Goal: Use online tool/utility: Utilize a website feature to perform a specific function

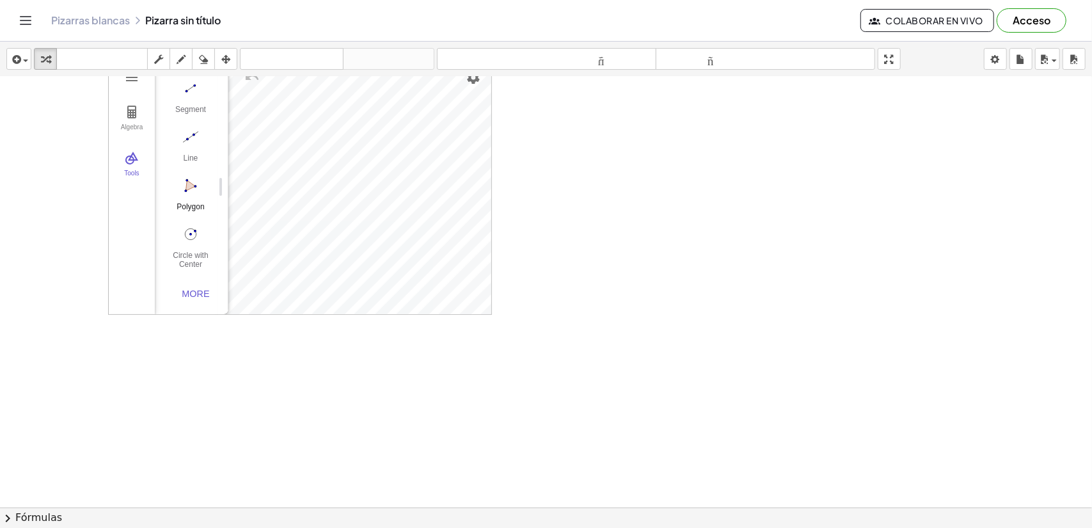
scroll to position [64, 0]
click at [193, 177] on img "Polygon. Select all vertices, then first vertex again" at bounding box center [190, 183] width 51 height 20
click at [367, 456] on div at bounding box center [546, 537] width 1092 height 921
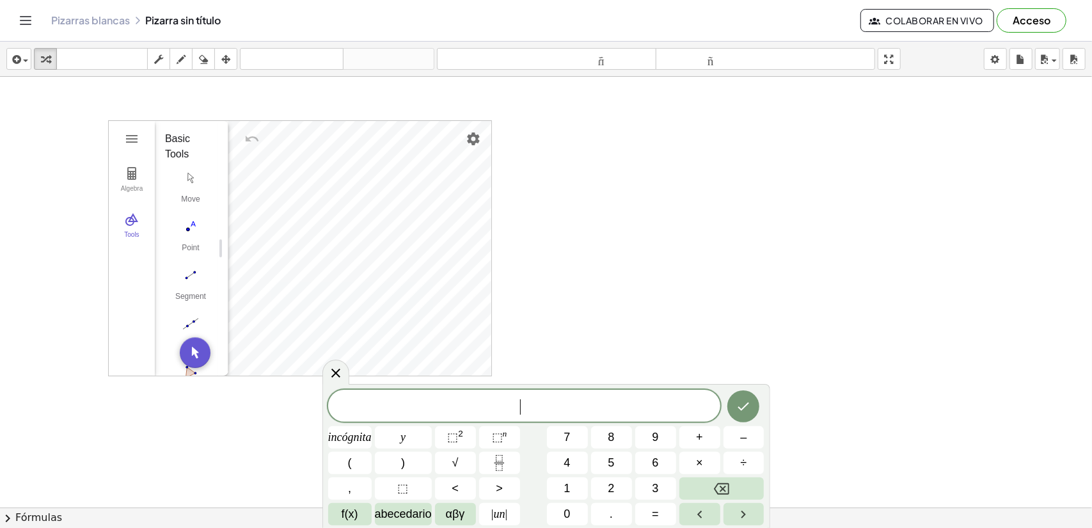
click at [308, 467] on div at bounding box center [546, 537] width 1092 height 921
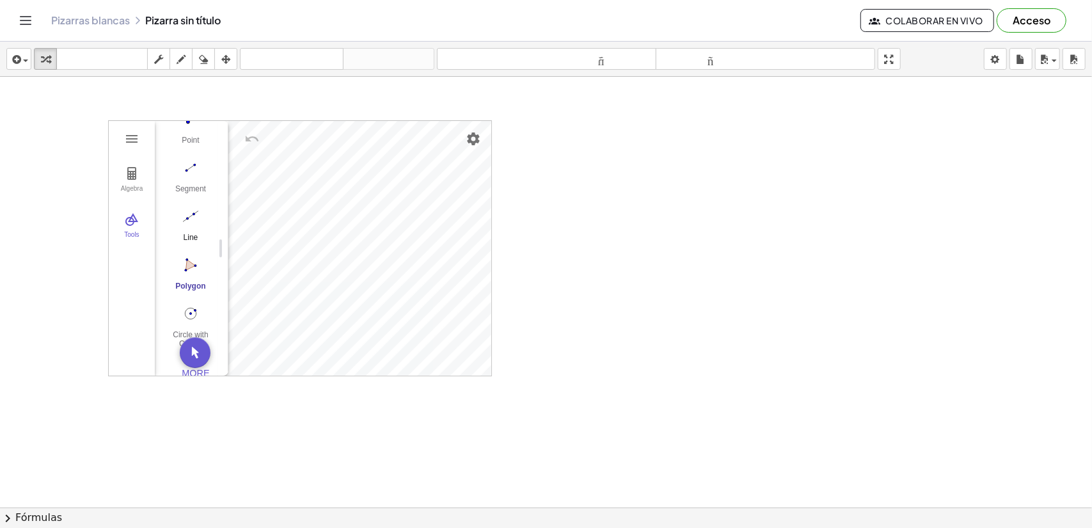
scroll to position [132, 0]
click at [191, 286] on img "Circle with Center through Point. Select center point, then point on circle" at bounding box center [190, 295] width 51 height 20
click at [136, 139] on img "Geometry" at bounding box center [131, 138] width 15 height 15
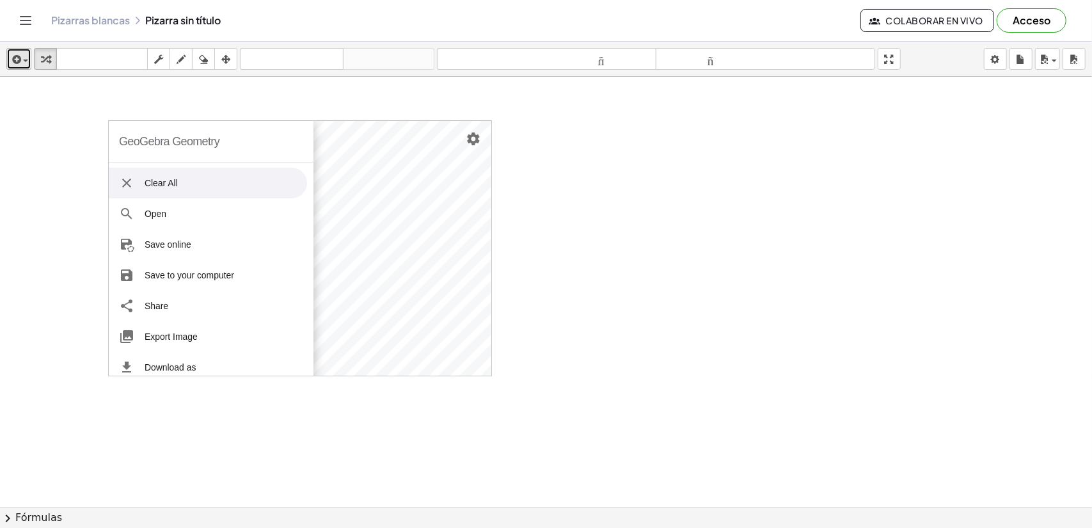
click at [26, 63] on div "button" at bounding box center [19, 58] width 19 height 15
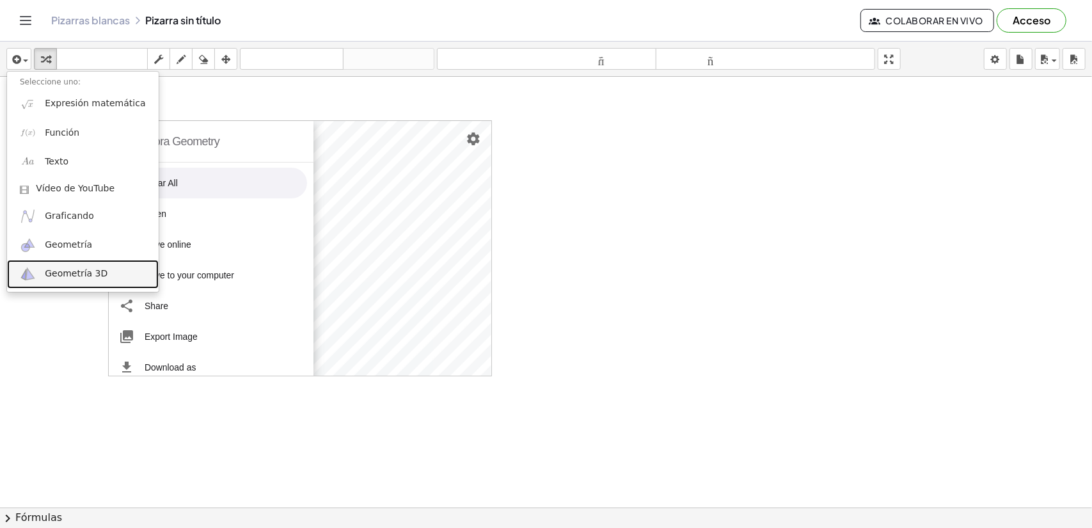
drag, startPoint x: 79, startPoint y: 272, endPoint x: 87, endPoint y: 273, distance: 8.4
click at [79, 272] on font "Geometría 3D" at bounding box center [76, 273] width 63 height 10
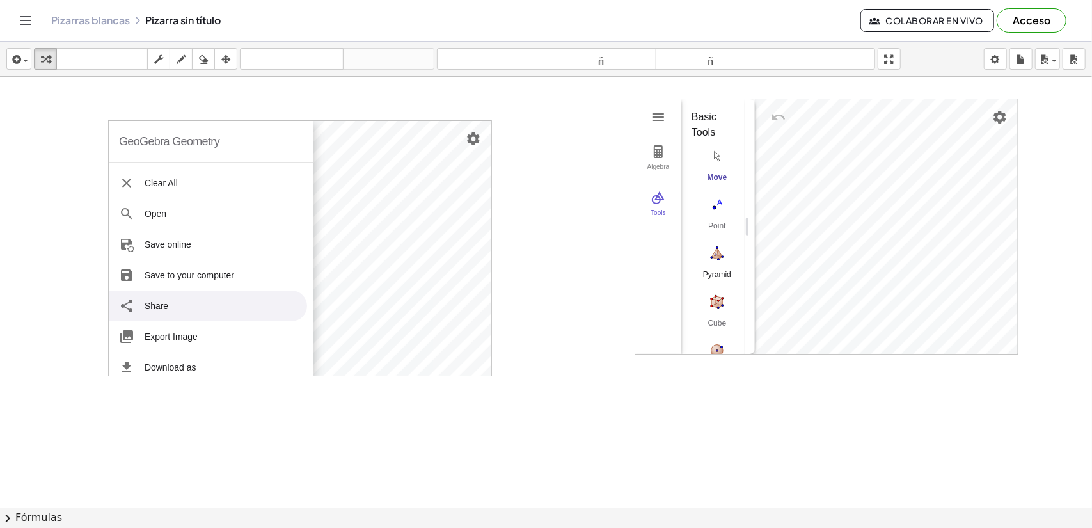
click at [720, 257] on img "Pyramid. Select a polygon for bottom, then select top point" at bounding box center [716, 253] width 51 height 20
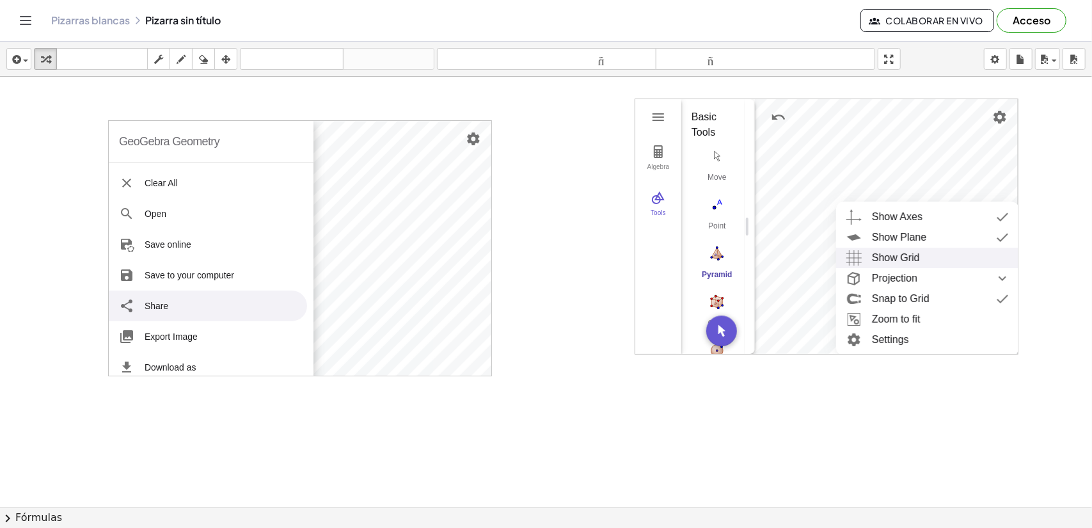
click at [877, 250] on div "Show Grid" at bounding box center [896, 258] width 48 height 20
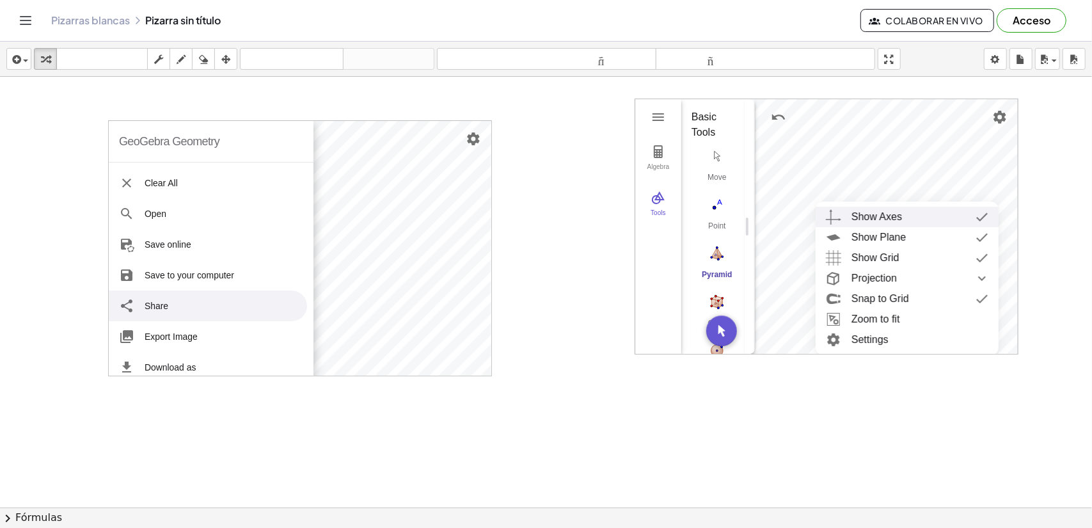
click at [844, 217] on li "Show Axes" at bounding box center [907, 217] width 183 height 20
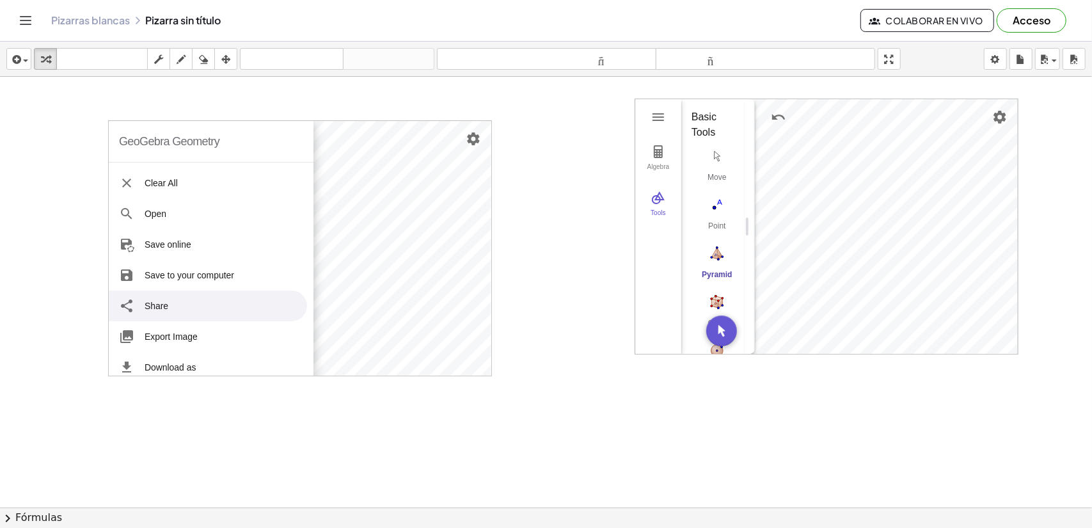
click at [720, 259] on img "Pyramid. Select a polygon for bottom, then select top point" at bounding box center [716, 253] width 51 height 20
click at [718, 263] on button "Pyramid" at bounding box center [716, 265] width 51 height 46
click at [715, 304] on img "Cube. Select two points or other corresponding objects" at bounding box center [716, 302] width 51 height 20
click at [715, 271] on img "Net. Select a polyhedron" at bounding box center [716, 274] width 51 height 20
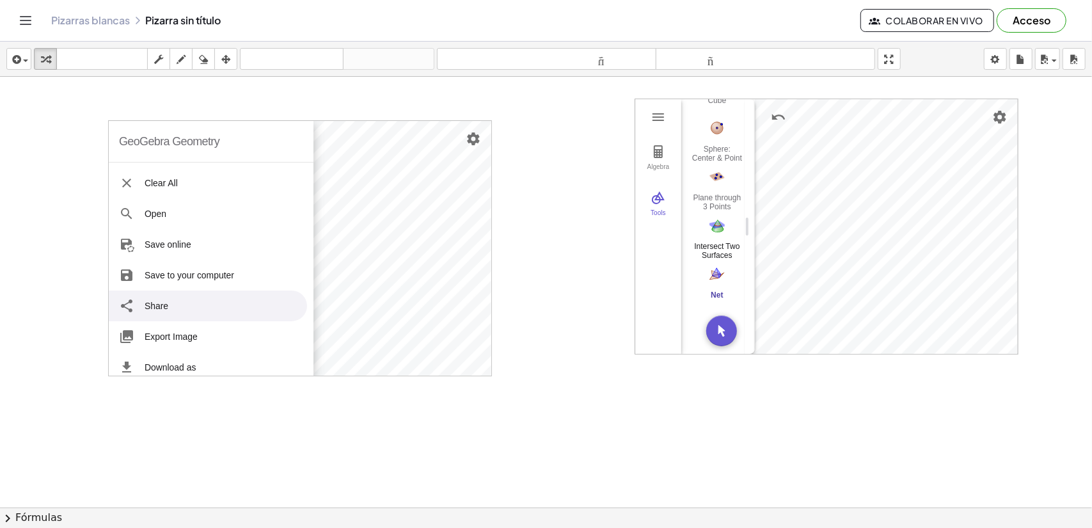
click at [713, 221] on img "Intersect Two Surfaces. Select two surfaces" at bounding box center [716, 225] width 51 height 20
click at [718, 173] on div "Move" at bounding box center [716, 182] width 51 height 18
click at [719, 259] on img "Pyramid. Select a polygon for bottom, then select top point" at bounding box center [716, 253] width 51 height 20
click at [715, 205] on img "Point. Select position or line, function, or curve" at bounding box center [716, 204] width 51 height 20
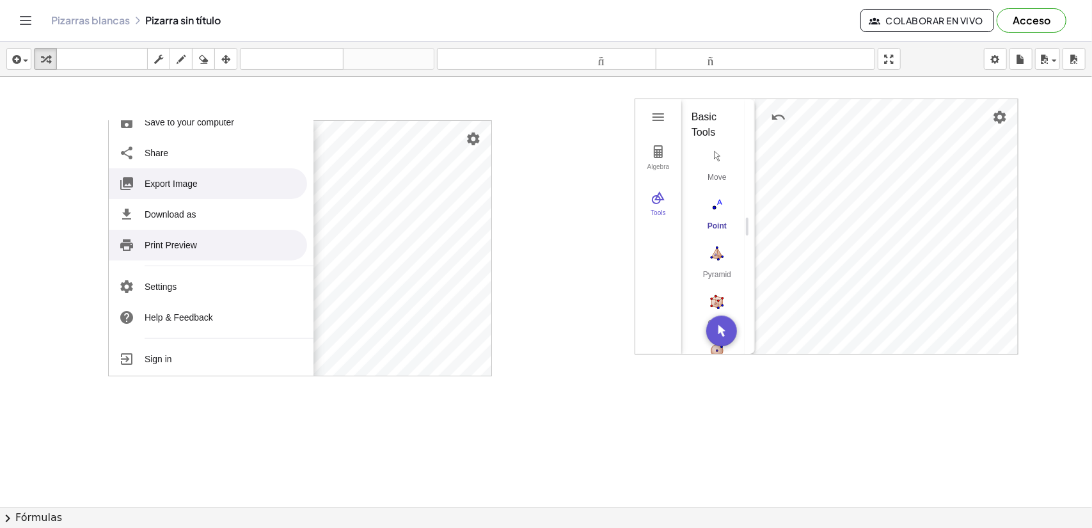
scroll to position [156, 0]
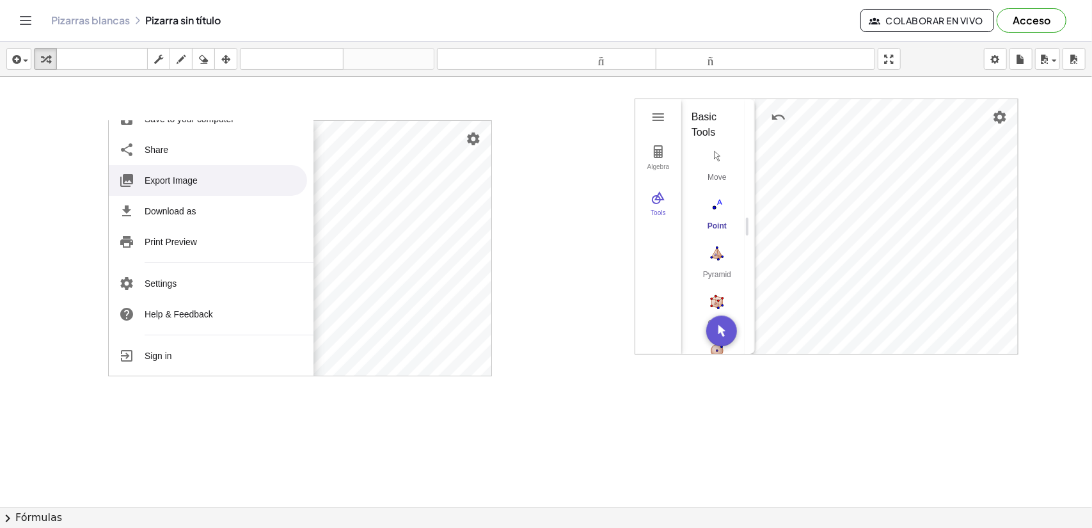
click at [198, 173] on li "Export Image" at bounding box center [208, 180] width 198 height 31
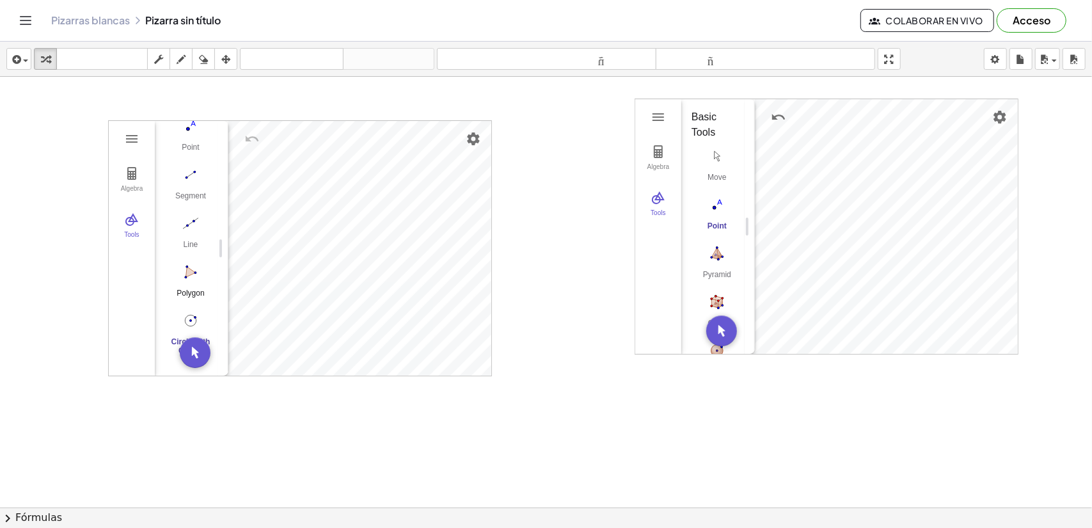
scroll to position [132, 0]
click at [54, 57] on button "transformar" at bounding box center [45, 59] width 23 height 22
click at [221, 59] on div "button" at bounding box center [225, 58] width 17 height 15
click at [199, 60] on div "button" at bounding box center [203, 58] width 17 height 15
drag, startPoint x: 871, startPoint y: 161, endPoint x: 879, endPoint y: 158, distance: 8.1
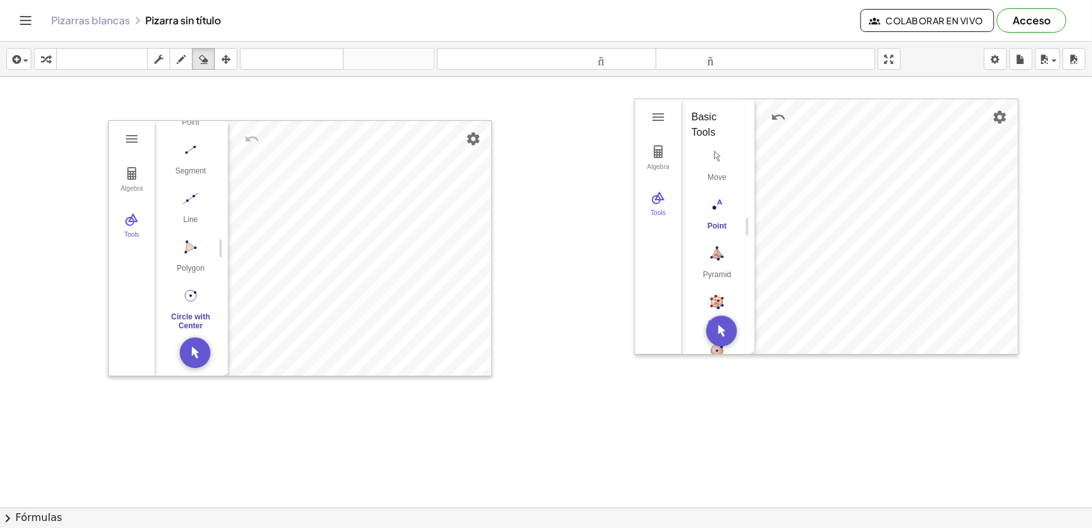
click at [874, 161] on div at bounding box center [546, 537] width 1092 height 921
click at [883, 157] on div at bounding box center [546, 537] width 1092 height 921
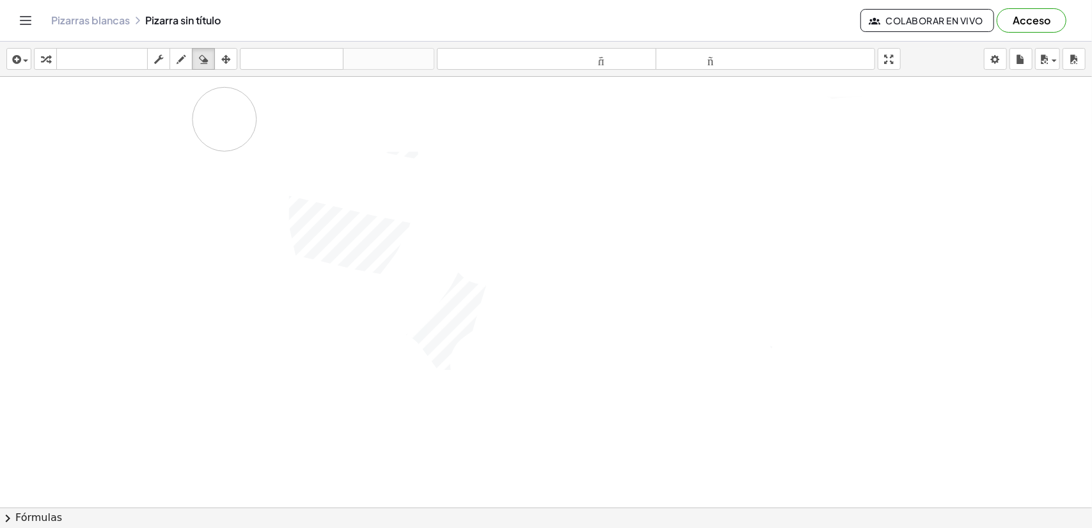
drag, startPoint x: 883, startPoint y: 157, endPoint x: 184, endPoint y: 118, distance: 700.9
click at [184, 118] on div at bounding box center [546, 537] width 1092 height 921
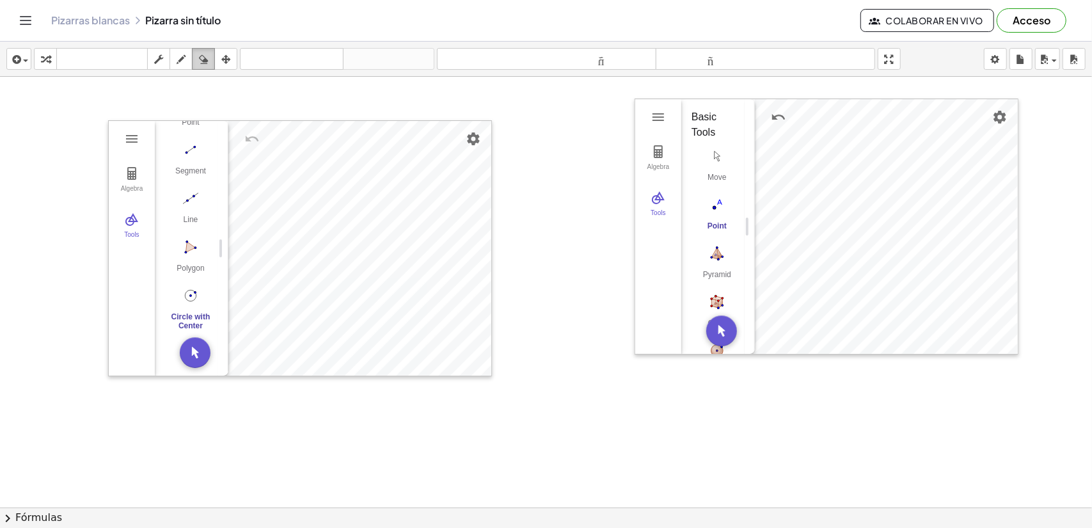
click at [200, 56] on icon "button" at bounding box center [203, 59] width 9 height 15
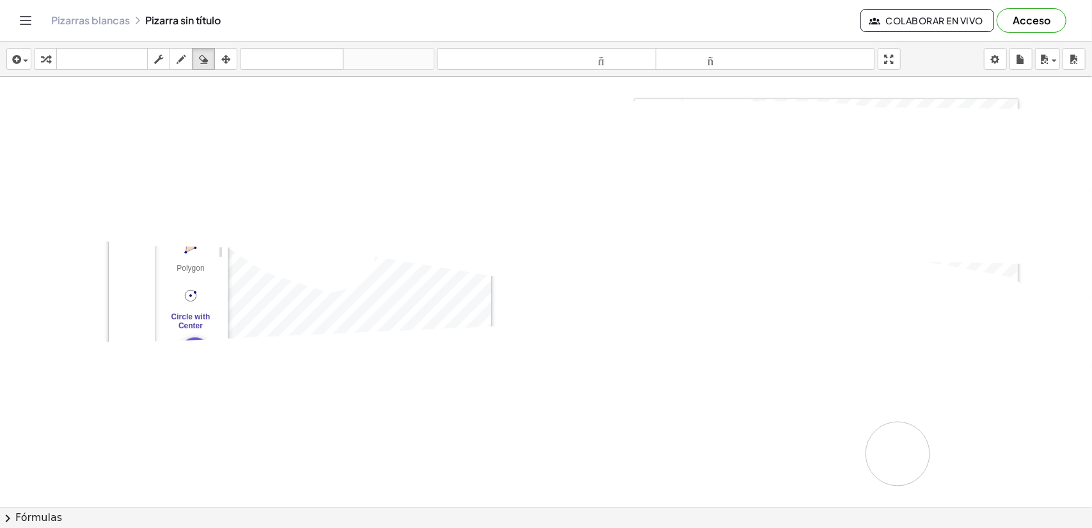
drag, startPoint x: 180, startPoint y: 104, endPoint x: 177, endPoint y: 478, distance: 374.9
click at [112, 506] on div at bounding box center [546, 537] width 1092 height 921
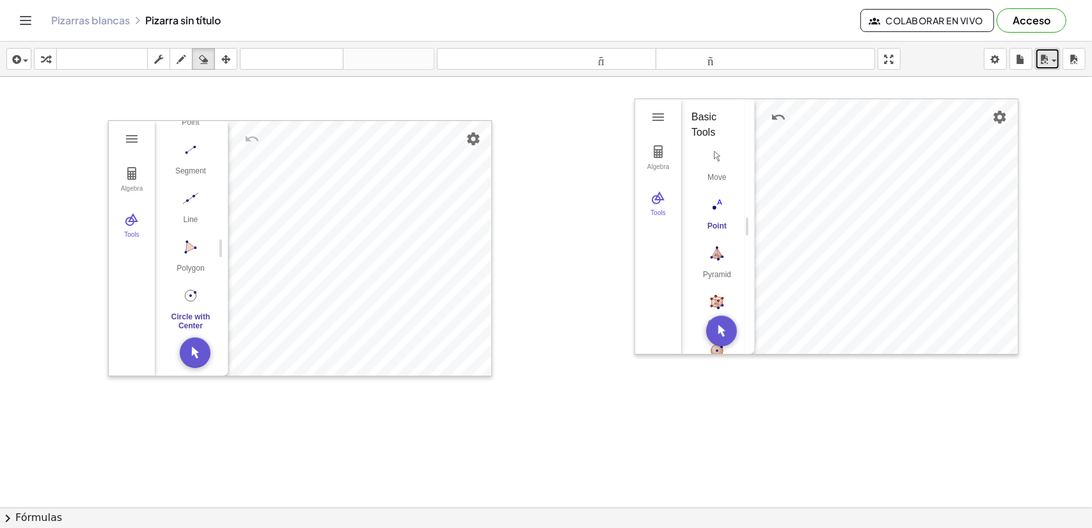
click at [1059, 61] on button "ahorrar" at bounding box center [1047, 59] width 25 height 22
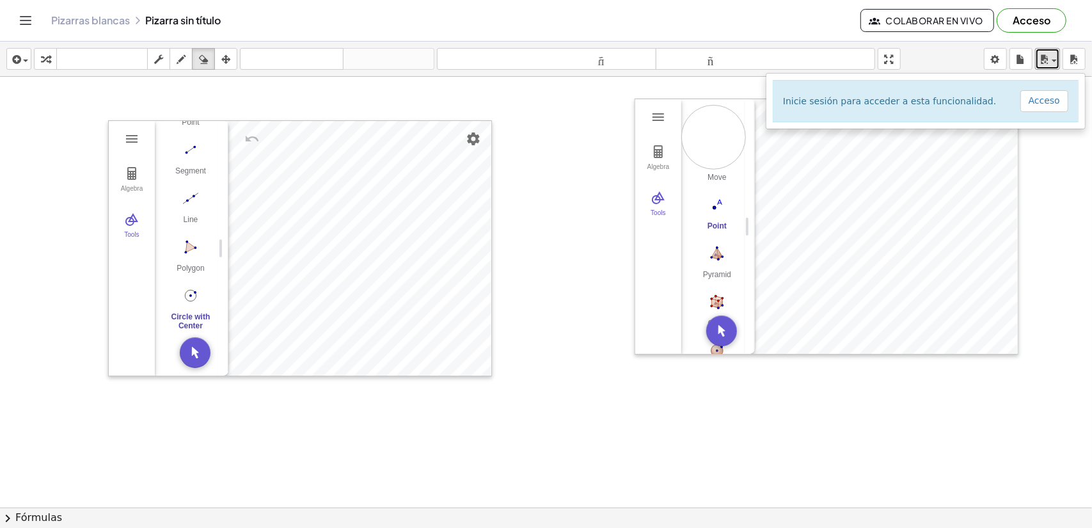
click at [714, 136] on div at bounding box center [546, 537] width 1092 height 921
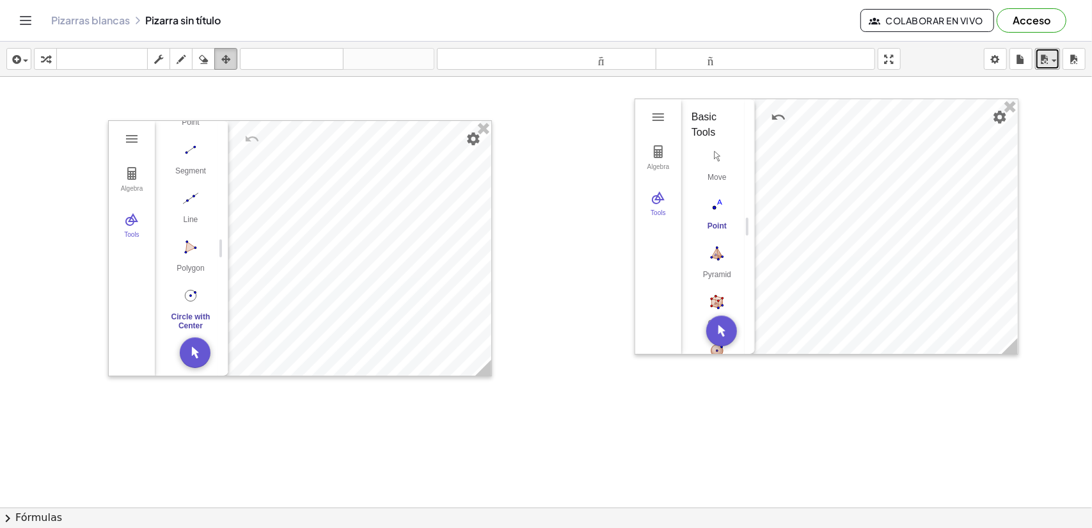
click at [225, 59] on icon "button" at bounding box center [225, 59] width 9 height 15
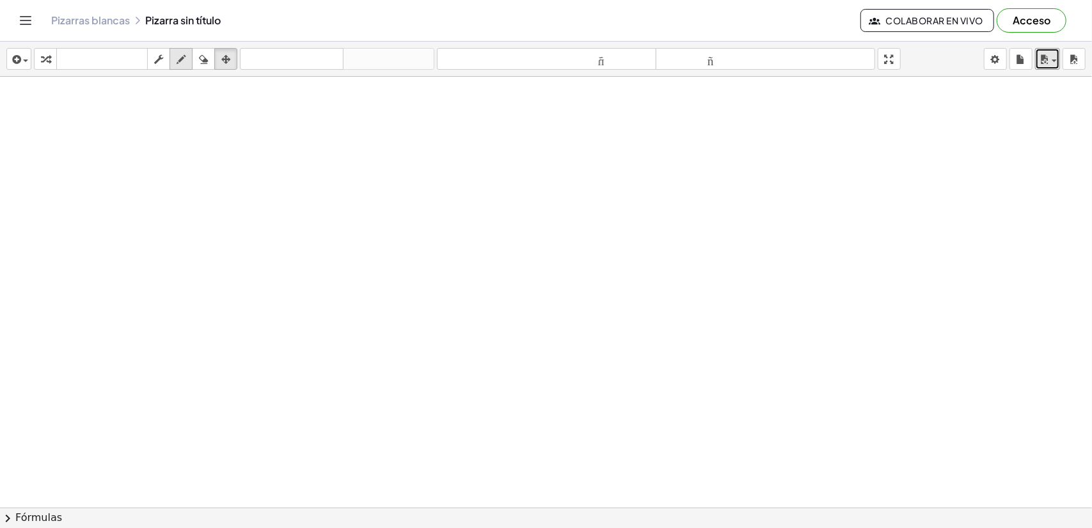
click at [182, 57] on icon "button" at bounding box center [181, 59] width 9 height 15
drag, startPoint x: 229, startPoint y: 173, endPoint x: 217, endPoint y: 191, distance: 22.2
click at [217, 191] on div at bounding box center [546, 537] width 1092 height 921
drag, startPoint x: 209, startPoint y: 60, endPoint x: 216, endPoint y: 172, distance: 112.2
click at [216, 172] on div "insertar Seleccione uno: Expresión matemática Función Texto Vídeo de YouTube Gr…" at bounding box center [546, 285] width 1092 height 486
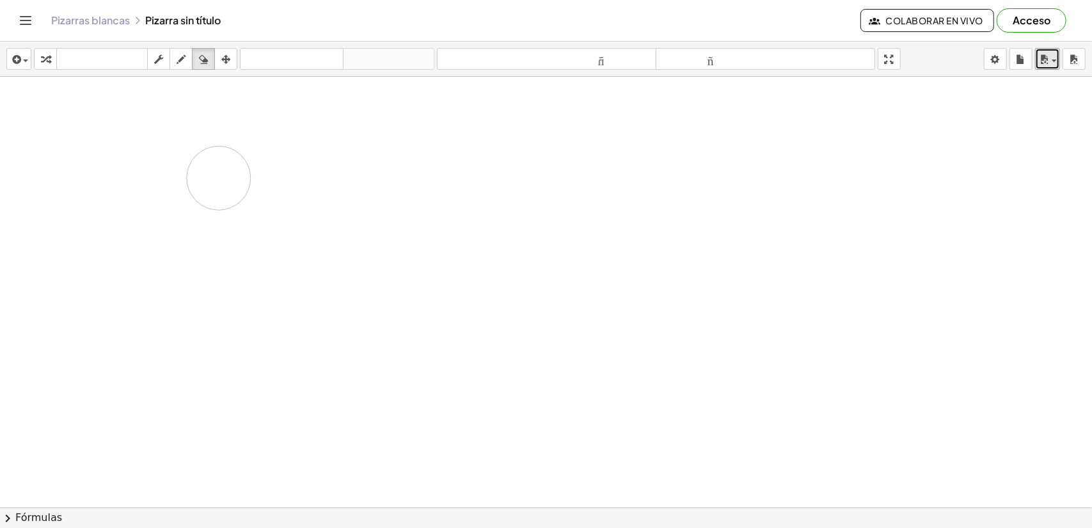
click at [220, 180] on div at bounding box center [546, 537] width 1092 height 921
click at [223, 196] on div at bounding box center [546, 537] width 1092 height 921
click at [183, 59] on icon "button" at bounding box center [181, 59] width 9 height 15
click at [17, 54] on icon "button" at bounding box center [16, 59] width 12 height 15
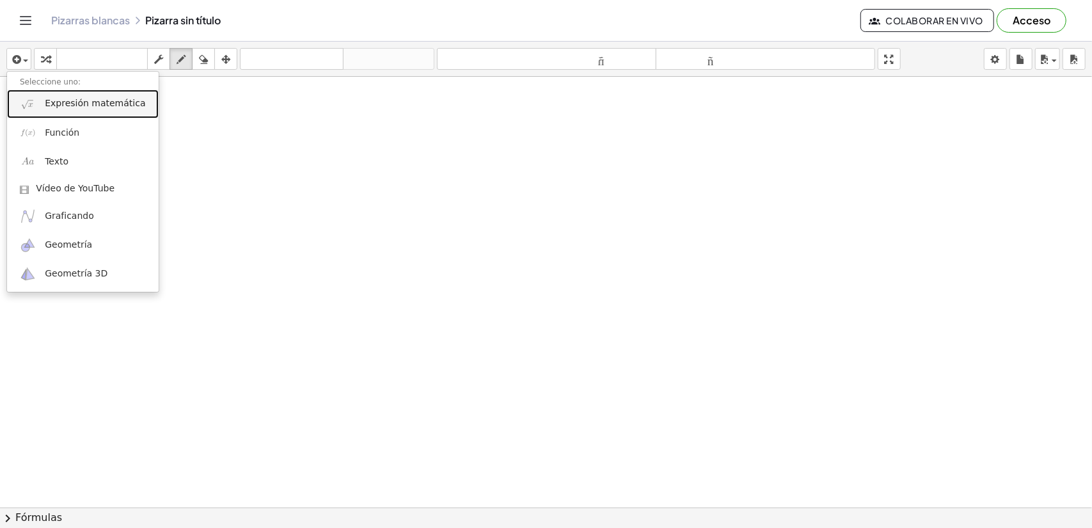
click at [83, 108] on font "Expresión matemática" at bounding box center [95, 103] width 100 height 10
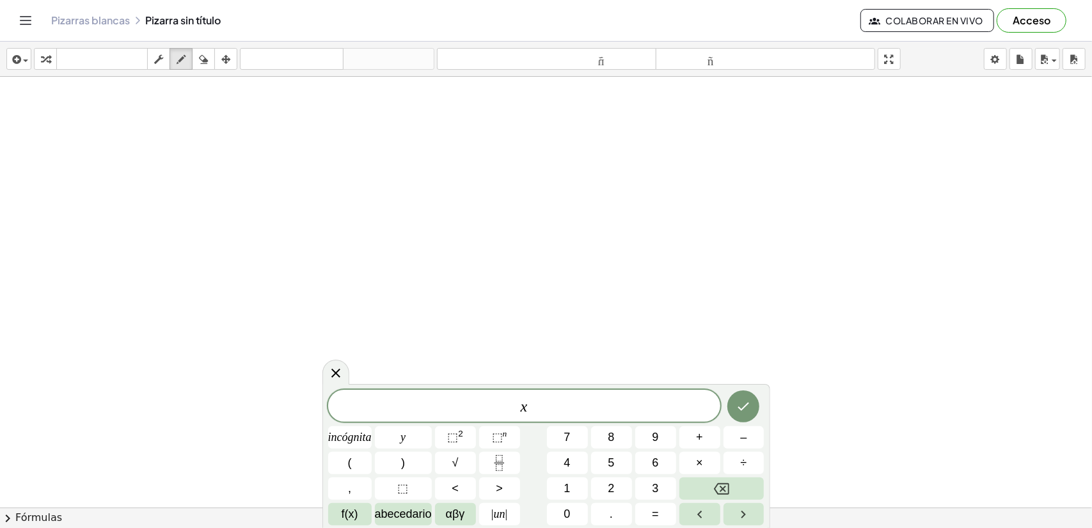
click at [458, 423] on div "x incógnita y ⬚ 2 ⬚ n 7 8 9 + – ( ) √ 4 5 6 × ÷ , ⬚ < > 1 2 3 f(x) abecedario α…" at bounding box center [546, 458] width 436 height 136
click at [470, 427] on button "⬚ 2" at bounding box center [455, 437] width 41 height 22
click at [750, 407] on icon "Hecho" at bounding box center [743, 403] width 15 height 15
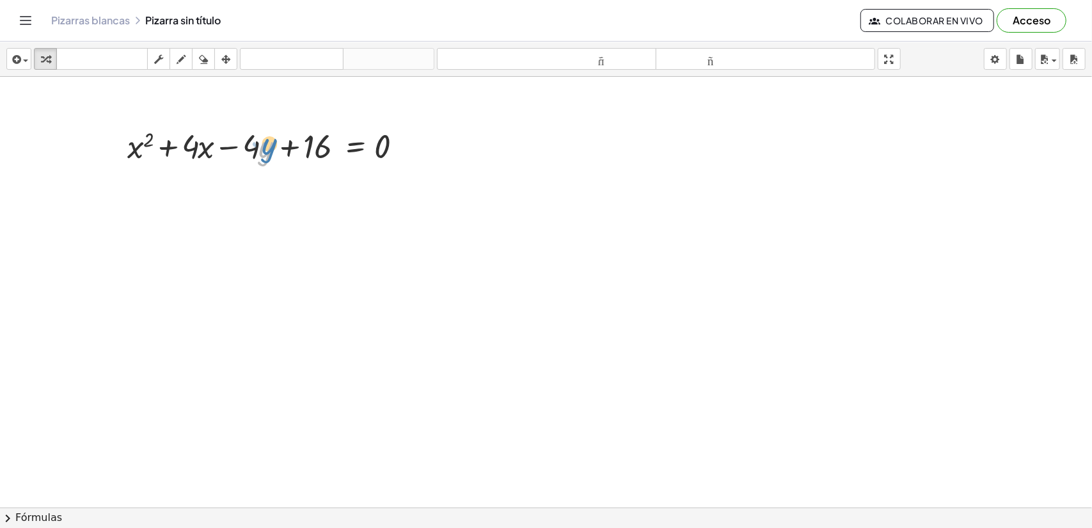
click at [264, 154] on div at bounding box center [270, 144] width 298 height 43
click at [281, 180] on div at bounding box center [546, 537] width 1092 height 921
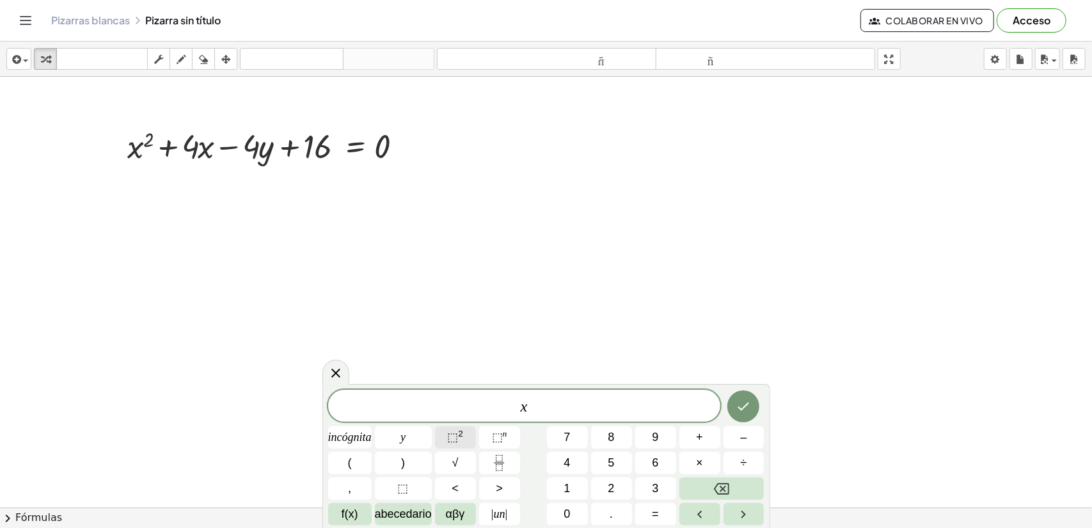
click at [454, 436] on font "⬚" at bounding box center [452, 437] width 11 height 13
click at [489, 462] on button "Fracción" at bounding box center [499, 463] width 41 height 22
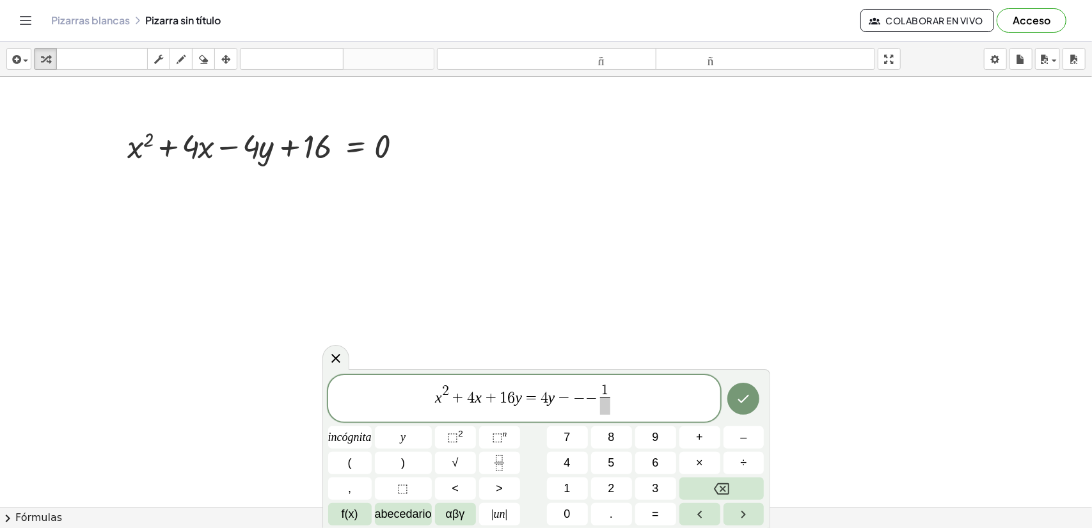
click at [521, 461] on div "x 2 + 4 x + 1 6 y = 4 y − − − 1 ​ incógnita y ⬚ 2 ⬚ n 7 8 9 + – ( ) √ 4 5 6 × ÷…" at bounding box center [546, 450] width 436 height 151
click at [596, 409] on span "x 2 + 4 x + 1 6 y = 4 y − − − 1 ​" at bounding box center [524, 400] width 392 height 34
click at [603, 408] on span at bounding box center [605, 405] width 10 height 17
click at [572, 459] on button "4" at bounding box center [567, 463] width 41 height 22
click at [597, 400] on span "1 4 ​" at bounding box center [604, 399] width 15 height 31
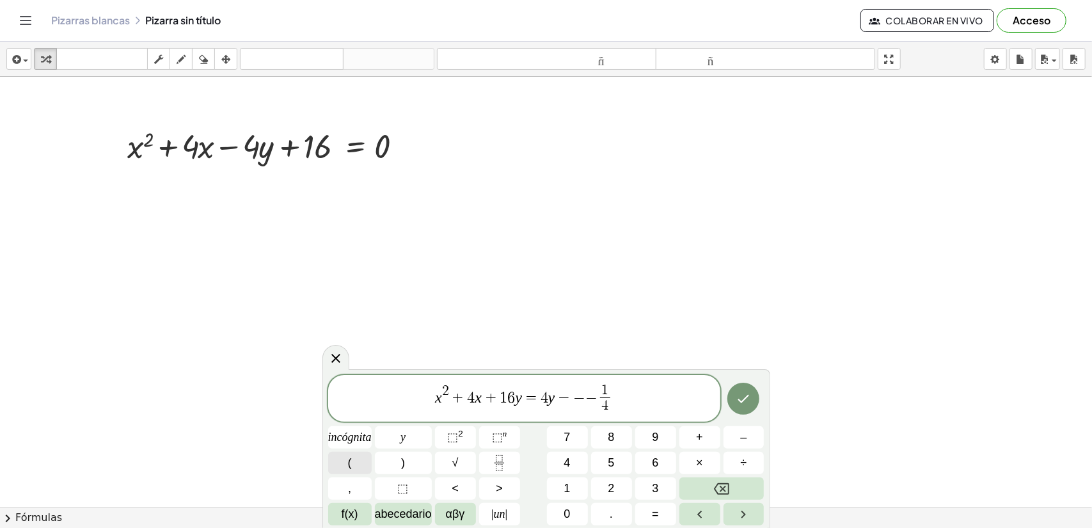
click at [360, 459] on button "(" at bounding box center [349, 463] width 43 height 22
click at [399, 462] on button ")" at bounding box center [403, 463] width 57 height 22
click at [728, 491] on icon "Retroceso" at bounding box center [721, 489] width 15 height 12
click at [628, 407] on span "x 2 + 4 x + 1 6 y = 4 y − − − ( 1 4 ​ ) ​" at bounding box center [524, 397] width 392 height 36
click at [411, 461] on button ")" at bounding box center [403, 463] width 57 height 22
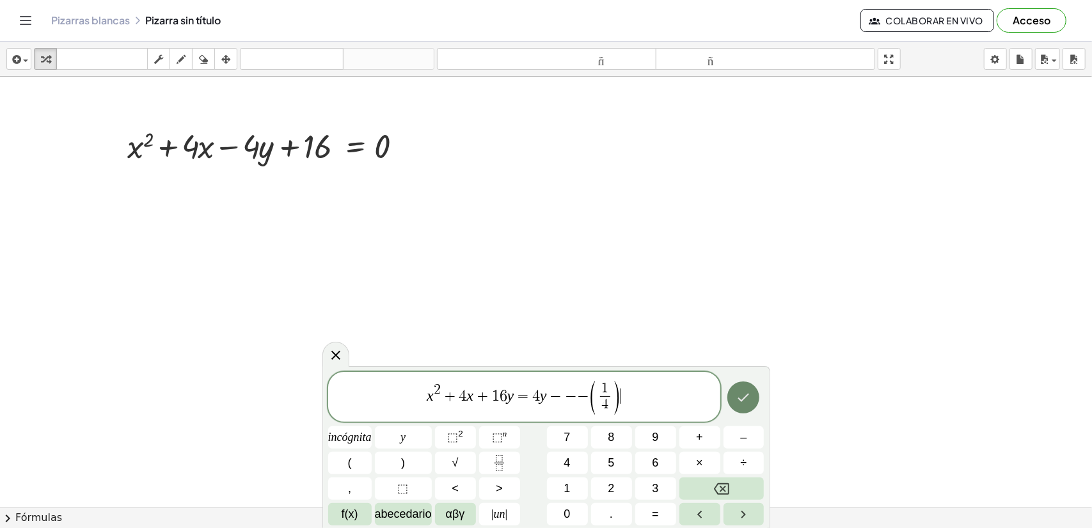
click at [740, 402] on icon "Hecho" at bounding box center [743, 397] width 15 height 15
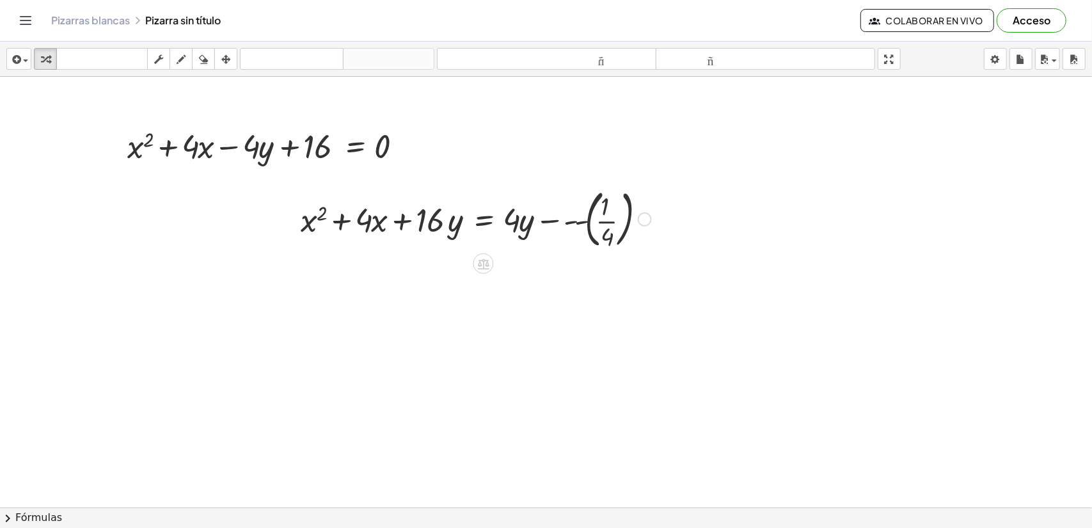
click at [501, 230] on div at bounding box center [475, 218] width 363 height 69
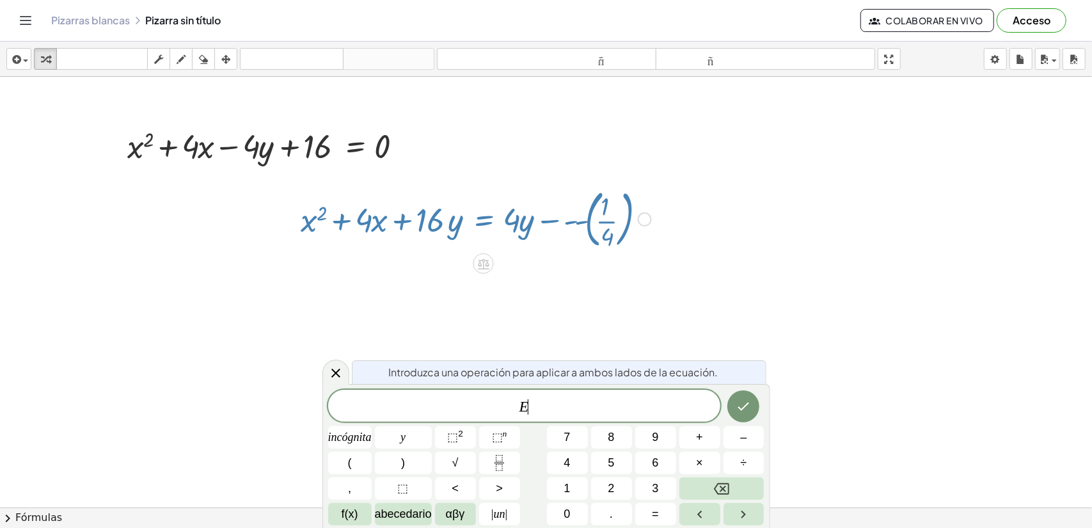
drag, startPoint x: 518, startPoint y: 248, endPoint x: 485, endPoint y: 246, distance: 33.3
click at [485, 246] on div at bounding box center [475, 218] width 363 height 69
drag, startPoint x: 484, startPoint y: 251, endPoint x: 426, endPoint y: 256, distance: 57.7
click at [427, 256] on div "+ x 2 + · 4 · x − · 4 · y + 16 = 0 + x 2 + · 4 · x + · 16 · y = + · 4 · y − - -…" at bounding box center [546, 537] width 1092 height 921
drag, startPoint x: 454, startPoint y: 248, endPoint x: 445, endPoint y: 250, distance: 9.9
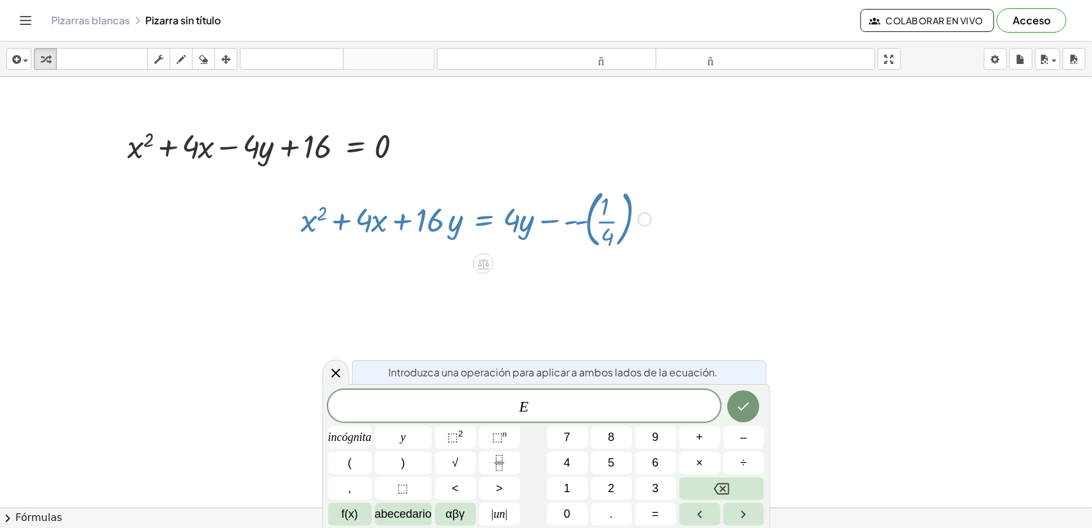
drag, startPoint x: 445, startPoint y: 250, endPoint x: 420, endPoint y: 273, distance: 34.0
click at [420, 273] on div at bounding box center [546, 537] width 1092 height 921
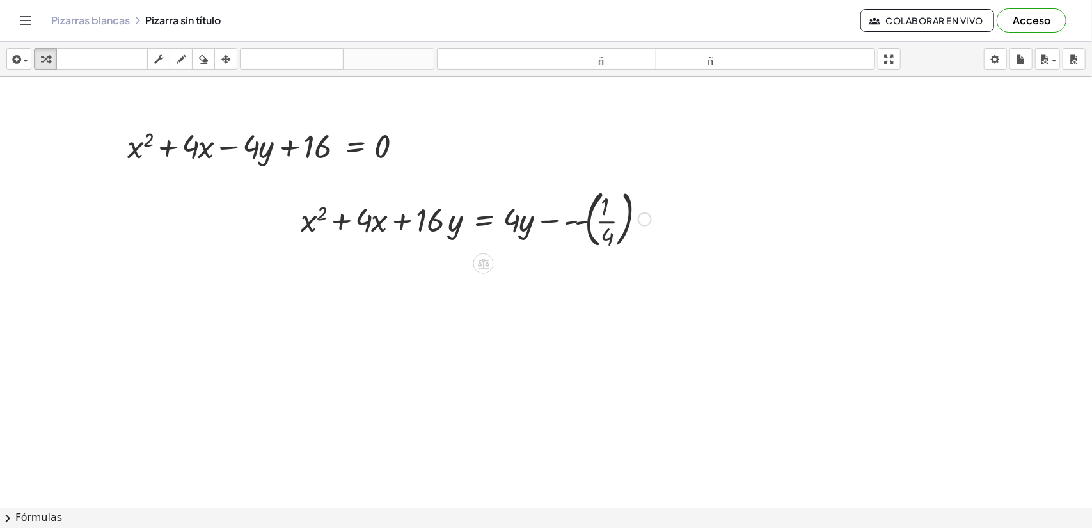
click at [563, 260] on div at bounding box center [546, 537] width 1092 height 921
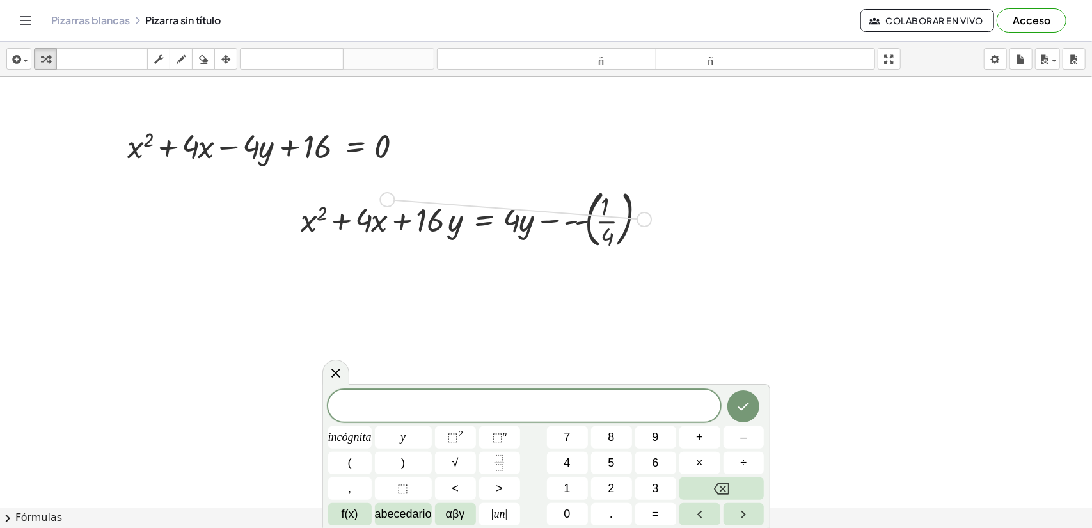
drag, startPoint x: 645, startPoint y: 218, endPoint x: 383, endPoint y: 200, distance: 262.9
click at [484, 219] on div "+ x 2 + · 4 · x + · 16 · y = + · 4 · y − - - ( · 1 · 4 )" at bounding box center [484, 219] width 0 height 0
drag, startPoint x: 644, startPoint y: 222, endPoint x: 636, endPoint y: 223, distance: 7.8
click at [484, 219] on div "+ x 2 + · 4 · x + · 16 · y = + · 4 · y − - - ( · 1 · 4 )" at bounding box center [484, 219] width 0 height 0
click at [313, 227] on div at bounding box center [475, 218] width 363 height 69
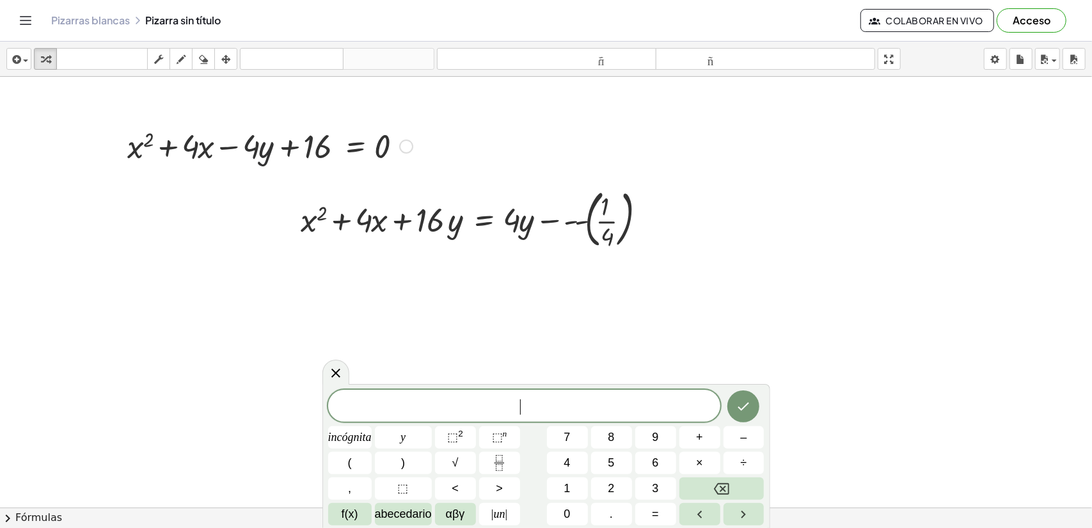
click at [273, 159] on div at bounding box center [270, 144] width 298 height 43
drag, startPoint x: 409, startPoint y: 149, endPoint x: 644, endPoint y: 164, distance: 235.3
click at [644, 164] on div "+ x 2 + · 4 · x − · 4 · y + 16 = 0 + x 2 + · 4 · x + · 16 · y = + · 4 · y − - -…" at bounding box center [546, 537] width 1092 height 921
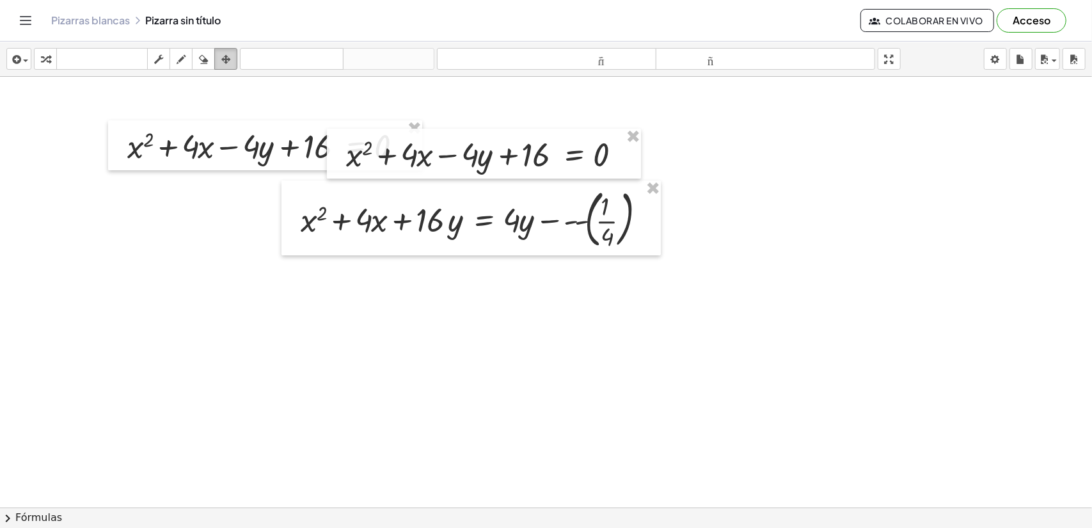
click at [229, 59] on icon "button" at bounding box center [225, 59] width 9 height 15
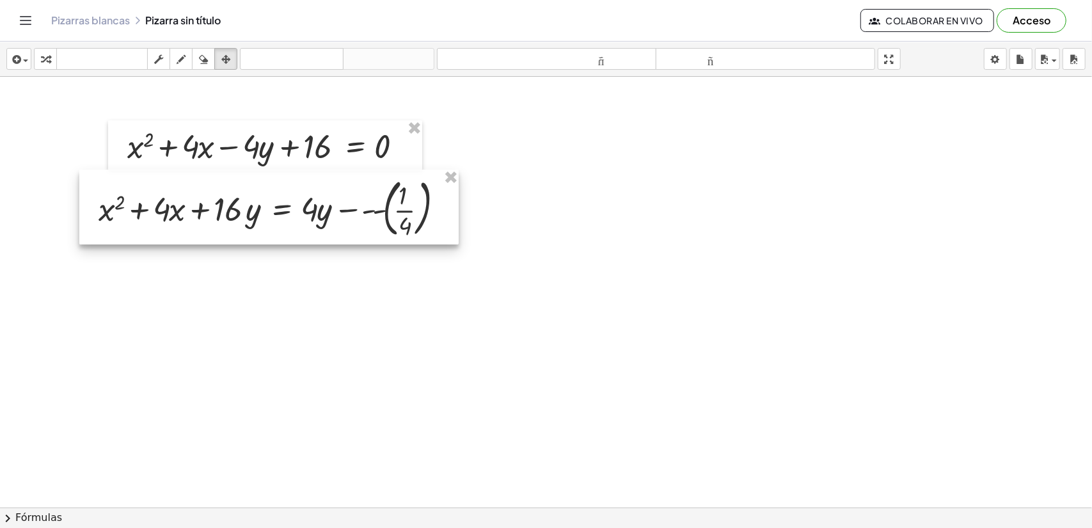
drag, startPoint x: 584, startPoint y: 194, endPoint x: 382, endPoint y: 184, distance: 202.4
click at [382, 184] on div at bounding box center [268, 207] width 379 height 75
click at [496, 196] on div at bounding box center [546, 537] width 1092 height 921
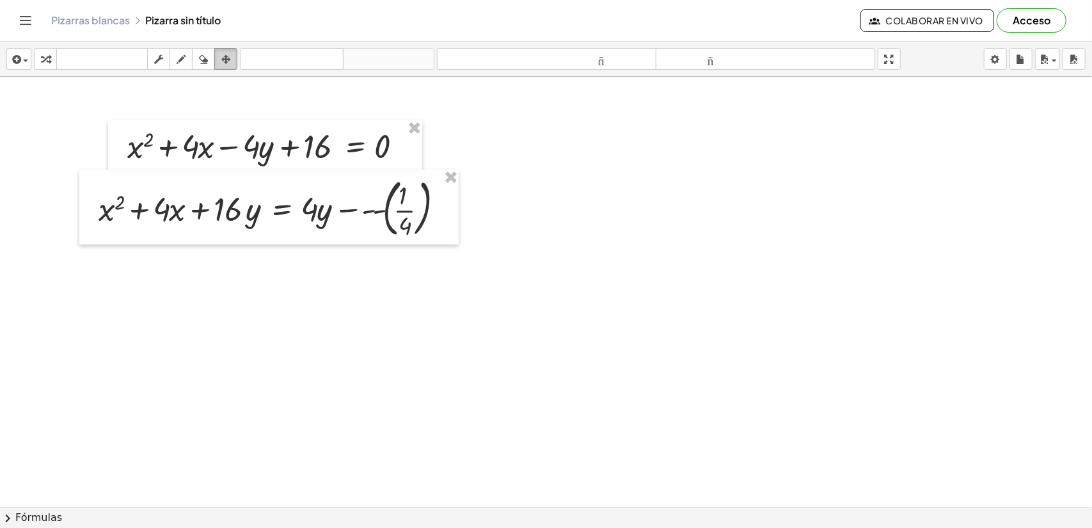
click at [226, 59] on icon "button" at bounding box center [225, 59] width 9 height 15
click at [207, 59] on icon "button" at bounding box center [203, 59] width 9 height 15
click at [181, 63] on icon "button" at bounding box center [181, 59] width 9 height 15
click at [490, 491] on div at bounding box center [546, 537] width 1092 height 921
click at [462, 503] on div at bounding box center [546, 537] width 1092 height 921
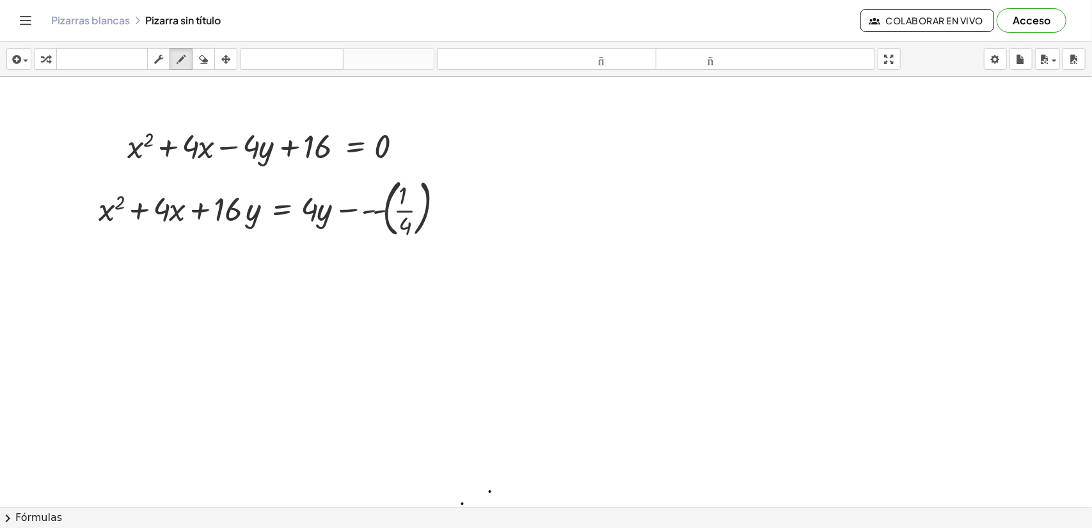
click at [462, 513] on button "chevron_right Fórmulas" at bounding box center [546, 517] width 1092 height 20
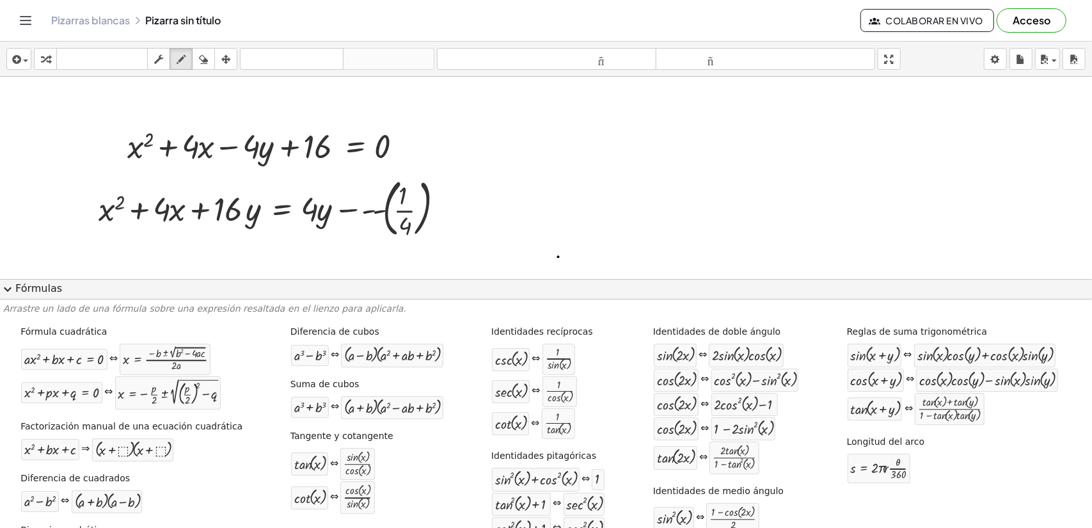
click at [558, 256] on div at bounding box center [546, 537] width 1092 height 921
click at [174, 57] on div "button" at bounding box center [181, 58] width 17 height 15
click at [203, 57] on icon "button" at bounding box center [203, 59] width 9 height 15
drag, startPoint x: 545, startPoint y: 246, endPoint x: 537, endPoint y: 269, distance: 25.1
click at [549, 267] on div at bounding box center [546, 537] width 1092 height 921
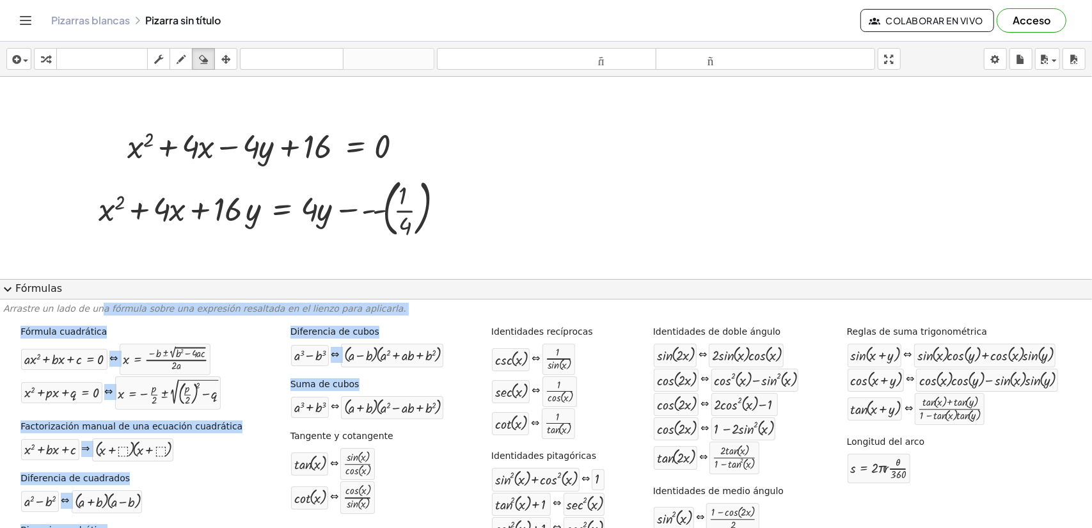
drag, startPoint x: 59, startPoint y: 309, endPoint x: 269, endPoint y: 393, distance: 226.2
click at [271, 393] on div "Arrastre un lado de una fórmula sobre una expresión resaltada en el lienzo para…" at bounding box center [546, 413] width 1092 height 229
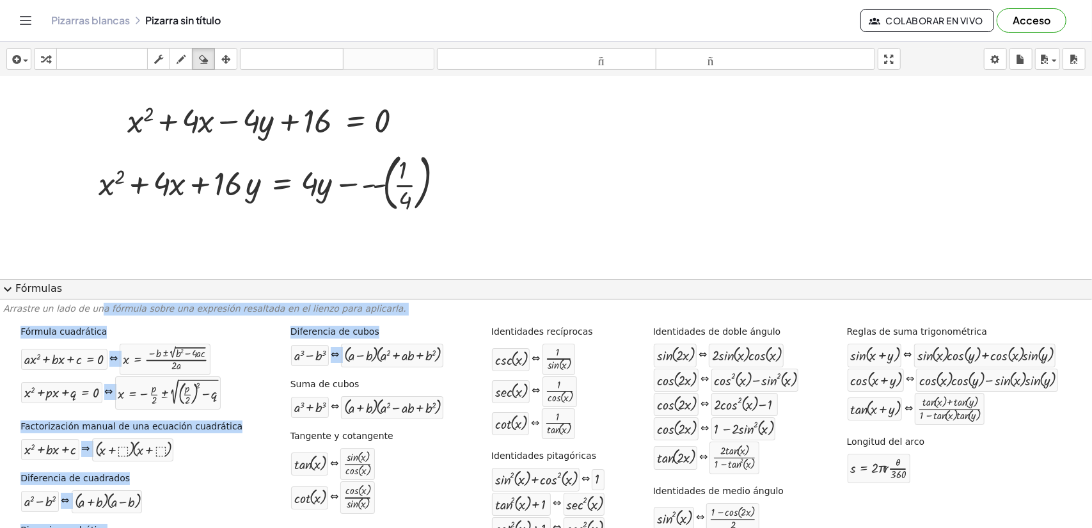
scroll to position [51, 0]
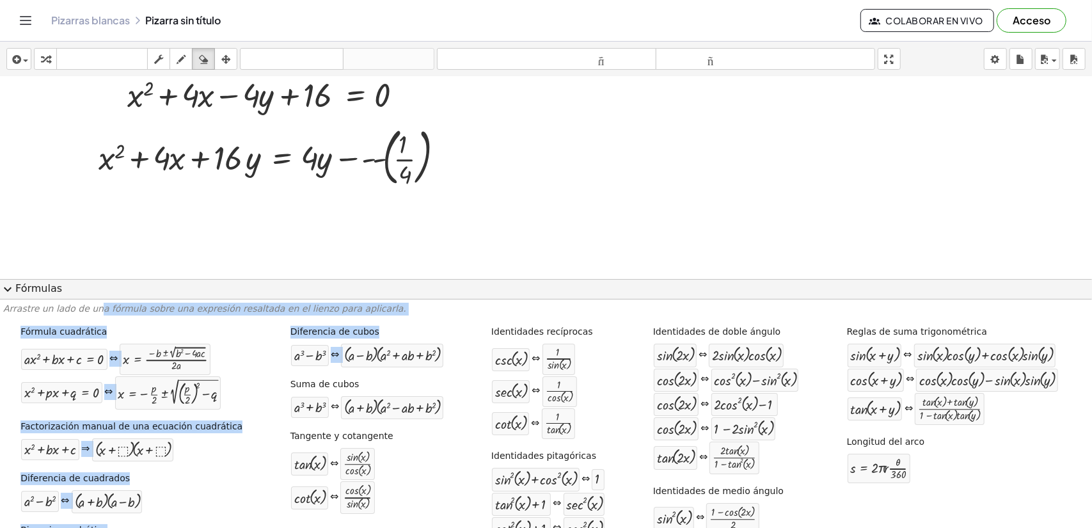
click at [8, 285] on span "expand_more" at bounding box center [7, 288] width 15 height 15
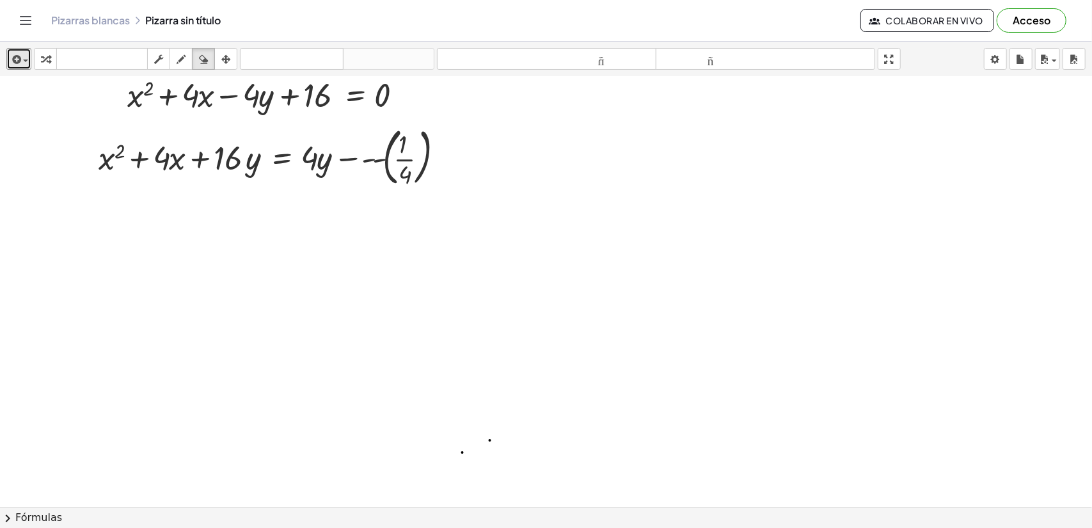
click at [31, 62] on div "insertar Seleccione uno: Expresión matemática Función Texto Vídeo de YouTube Gr…" at bounding box center [546, 59] width 1092 height 35
click at [29, 61] on button "insertar" at bounding box center [18, 59] width 25 height 22
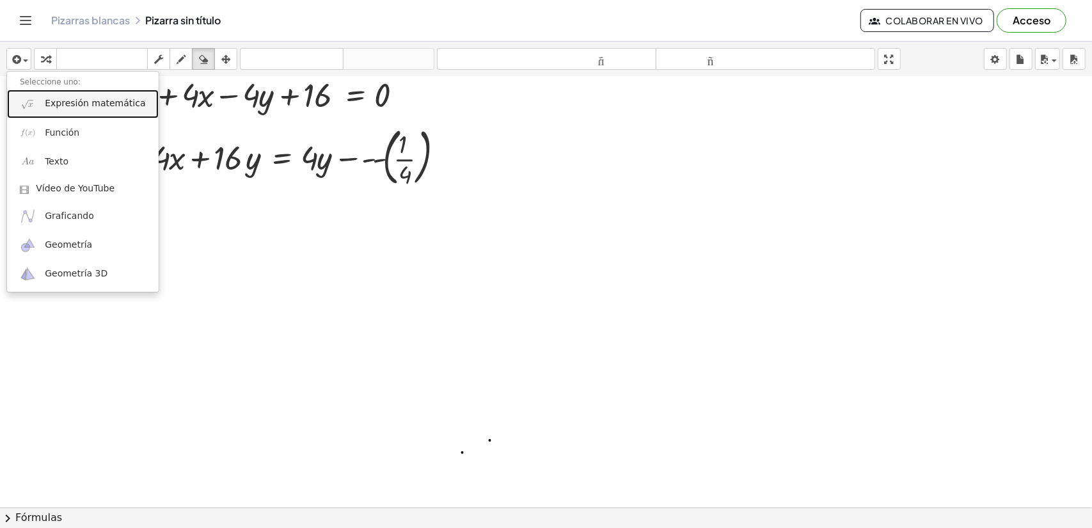
click at [71, 107] on font "Expresión matemática" at bounding box center [95, 103] width 100 height 10
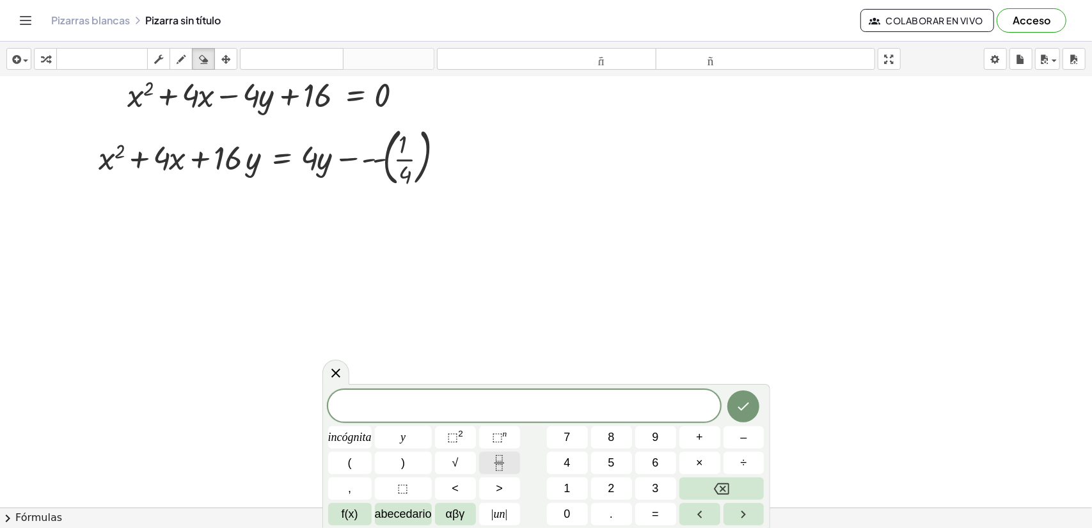
click at [497, 455] on icon "Fracción" at bounding box center [499, 463] width 16 height 16
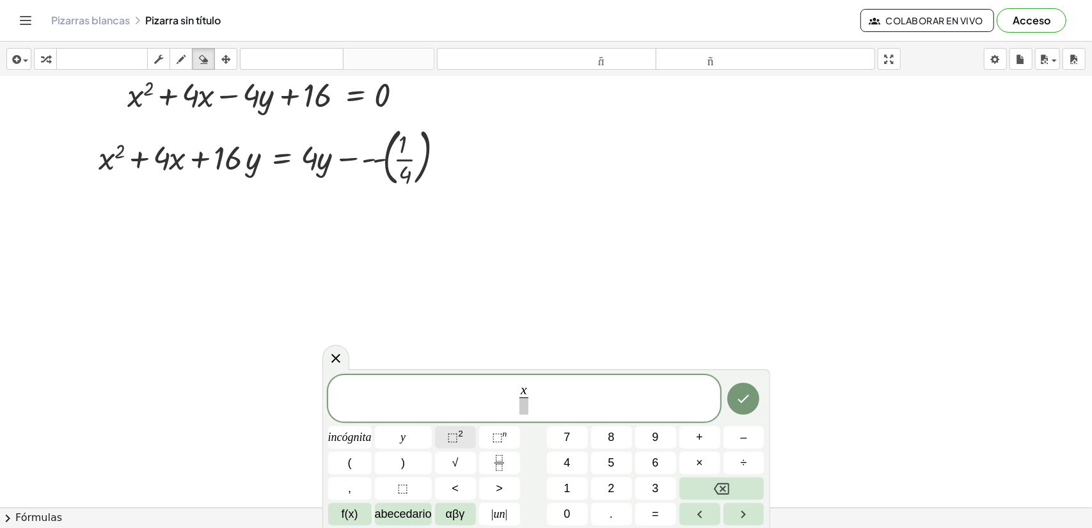
click at [463, 441] on span "⬚ 2" at bounding box center [455, 437] width 16 height 17
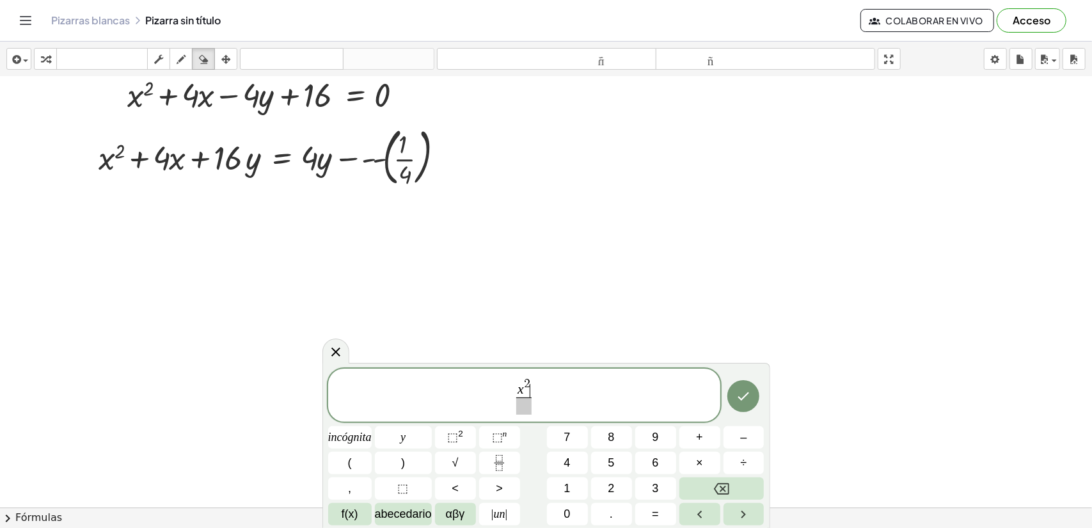
click at [526, 406] on span at bounding box center [523, 405] width 15 height 17
click at [415, 440] on button "y" at bounding box center [403, 437] width 57 height 22
click at [533, 396] on span "x 2 4 ​ ​" at bounding box center [524, 396] width 392 height 40
click at [421, 441] on button "y" at bounding box center [403, 437] width 57 height 22
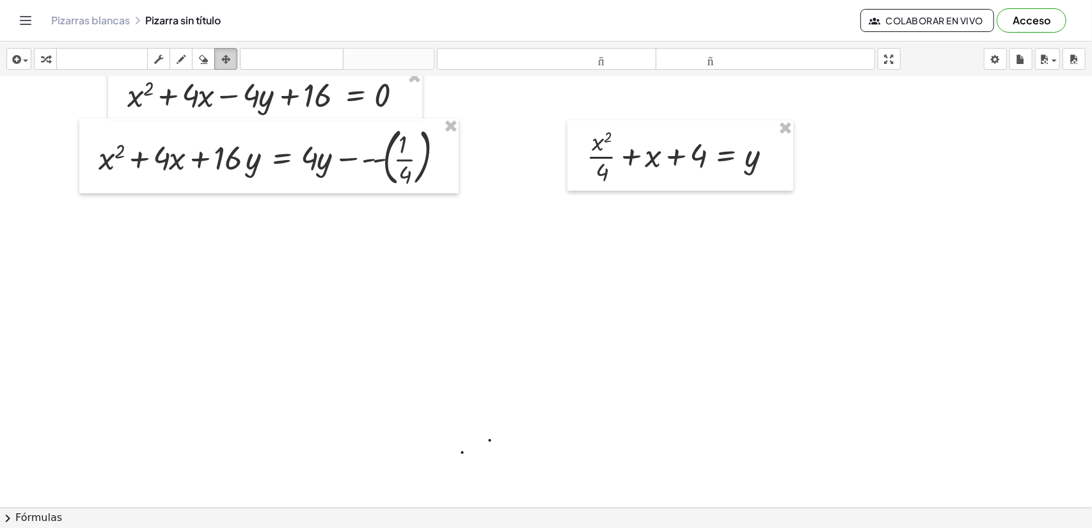
click at [220, 57] on div "button" at bounding box center [225, 58] width 17 height 15
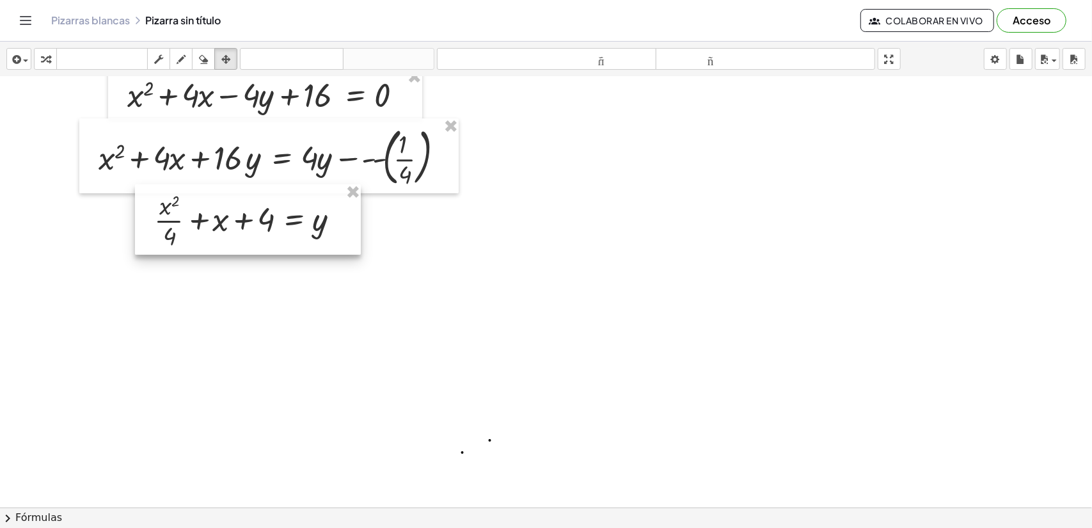
drag, startPoint x: 652, startPoint y: 182, endPoint x: 221, endPoint y: 246, distance: 435.8
click at [221, 246] on div at bounding box center [248, 219] width 226 height 70
click at [222, 56] on icon "button" at bounding box center [225, 59] width 9 height 15
click at [22, 57] on span "button" at bounding box center [22, 60] width 3 height 9
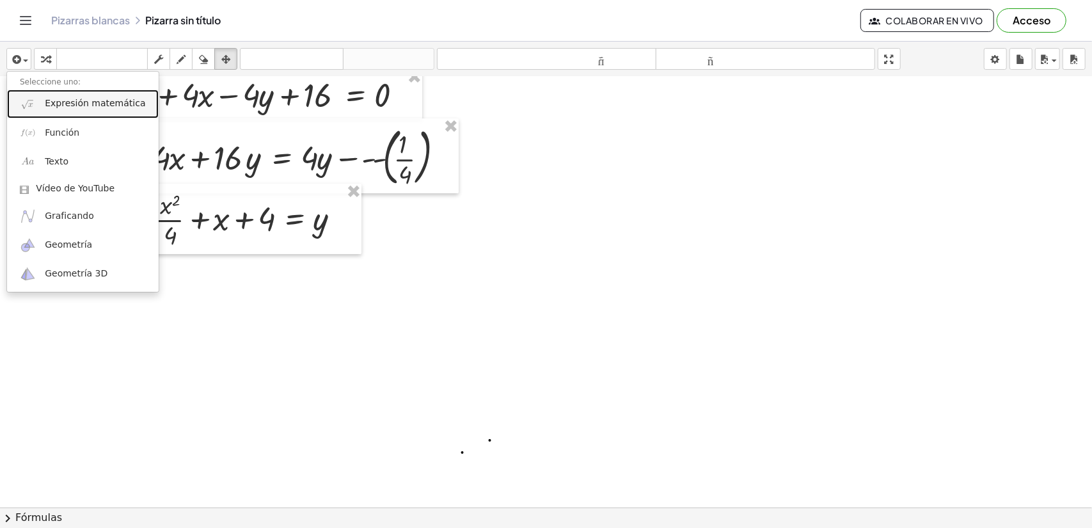
click at [82, 115] on link "Expresión matemática" at bounding box center [83, 104] width 152 height 29
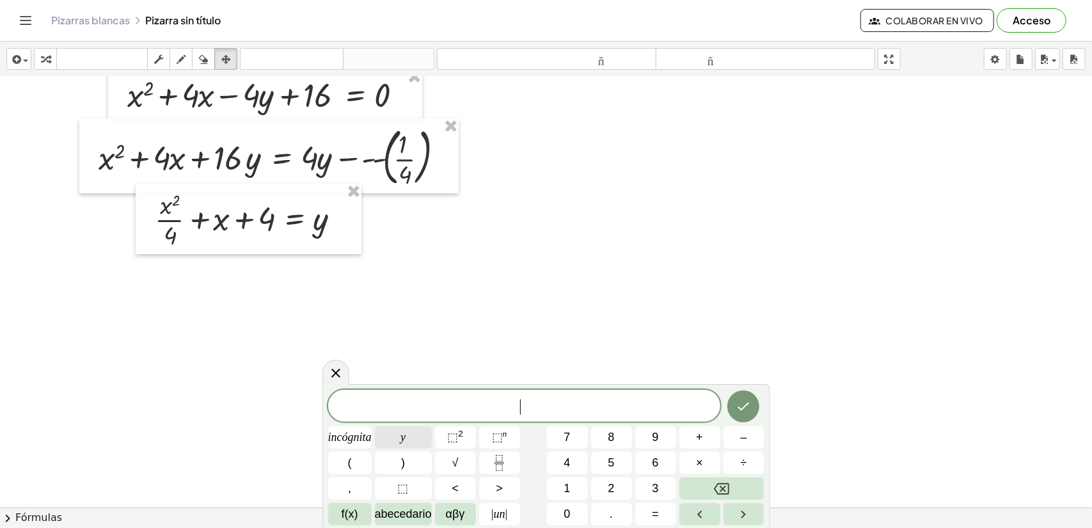
click at [404, 440] on font "y" at bounding box center [402, 437] width 5 height 13
click at [654, 507] on span "=" at bounding box center [655, 513] width 7 height 17
click at [453, 443] on font "⬚" at bounding box center [452, 437] width 11 height 13
click at [708, 442] on button "+" at bounding box center [699, 437] width 41 height 22
click at [746, 407] on icon "Hecho" at bounding box center [743, 403] width 15 height 15
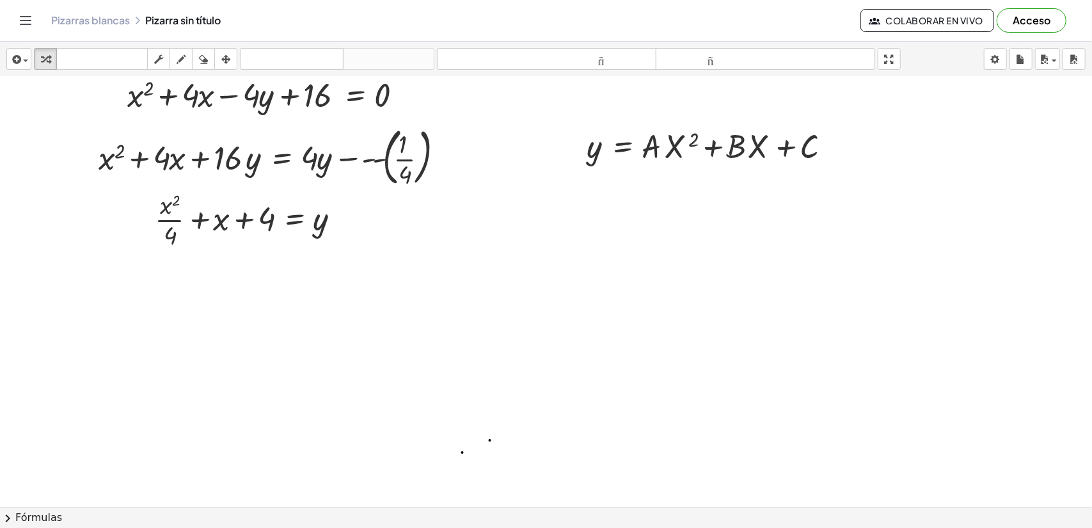
click at [409, 510] on button "chevron_right Fórmulas" at bounding box center [546, 517] width 1092 height 20
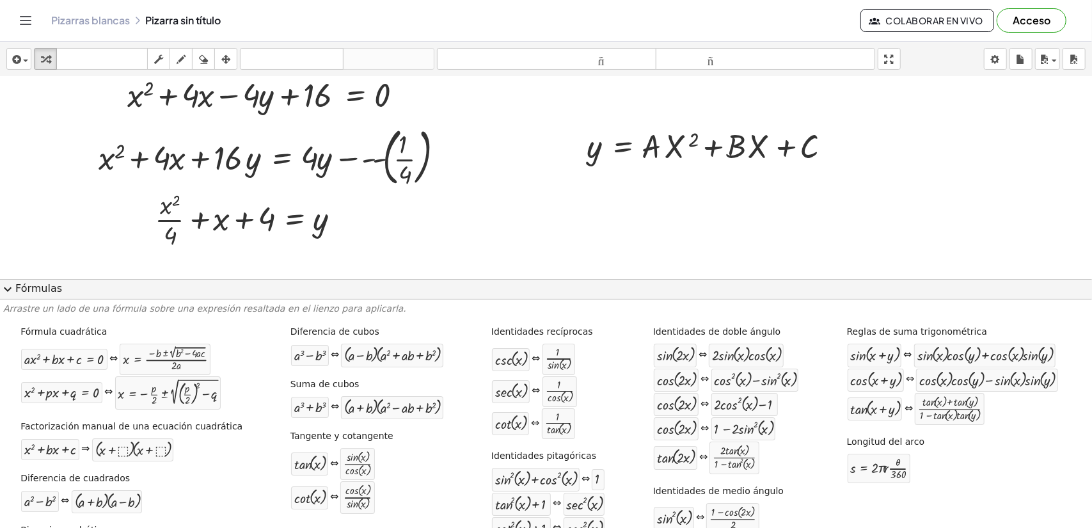
click at [412, 510] on div "cot ( , x ) ⇔ · cos ( , x ) · sin ( , x )" at bounding box center [367, 497] width 154 height 34
click at [8, 287] on span "expand_more" at bounding box center [7, 288] width 15 height 15
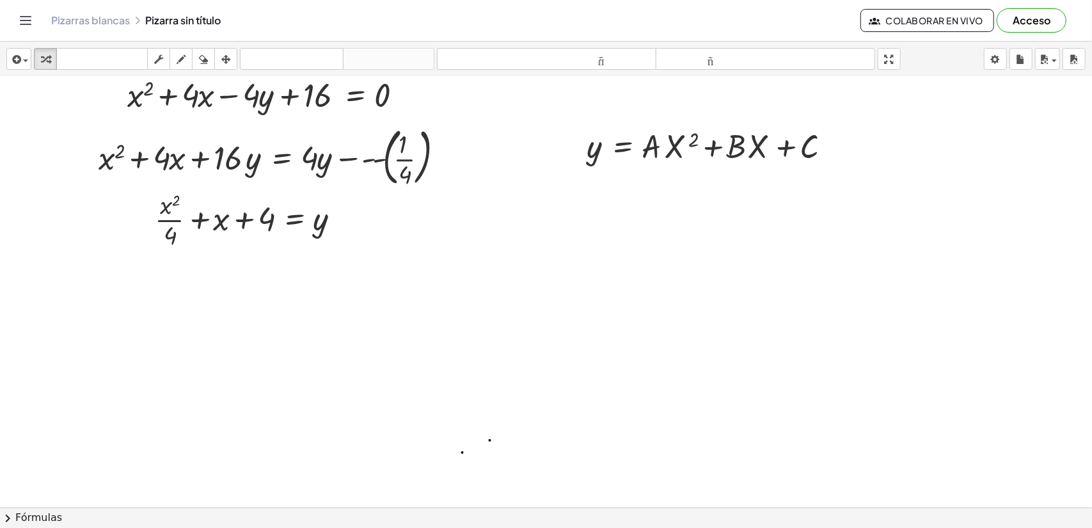
click at [746, 516] on button "chevron_right Fórmulas" at bounding box center [546, 517] width 1092 height 20
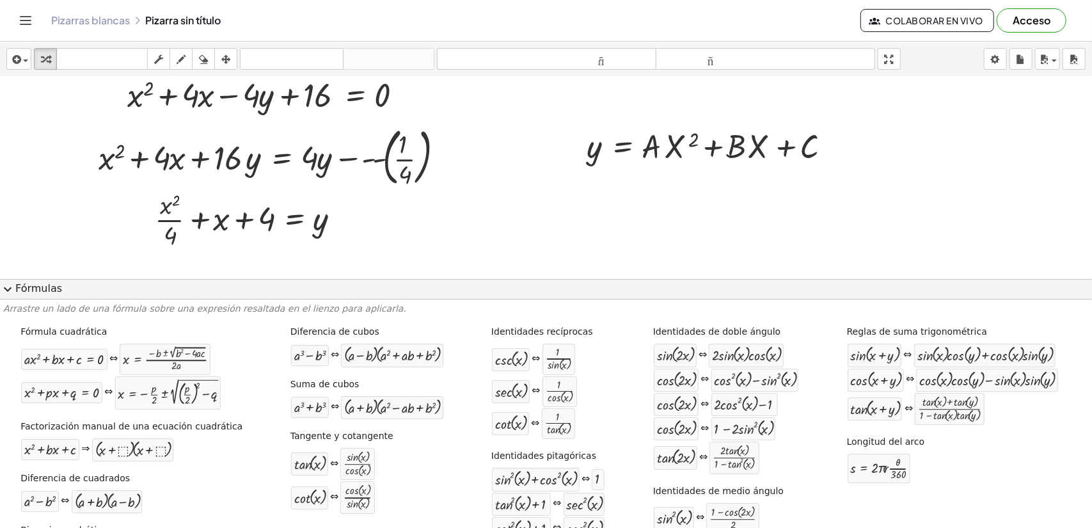
click at [4, 277] on div at bounding box center [546, 486] width 1092 height 921
click at [3, 283] on span "expand_more" at bounding box center [7, 288] width 15 height 15
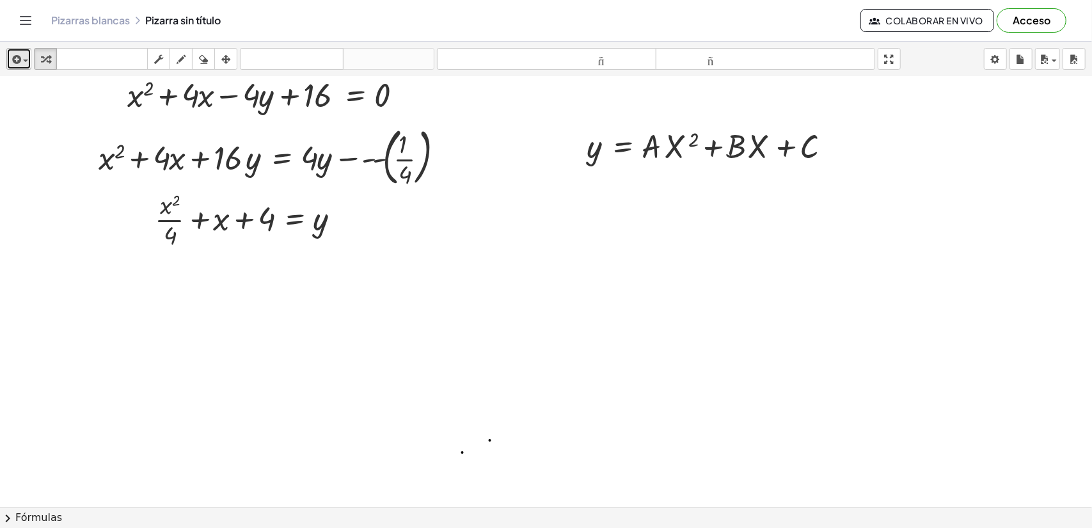
click at [19, 51] on div "button" at bounding box center [19, 58] width 19 height 15
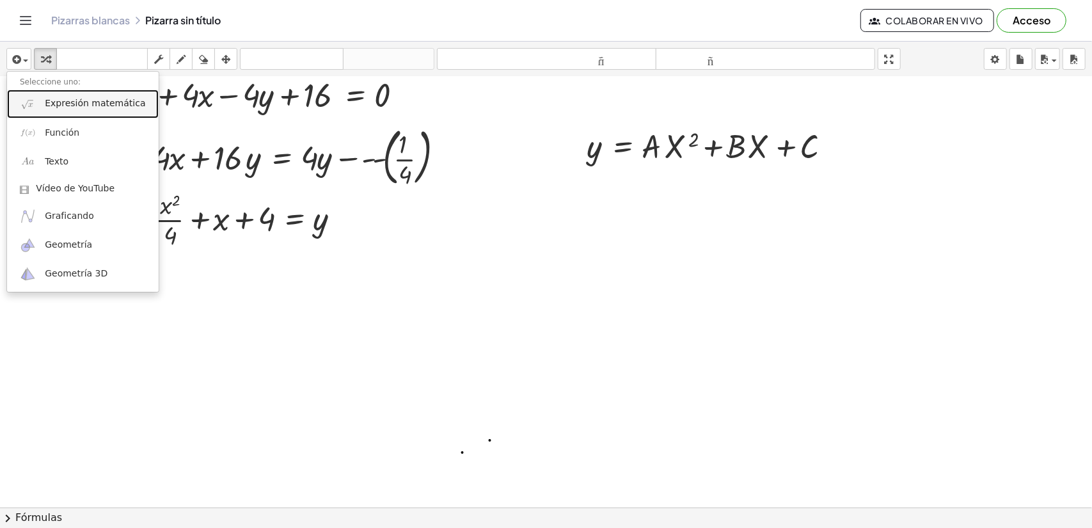
click at [62, 106] on font "Expresión matemática" at bounding box center [95, 103] width 100 height 10
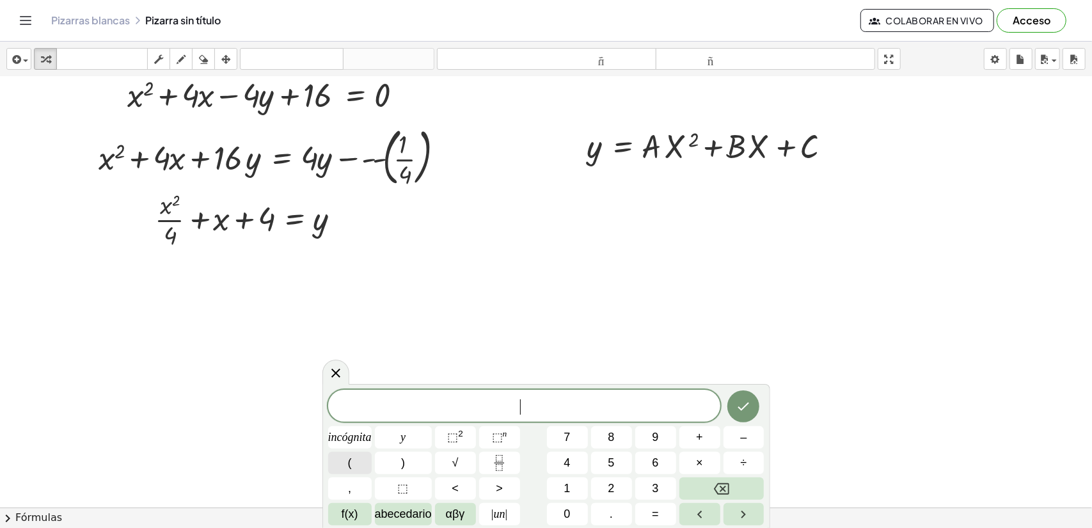
click at [359, 462] on button "(" at bounding box center [349, 463] width 43 height 22
click at [699, 439] on div "( X − H ) = ​ incógnita y ⬚ 2 ⬚ n 7 8 9 + – ( ) √ 4 5 6 × ÷ , ⬚ < > 1 2 3 f(x) …" at bounding box center [546, 456] width 436 height 138
click at [699, 439] on font "+" at bounding box center [699, 437] width 7 height 13
click at [738, 435] on button "–" at bounding box center [743, 437] width 41 height 22
click at [23, 63] on div "button" at bounding box center [19, 58] width 19 height 15
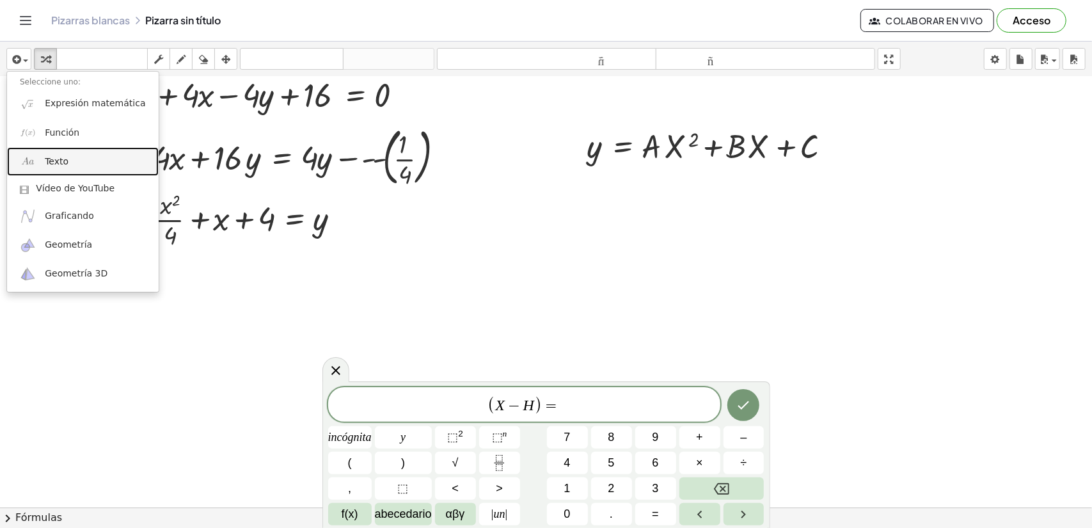
click at [78, 157] on link "Texto" at bounding box center [83, 161] width 152 height 29
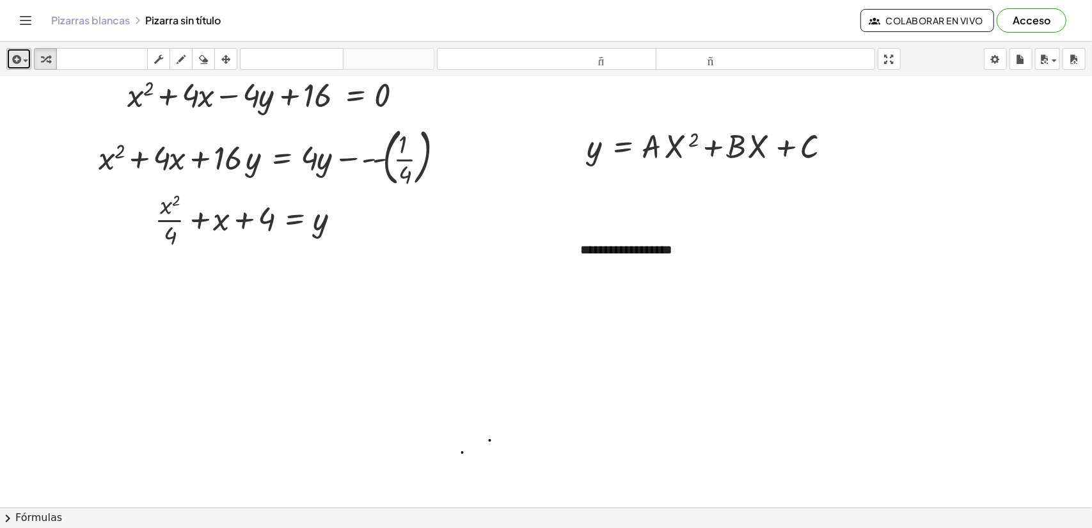
click at [24, 59] on span "button" at bounding box center [25, 60] width 5 height 3
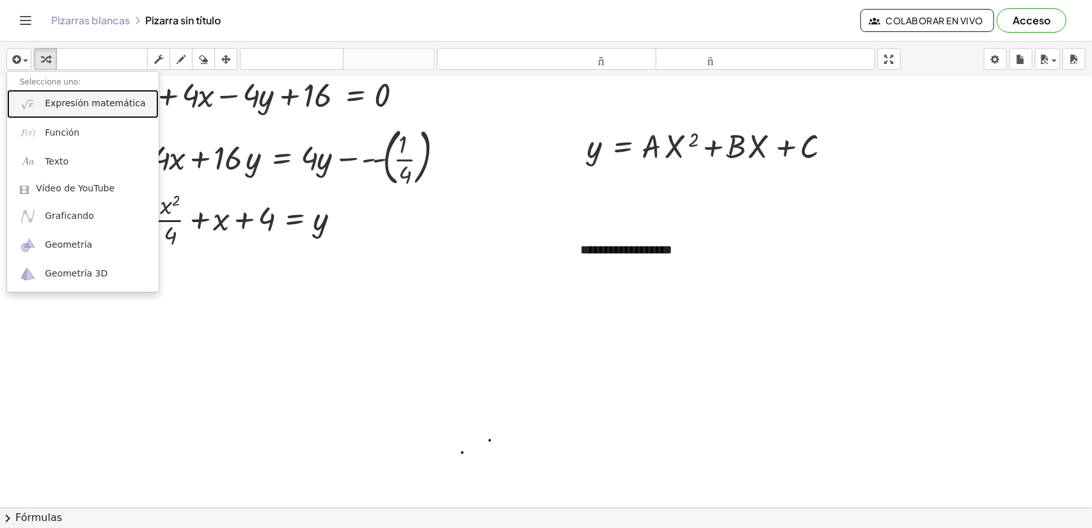
click at [82, 107] on font "Expresión matemática" at bounding box center [95, 103] width 100 height 10
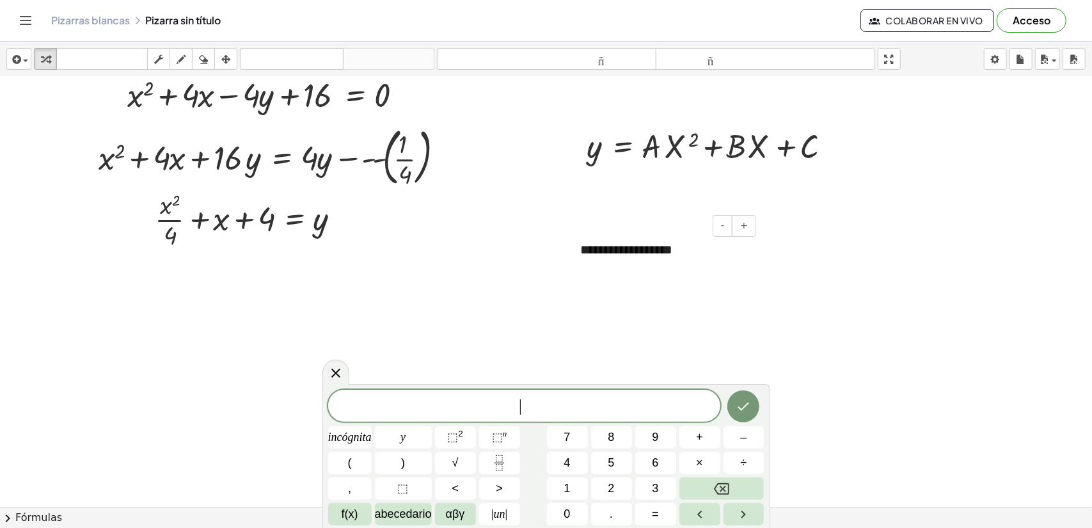
click at [612, 250] on font "**********" at bounding box center [626, 249] width 92 height 13
click at [677, 253] on div "**********" at bounding box center [663, 250] width 192 height 44
click at [662, 253] on font "**********" at bounding box center [621, 249] width 82 height 13
click at [466, 435] on button "⬚ 2" at bounding box center [455, 437] width 41 height 22
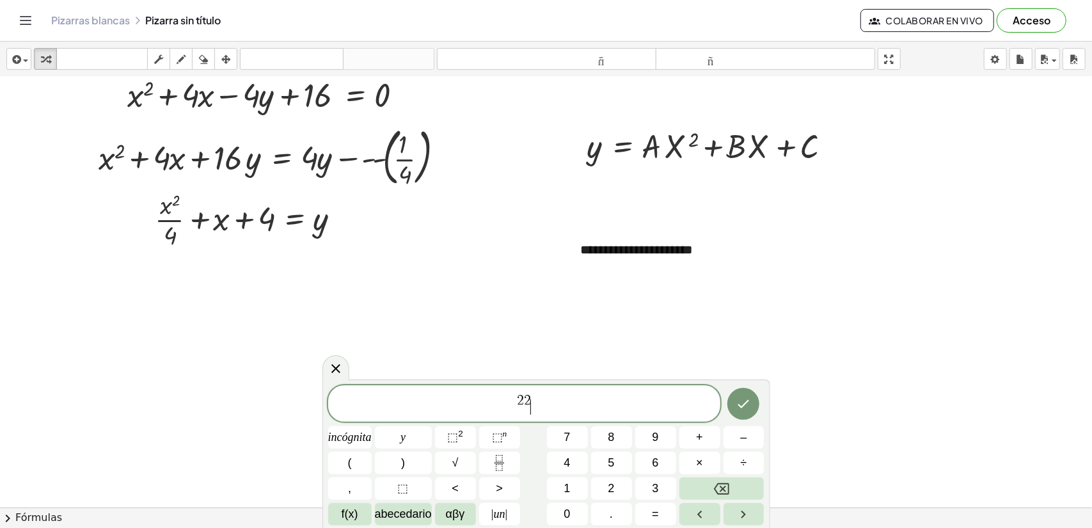
drag, startPoint x: 541, startPoint y: 404, endPoint x: 517, endPoint y: 404, distance: 23.7
click at [517, 404] on span "2 2 ​" at bounding box center [524, 404] width 392 height 23
click at [693, 255] on font "**********" at bounding box center [636, 249] width 113 height 13
click at [718, 253] on div "**********" at bounding box center [663, 250] width 192 height 44
click at [461, 439] on span "⬚ 2" at bounding box center [455, 437] width 16 height 17
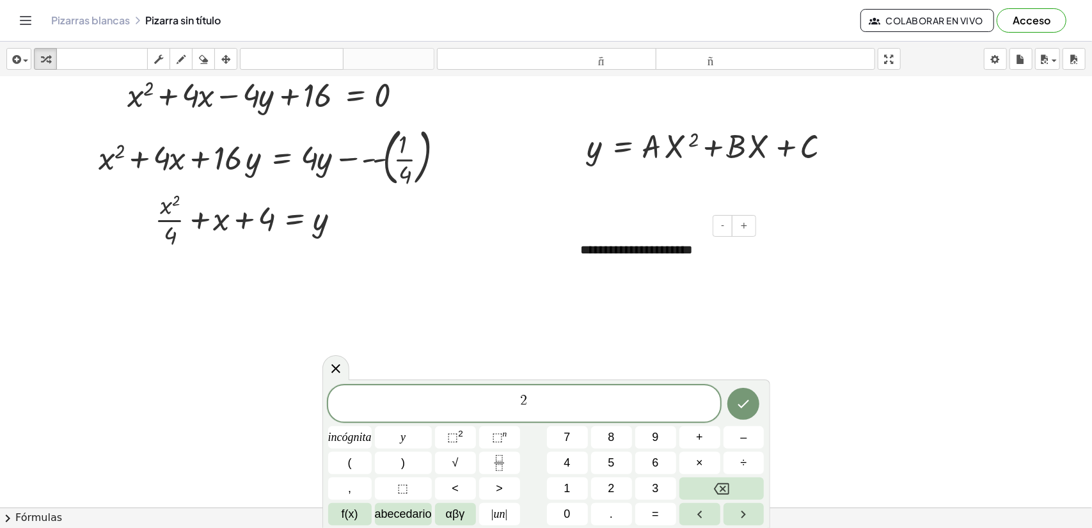
click at [729, 256] on div "**********" at bounding box center [663, 250] width 192 height 44
click at [728, 233] on button "-" at bounding box center [723, 226] width 20 height 22
drag, startPoint x: 699, startPoint y: 248, endPoint x: 605, endPoint y: 267, distance: 95.3
click at [605, 267] on div "**********" at bounding box center [663, 249] width 192 height 42
click at [620, 235] on div "**********" at bounding box center [663, 249] width 192 height 42
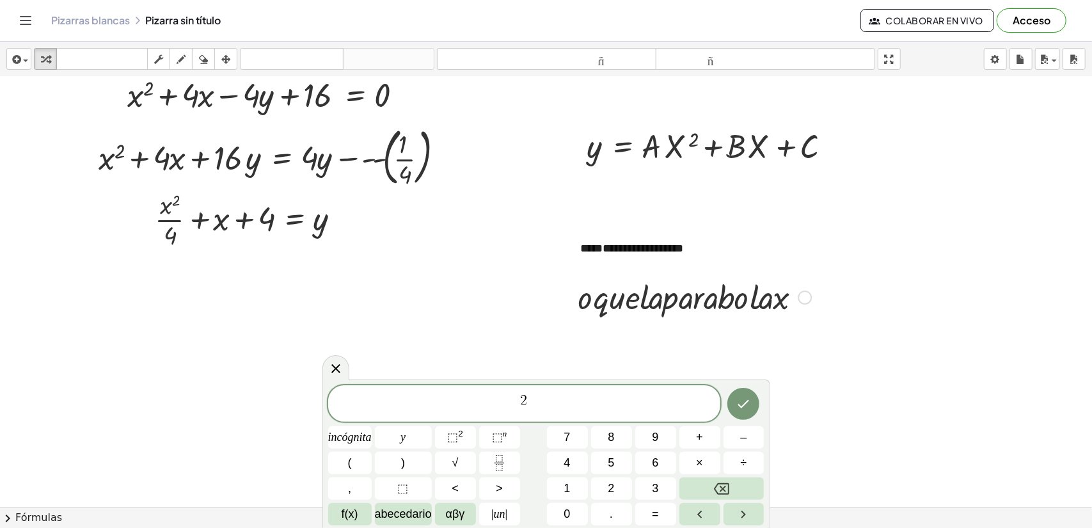
click at [708, 302] on div at bounding box center [694, 295] width 246 height 43
click at [802, 295] on div at bounding box center [805, 297] width 14 height 14
click at [807, 295] on div "Fix a mistake Transform line Copy line as LaTeX Copy derivation as LaTeX Expand…" at bounding box center [805, 297] width 14 height 14
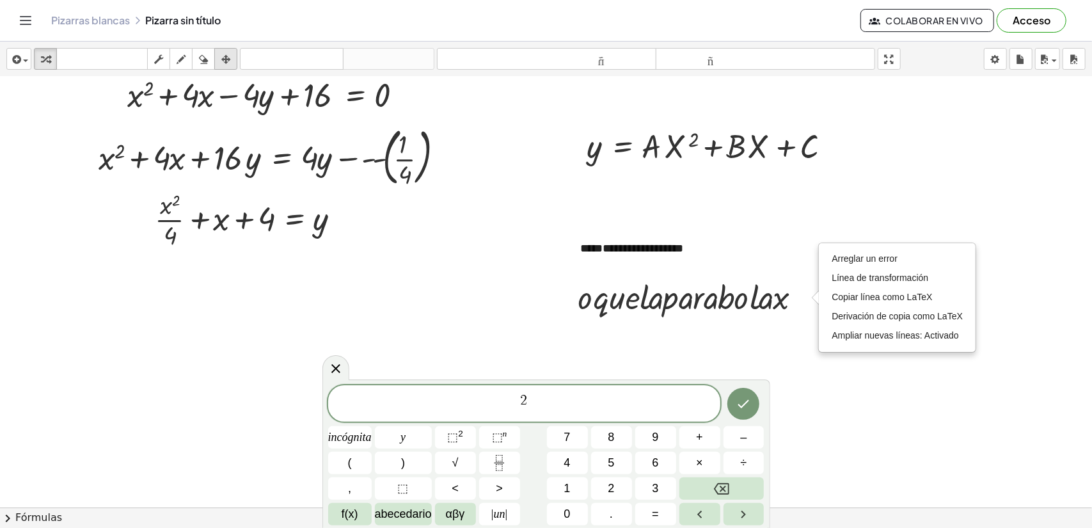
click at [226, 52] on icon "button" at bounding box center [225, 59] width 9 height 15
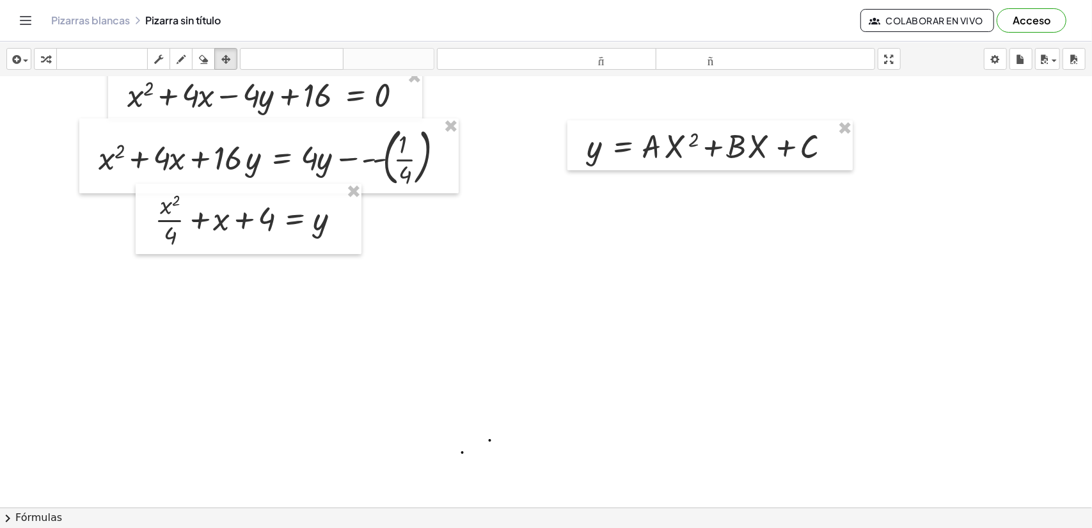
click at [791, 216] on div at bounding box center [546, 486] width 1092 height 921
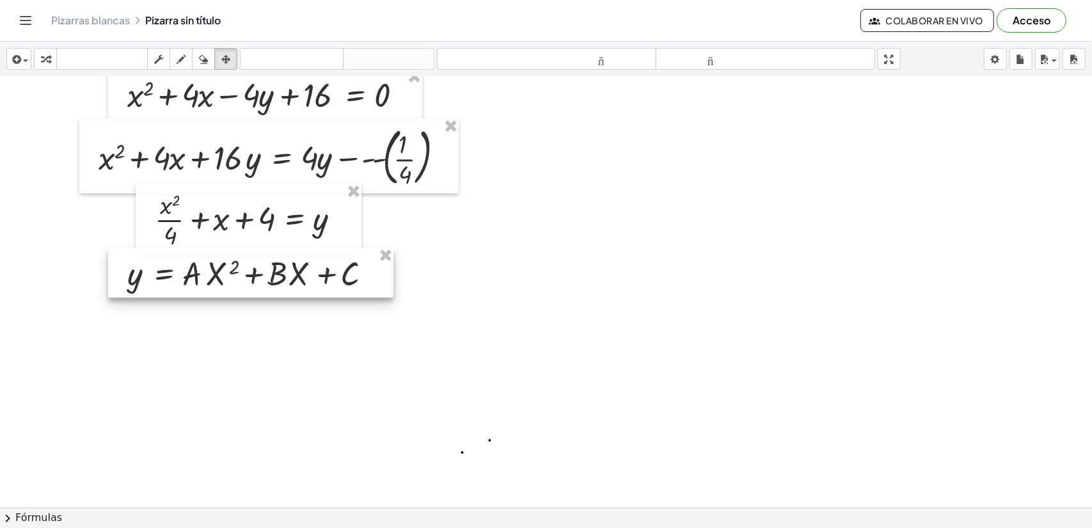
drag, startPoint x: 750, startPoint y: 176, endPoint x: 317, endPoint y: 282, distance: 445.9
click at [317, 282] on div at bounding box center [250, 273] width 285 height 50
click at [421, 321] on div at bounding box center [546, 486] width 1092 height 921
click at [161, 72] on div "insertar Seleccione uno: Expresión matemática Función Texto Vídeo de YouTube Gr…" at bounding box center [546, 59] width 1092 height 35
click at [161, 61] on icon "button" at bounding box center [158, 59] width 9 height 15
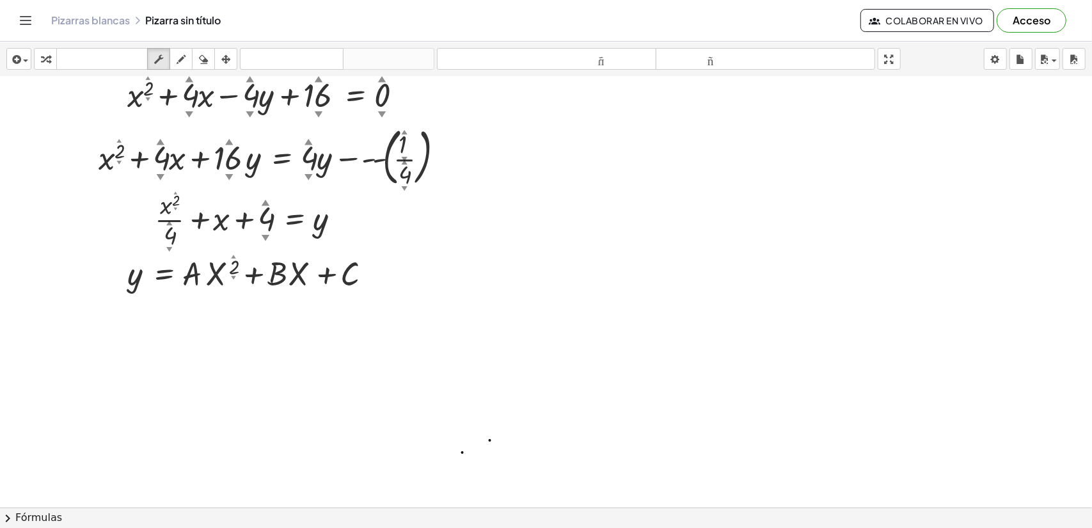
click at [61, 97] on div at bounding box center [546, 486] width 1092 height 921
click at [17, 61] on icon "button" at bounding box center [16, 59] width 12 height 15
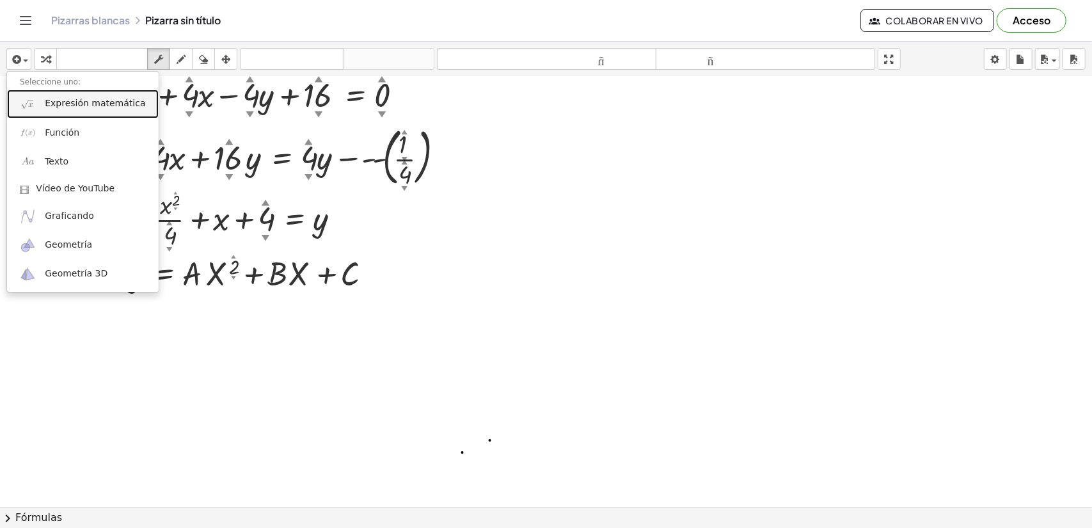
click at [81, 100] on font "Expresión matemática" at bounding box center [95, 103] width 100 height 10
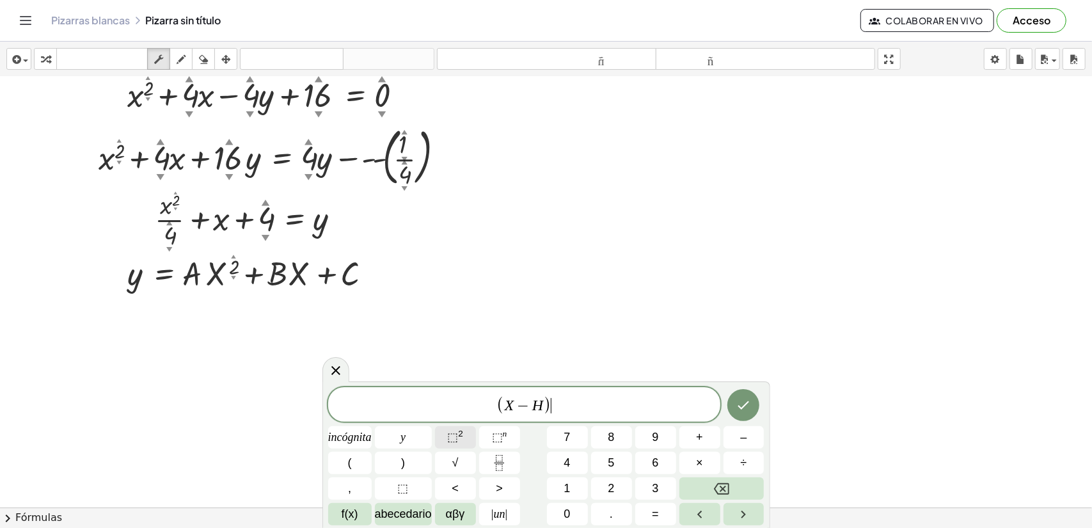
click at [457, 439] on font "⬚" at bounding box center [452, 437] width 11 height 13
click at [741, 405] on icon "Hecho" at bounding box center [744, 403] width 12 height 8
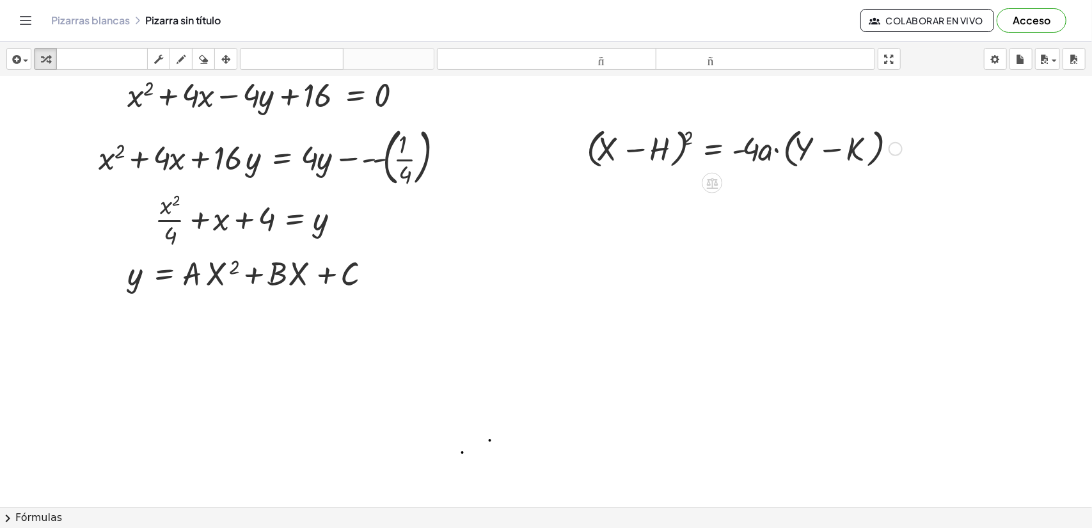
click at [713, 149] on div at bounding box center [744, 147] width 328 height 49
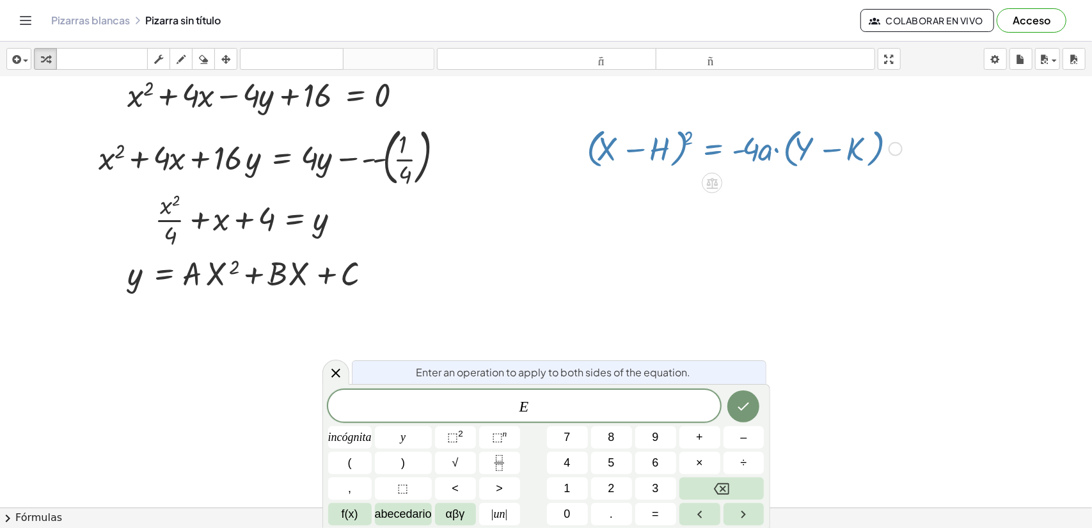
click at [642, 230] on div at bounding box center [546, 486] width 1092 height 921
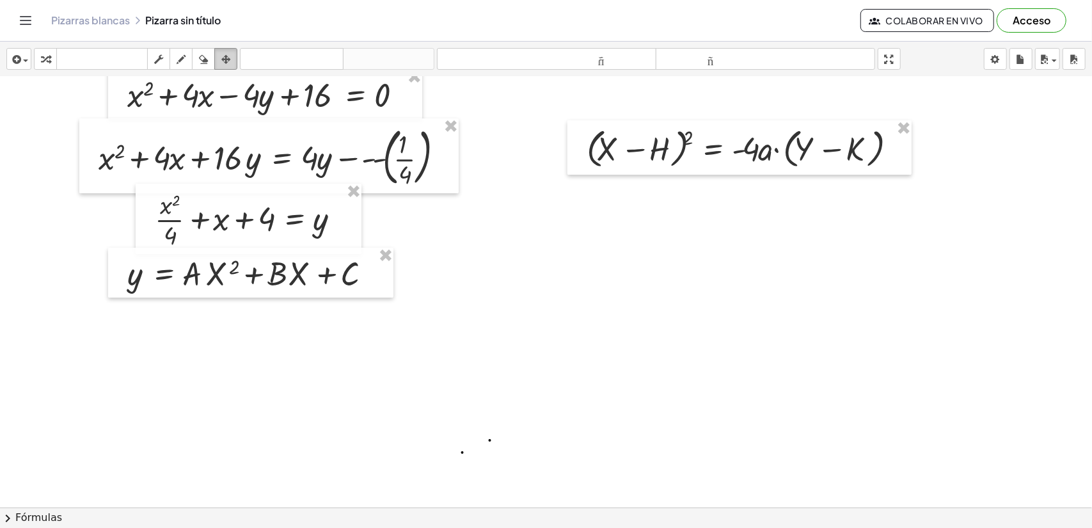
click at [225, 53] on icon "button" at bounding box center [225, 59] width 9 height 15
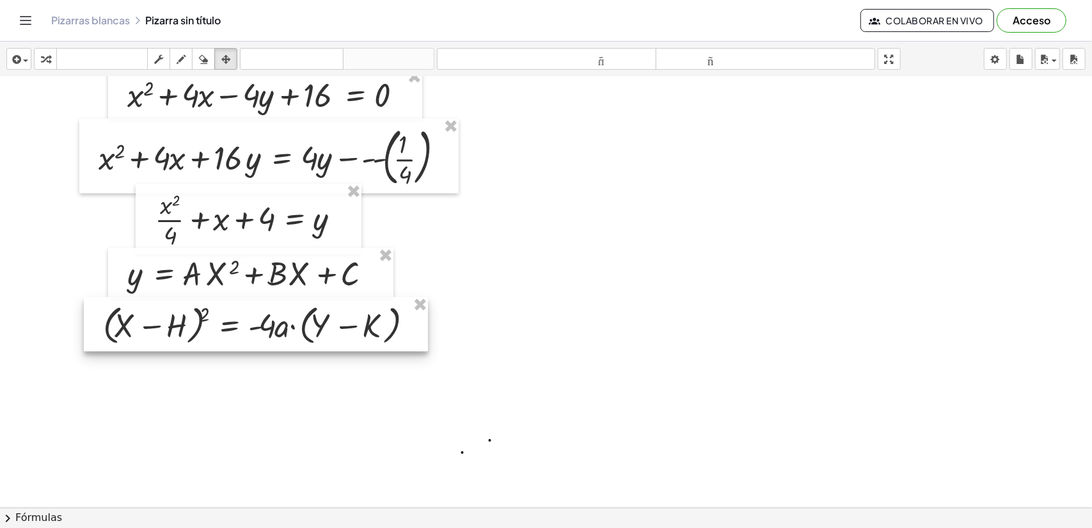
drag, startPoint x: 667, startPoint y: 155, endPoint x: 183, endPoint y: 332, distance: 514.8
click at [183, 332] on div at bounding box center [256, 324] width 344 height 55
click at [294, 405] on div at bounding box center [546, 486] width 1092 height 921
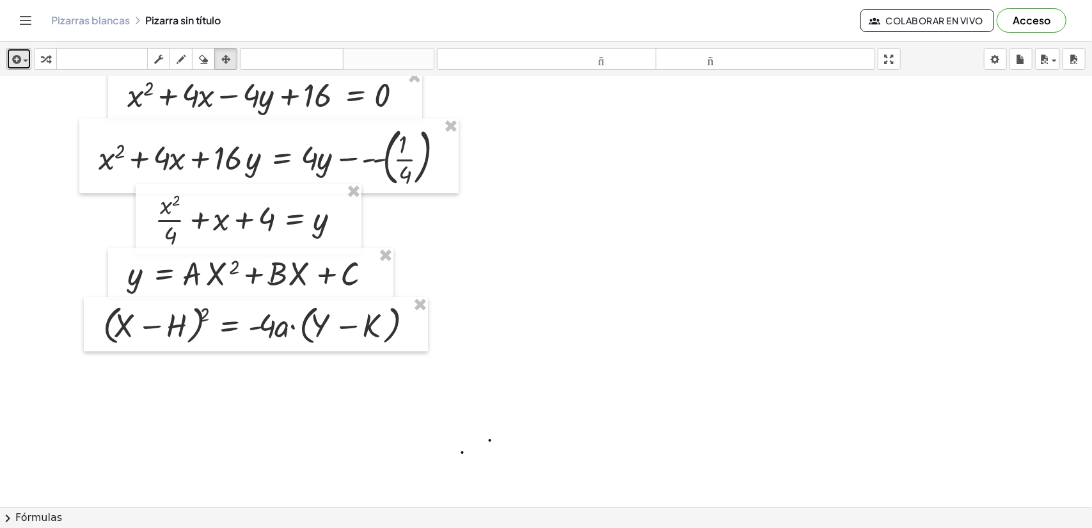
click at [19, 62] on icon "button" at bounding box center [16, 59] width 12 height 15
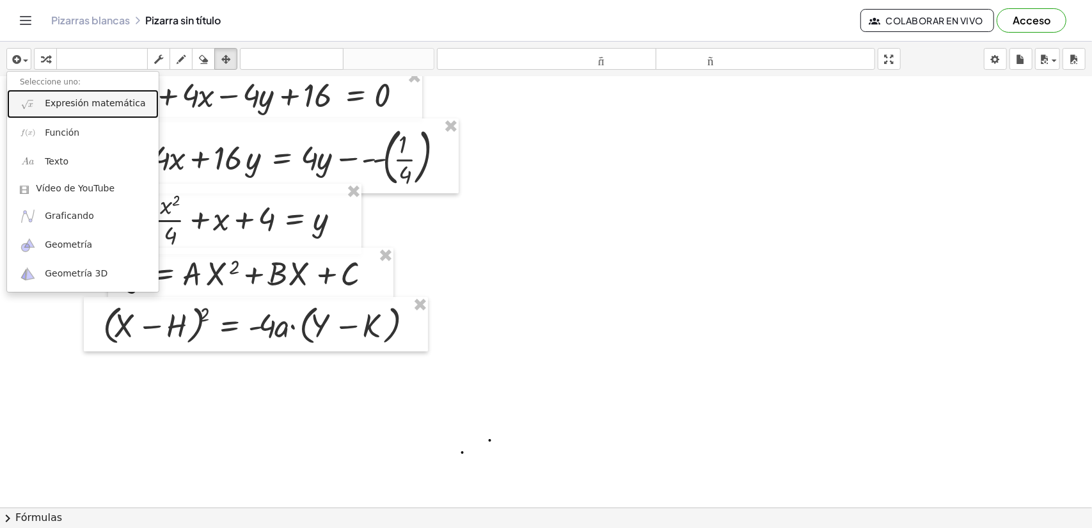
click at [100, 99] on font "Expresión matemática" at bounding box center [95, 103] width 100 height 10
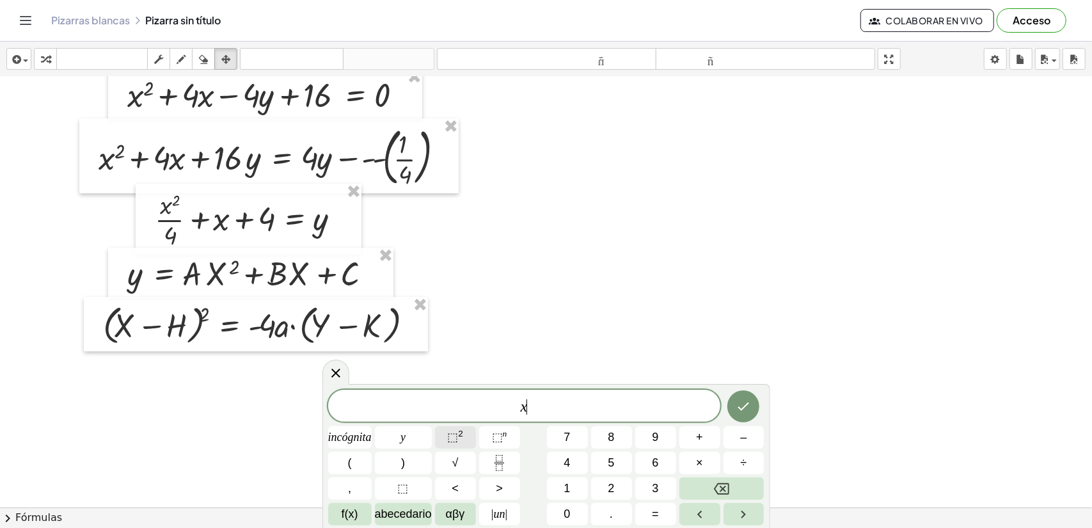
click at [451, 445] on span "⬚ 2" at bounding box center [455, 437] width 16 height 17
click at [734, 404] on button "Hecho" at bounding box center [743, 404] width 32 height 32
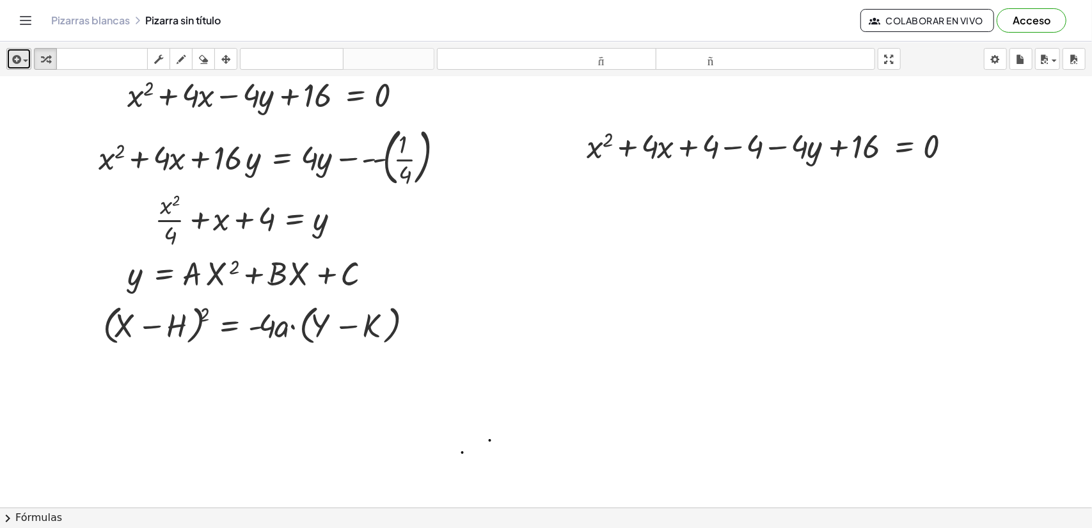
click at [8, 48] on button "insertar" at bounding box center [18, 59] width 25 height 22
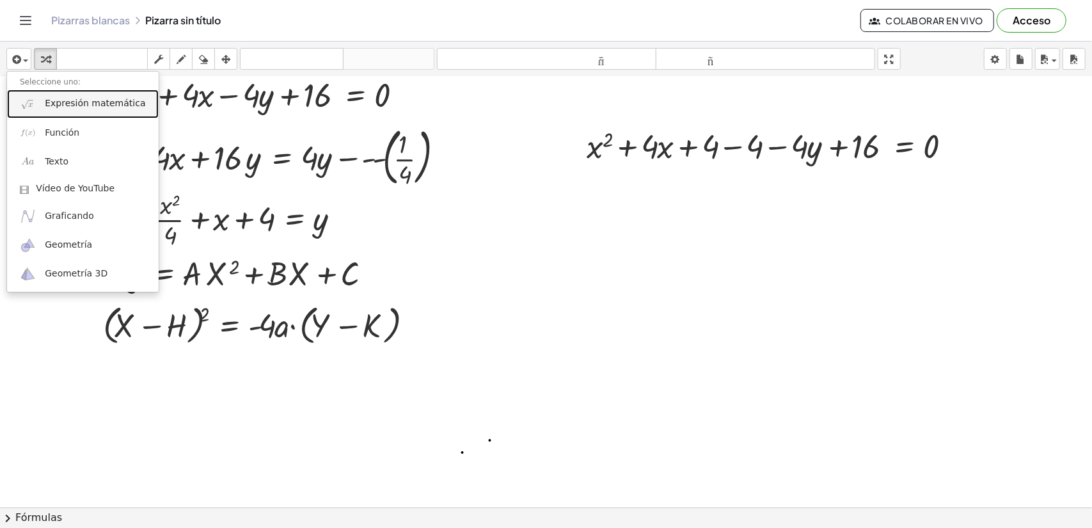
click at [56, 96] on link "Expresión matemática" at bounding box center [83, 104] width 152 height 29
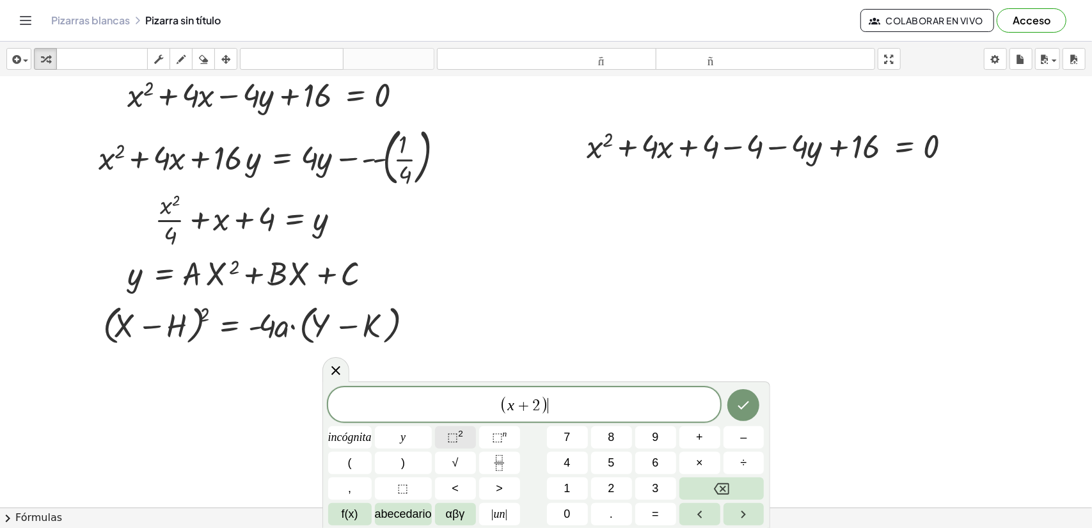
click at [454, 436] on font "⬚" at bounding box center [452, 437] width 11 height 13
click at [749, 410] on icon "Hecho" at bounding box center [743, 402] width 15 height 15
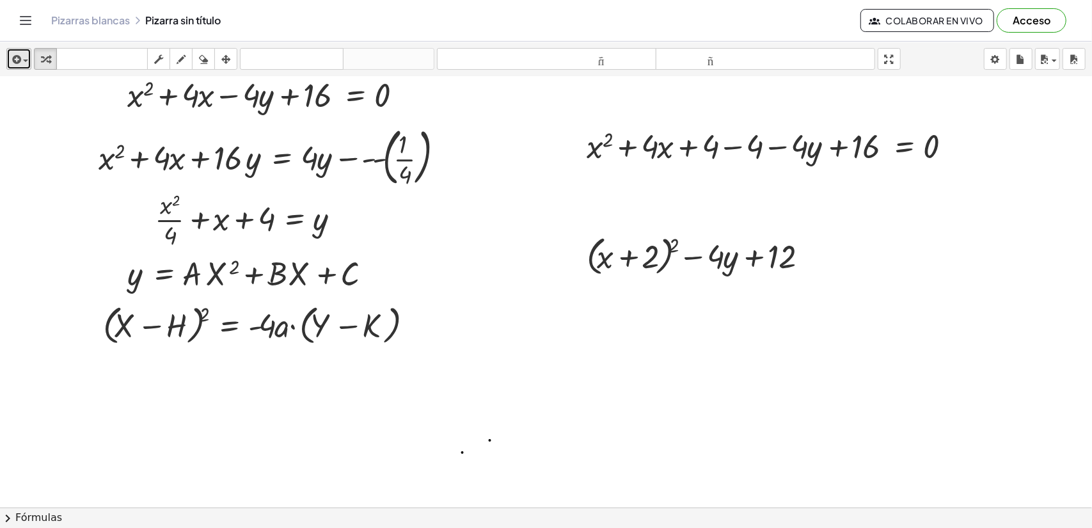
click at [27, 61] on span "button" at bounding box center [25, 60] width 5 height 3
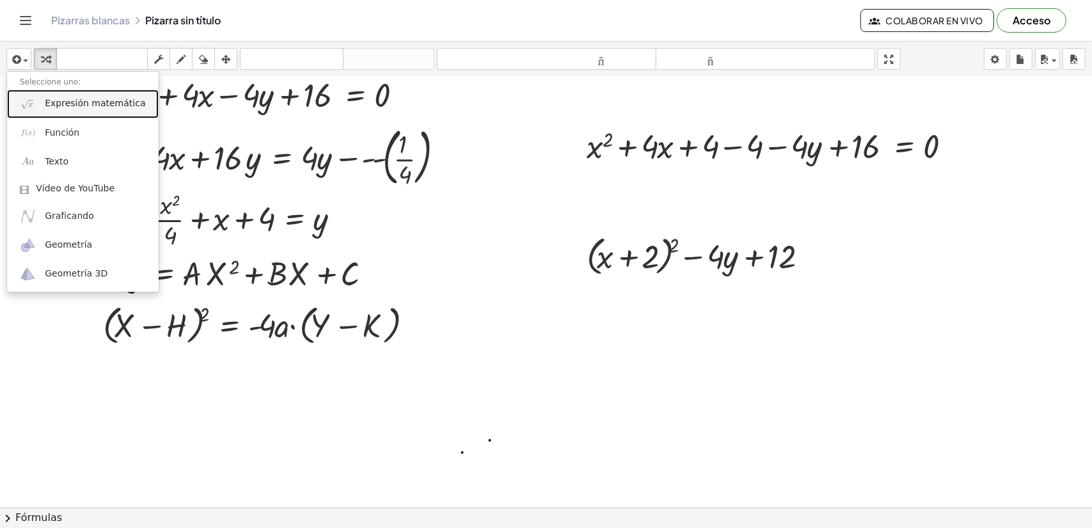
click at [46, 95] on link "Expresión matemática" at bounding box center [83, 104] width 152 height 29
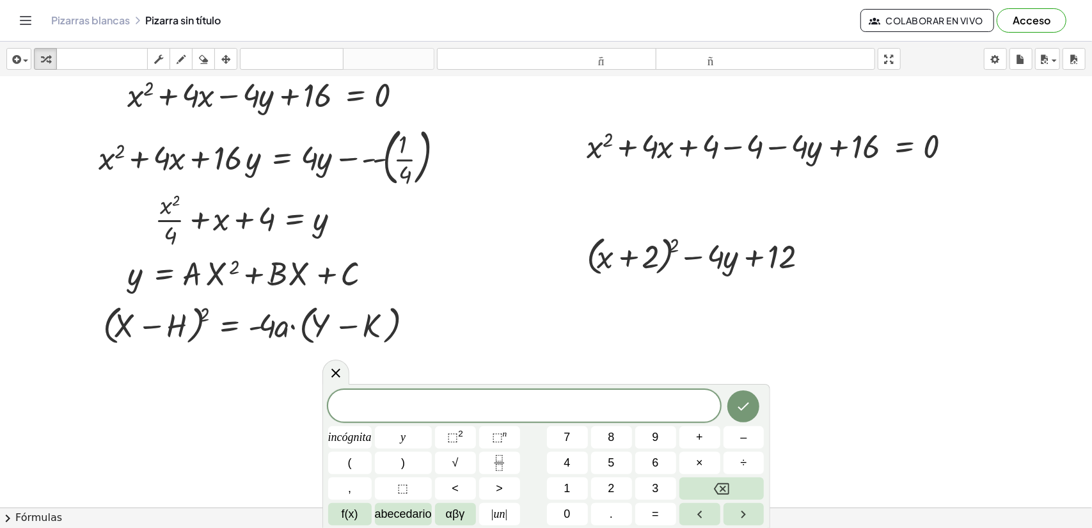
click at [628, 221] on div at bounding box center [546, 486] width 1092 height 921
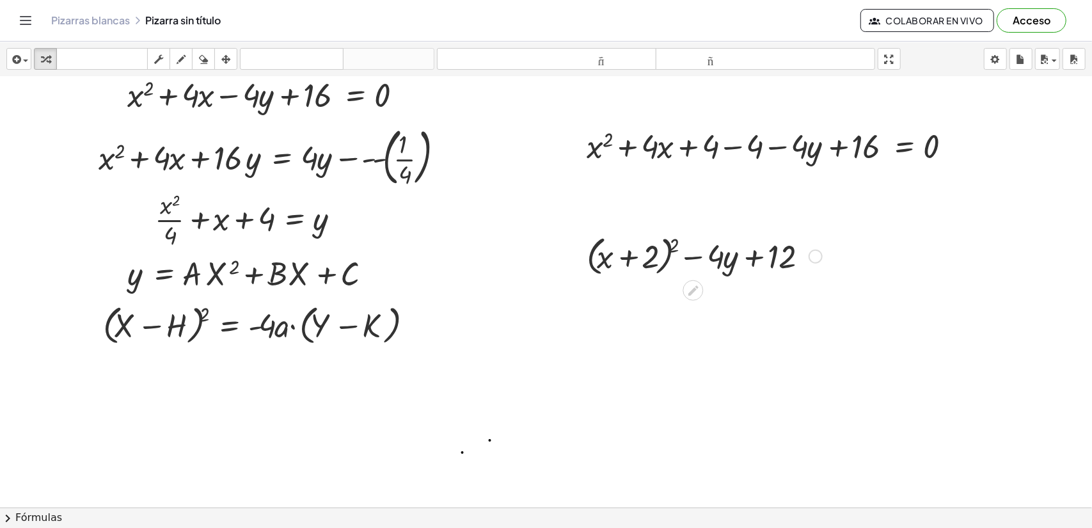
click at [652, 245] on div at bounding box center [704, 255] width 248 height 49
click at [730, 263] on div at bounding box center [704, 255] width 248 height 49
click at [696, 284] on icon at bounding box center [692, 290] width 13 height 13
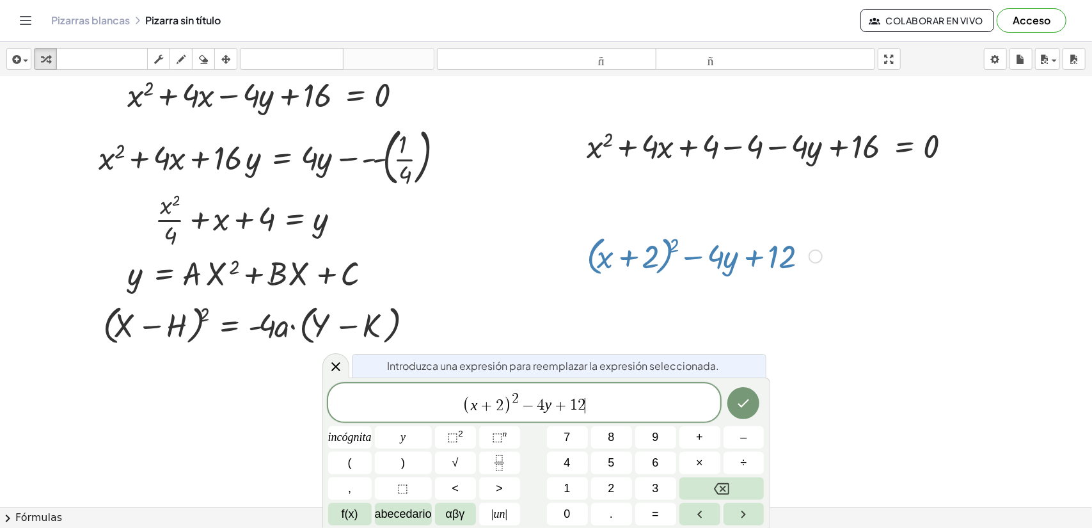
click at [620, 399] on span "( x + 2 ) 2 − 4 y + 1 2 ​" at bounding box center [524, 403] width 392 height 25
click at [649, 508] on button "=" at bounding box center [655, 514] width 41 height 22
click at [562, 503] on button "0" at bounding box center [567, 514] width 41 height 22
click at [747, 406] on icon "Hecho" at bounding box center [743, 402] width 15 height 15
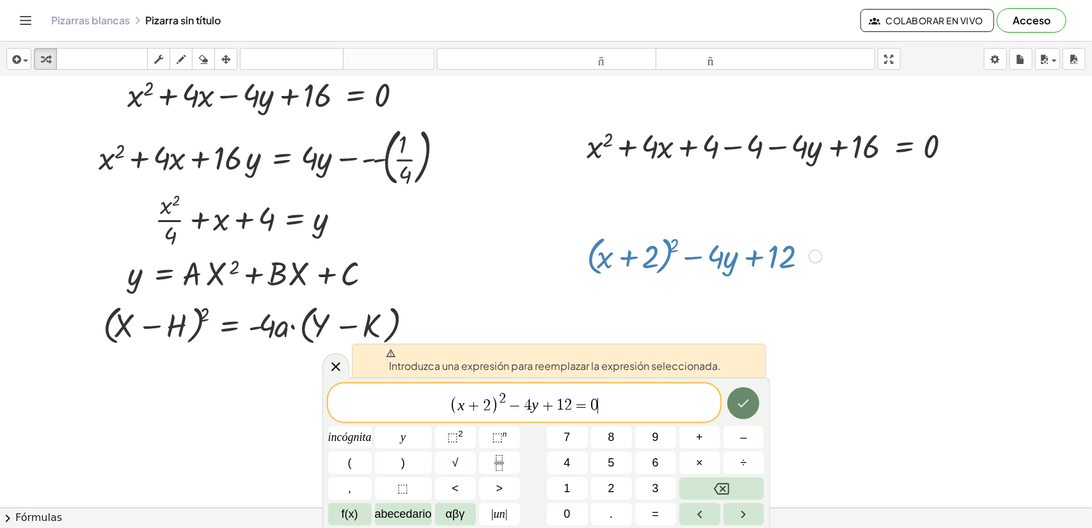
click at [740, 410] on icon "Hecho" at bounding box center [743, 402] width 15 height 15
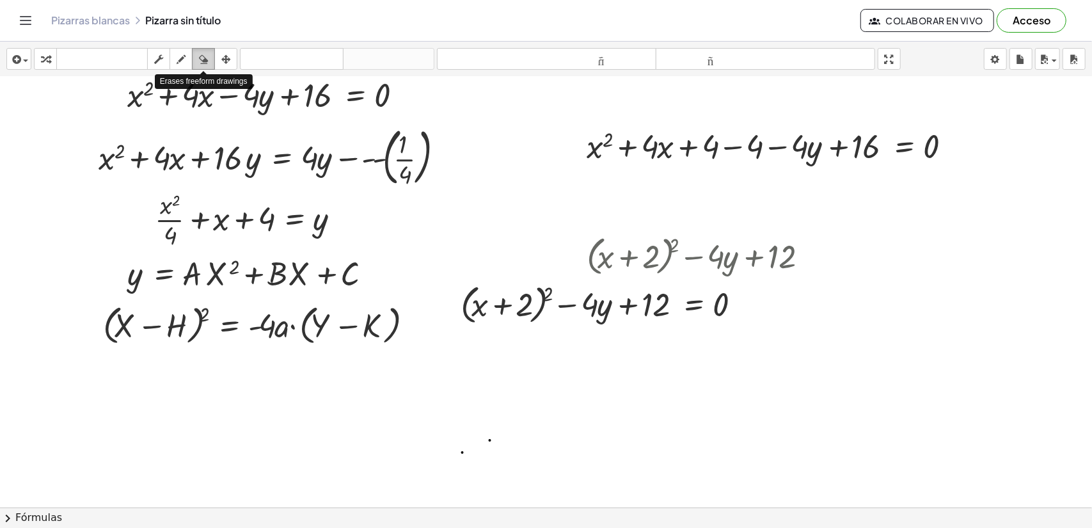
click at [205, 58] on icon "button" at bounding box center [203, 59] width 9 height 15
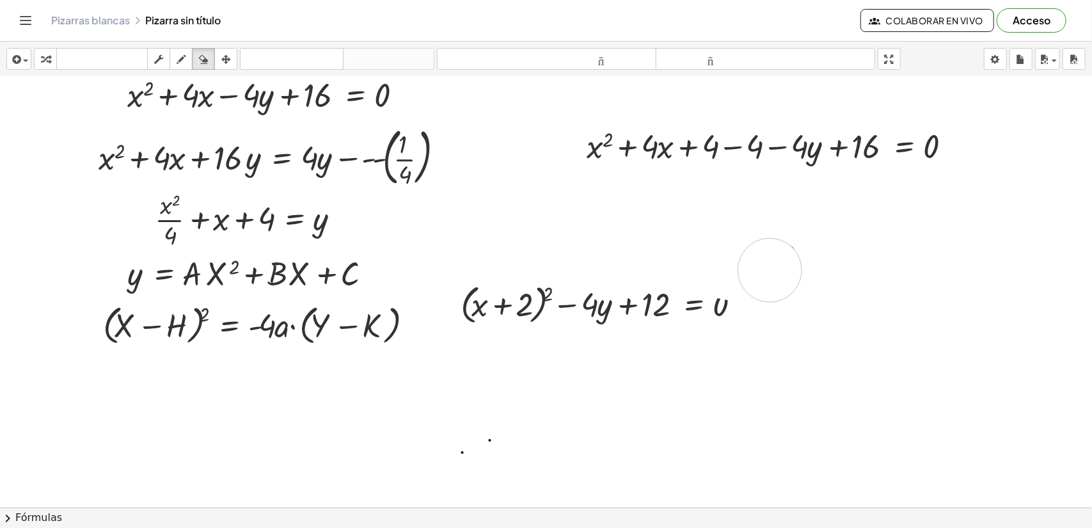
drag, startPoint x: 594, startPoint y: 252, endPoint x: 770, endPoint y: 269, distance: 176.8
click at [770, 269] on div at bounding box center [546, 486] width 1092 height 921
click at [221, 53] on div "button" at bounding box center [225, 58] width 17 height 15
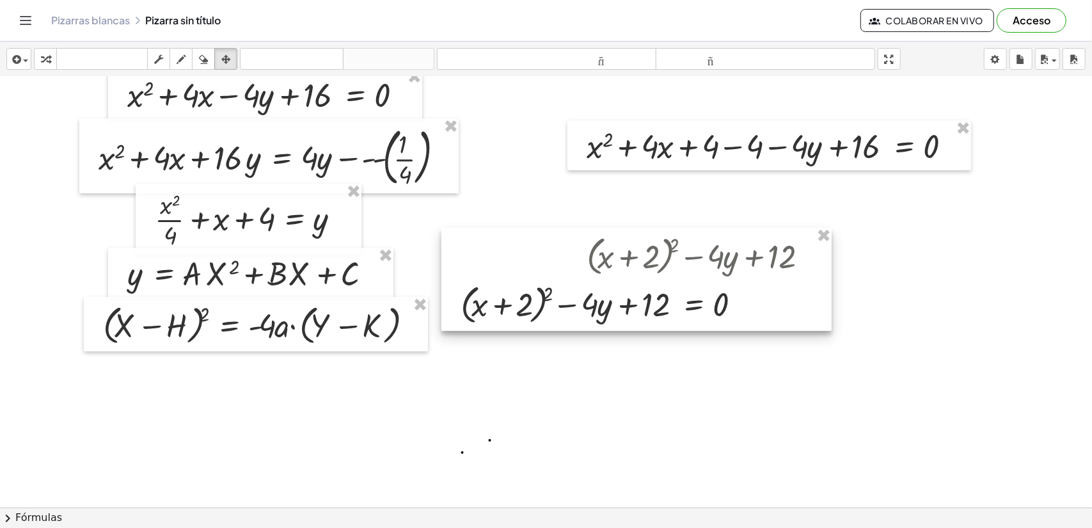
click at [748, 294] on div at bounding box center [636, 279] width 390 height 103
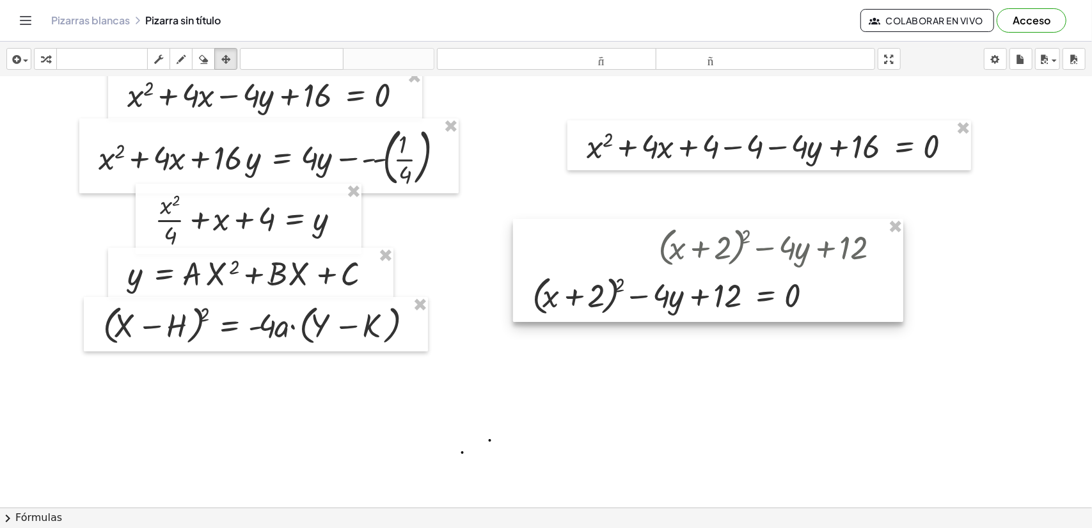
drag, startPoint x: 805, startPoint y: 299, endPoint x: 858, endPoint y: 286, distance: 55.2
click at [858, 286] on div at bounding box center [708, 270] width 390 height 103
click at [848, 276] on div at bounding box center [711, 270] width 390 height 103
click at [828, 276] on div at bounding box center [710, 270] width 390 height 103
click at [825, 288] on div at bounding box center [710, 270] width 390 height 103
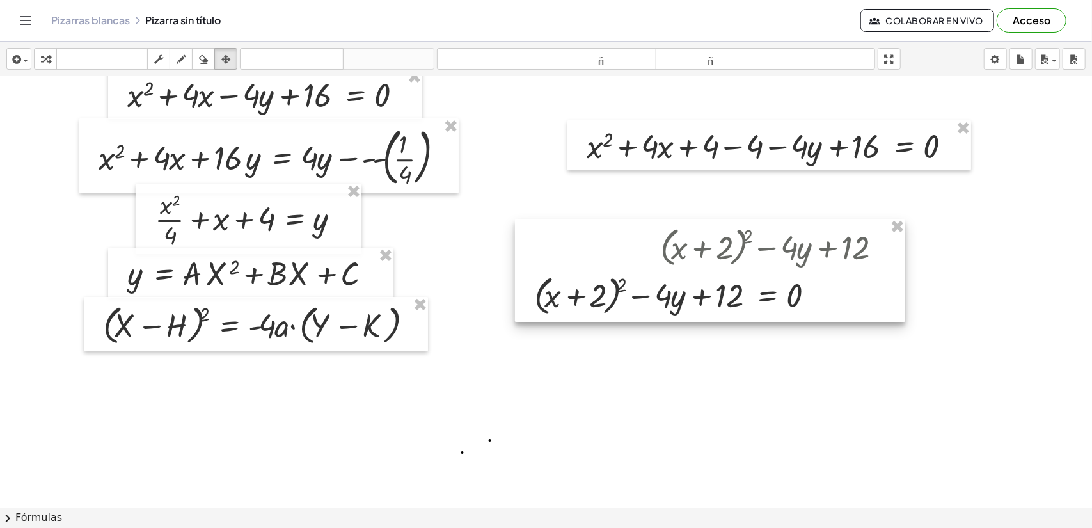
click at [810, 305] on div at bounding box center [710, 270] width 390 height 103
click at [805, 349] on div at bounding box center [546, 486] width 1092 height 921
click at [168, 56] on button "fregar" at bounding box center [158, 59] width 23 height 22
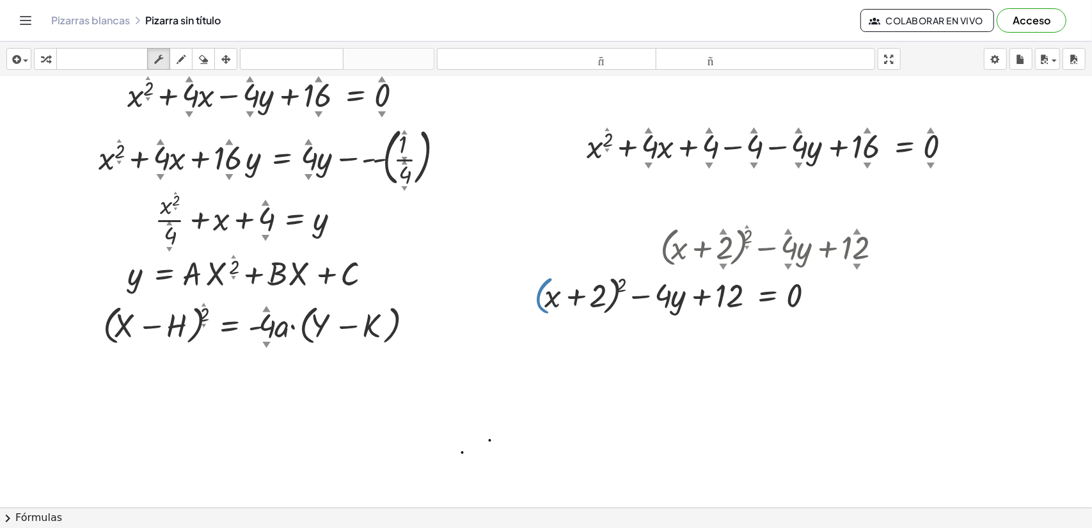
drag, startPoint x: 536, startPoint y: 290, endPoint x: 740, endPoint y: 294, distance: 204.1
click at [740, 294] on div at bounding box center [715, 294] width 374 height 49
drag, startPoint x: 750, startPoint y: 297, endPoint x: 690, endPoint y: 295, distance: 60.2
click at [690, 295] on div at bounding box center [715, 294] width 374 height 49
click at [747, 300] on div at bounding box center [715, 294] width 374 height 49
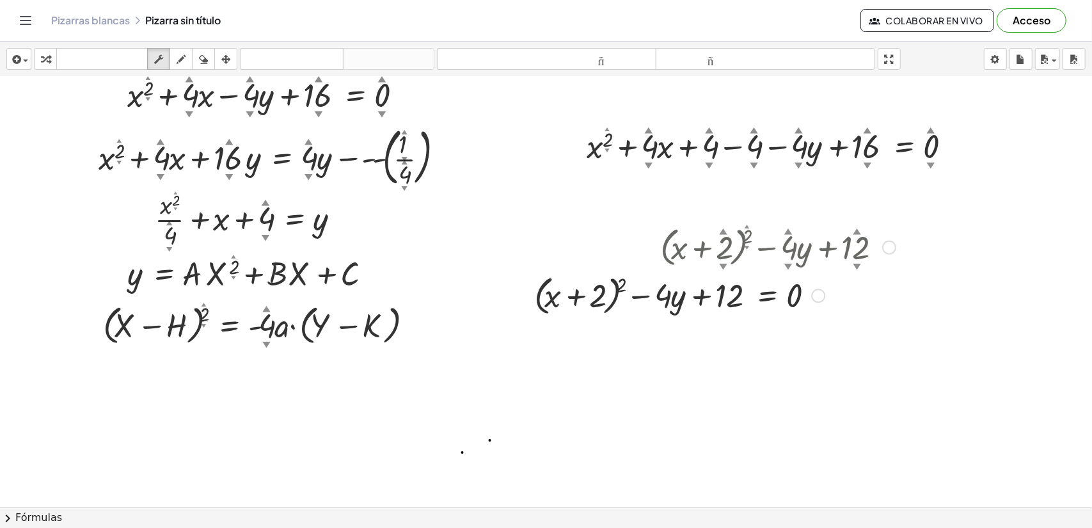
drag, startPoint x: 748, startPoint y: 297, endPoint x: 690, endPoint y: 285, distance: 60.2
drag, startPoint x: 690, startPoint y: 285, endPoint x: 413, endPoint y: 272, distance: 276.6
click at [413, 272] on div at bounding box center [546, 486] width 1092 height 921
click at [13, 54] on icon "button" at bounding box center [16, 59] width 12 height 15
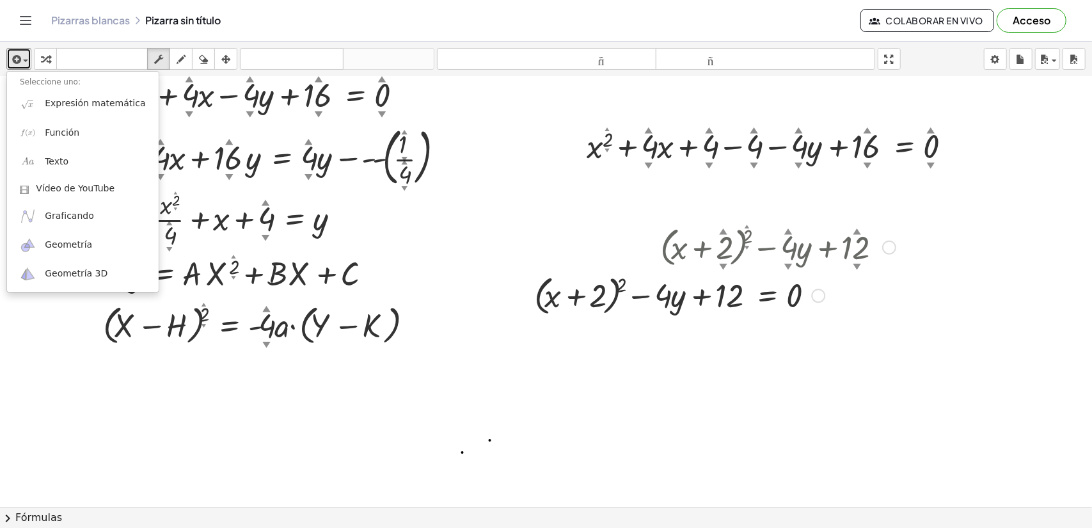
click at [605, 290] on div at bounding box center [715, 294] width 374 height 49
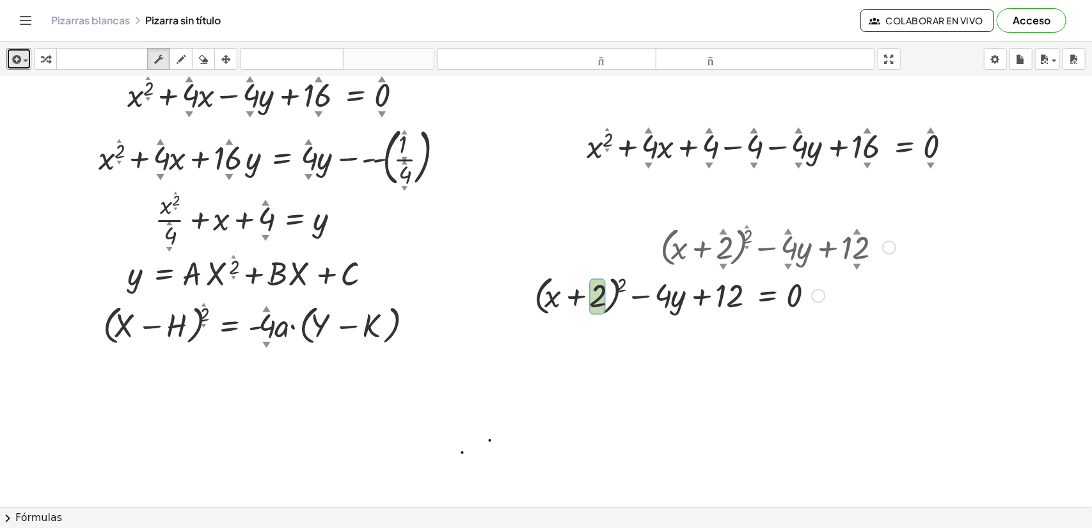
click at [712, 301] on div at bounding box center [715, 294] width 374 height 49
click at [811, 296] on div at bounding box center [818, 295] width 14 height 14
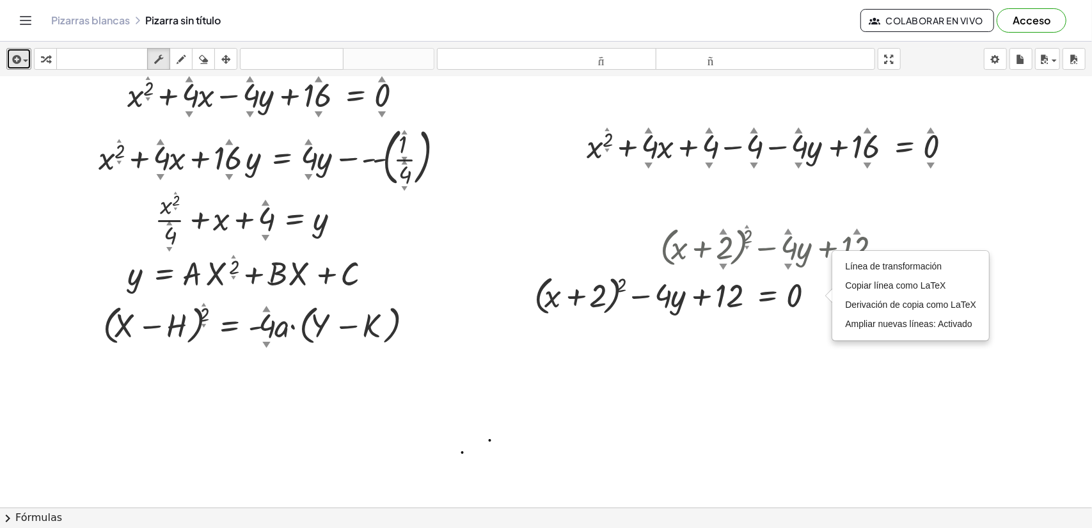
click at [799, 328] on div at bounding box center [546, 486] width 1092 height 921
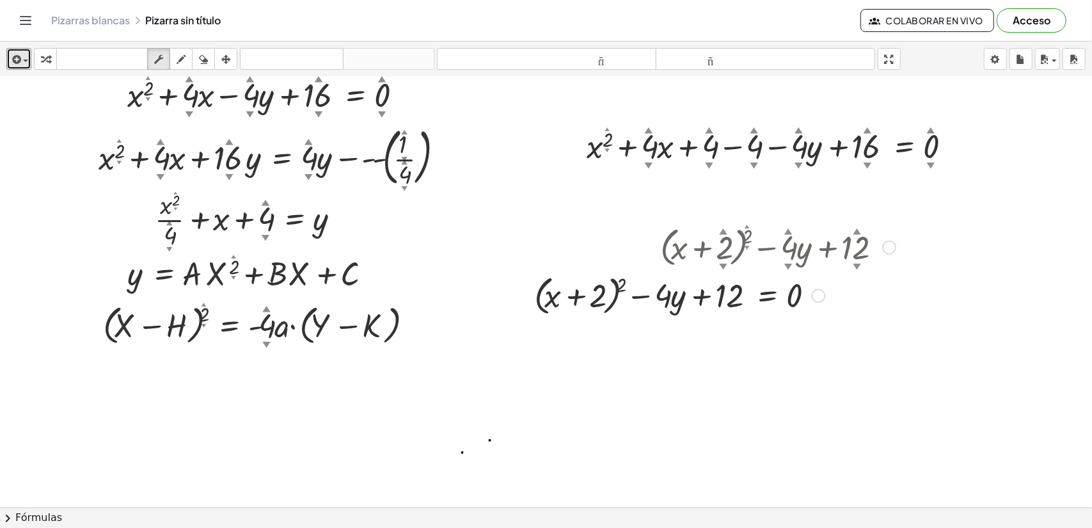
click at [809, 302] on div at bounding box center [715, 294] width 374 height 49
drag, startPoint x: 778, startPoint y: 294, endPoint x: 766, endPoint y: 293, distance: 12.2
drag, startPoint x: 766, startPoint y: 293, endPoint x: 707, endPoint y: 296, distance: 59.6
drag, startPoint x: 707, startPoint y: 296, endPoint x: 718, endPoint y: 319, distance: 24.9
click at [718, 319] on div "+ ( + x + 2 ▲ ▼ ) 2 ▲ ▼ − · 4 ▲ ▼ · y + 12 ▲ ▼ + ( + x + 2 ) 2 − · 4 · y + 12 =…" at bounding box center [710, 270] width 390 height 103
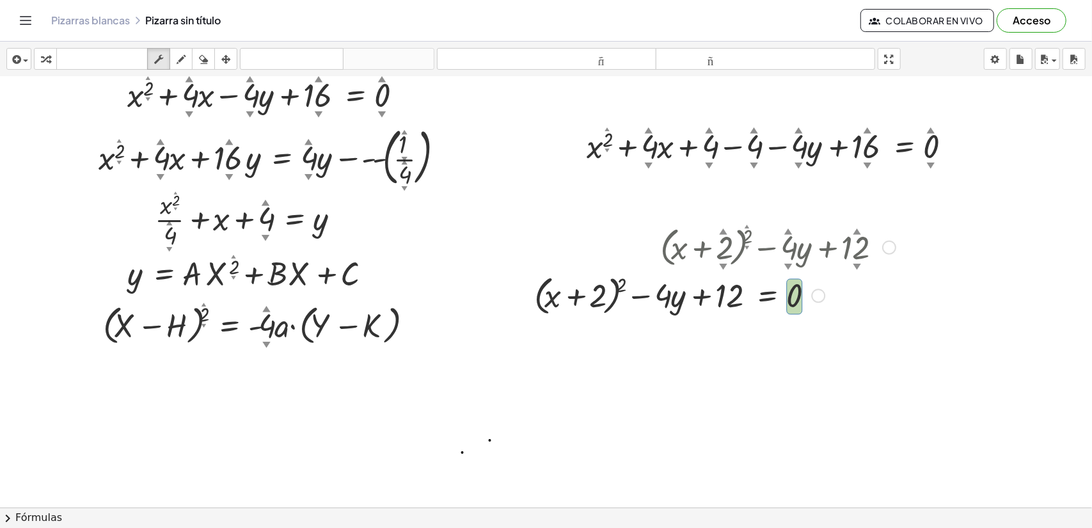
click at [686, 276] on div at bounding box center [715, 294] width 374 height 49
drag, startPoint x: 539, startPoint y: 285, endPoint x: 640, endPoint y: 300, distance: 101.5
click at [627, 301] on div at bounding box center [715, 294] width 374 height 49
click at [640, 300] on div at bounding box center [715, 294] width 374 height 49
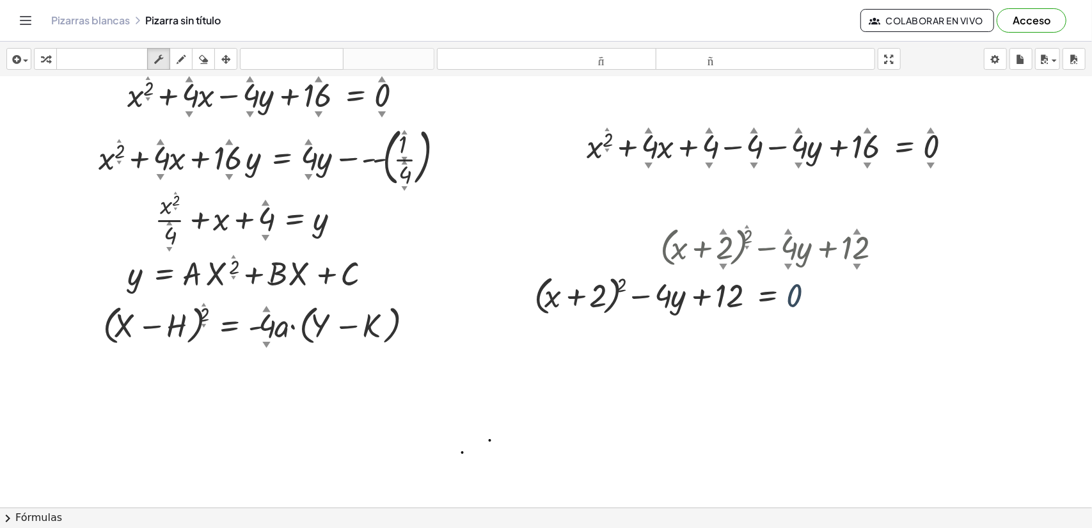
drag, startPoint x: 793, startPoint y: 297, endPoint x: 625, endPoint y: 291, distance: 168.4
click at [609, 297] on div at bounding box center [715, 294] width 374 height 49
click at [689, 260] on div at bounding box center [715, 246] width 374 height 49
click at [184, 61] on icon "button" at bounding box center [181, 59] width 9 height 15
drag, startPoint x: 623, startPoint y: 221, endPoint x: 670, endPoint y: 237, distance: 50.0
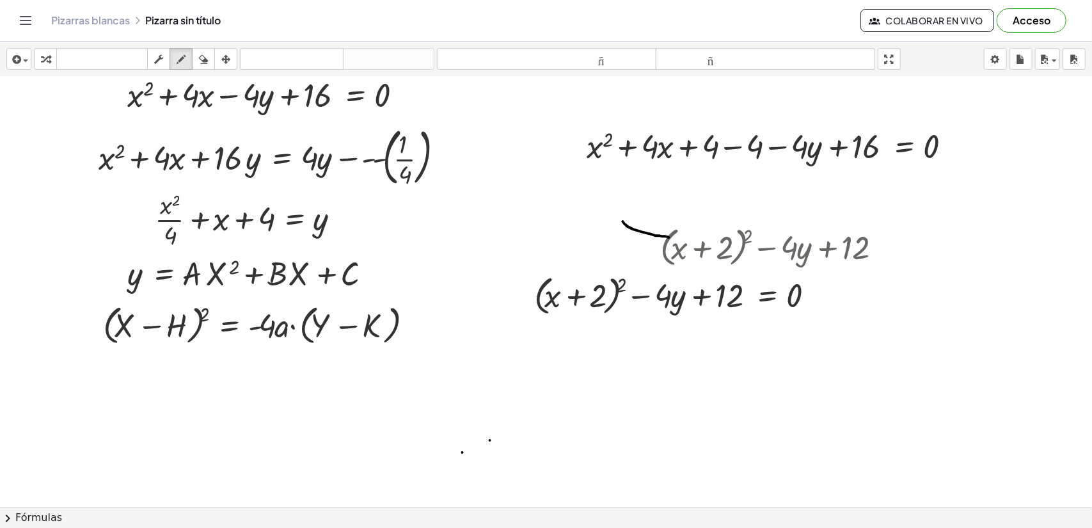
click at [670, 237] on div at bounding box center [546, 486] width 1092 height 921
click at [209, 63] on div "button" at bounding box center [203, 58] width 17 height 15
drag, startPoint x: 591, startPoint y: 228, endPoint x: 856, endPoint y: 253, distance: 266.0
click at [856, 253] on div at bounding box center [546, 486] width 1092 height 921
drag, startPoint x: 856, startPoint y: 254, endPoint x: 693, endPoint y: 239, distance: 163.8
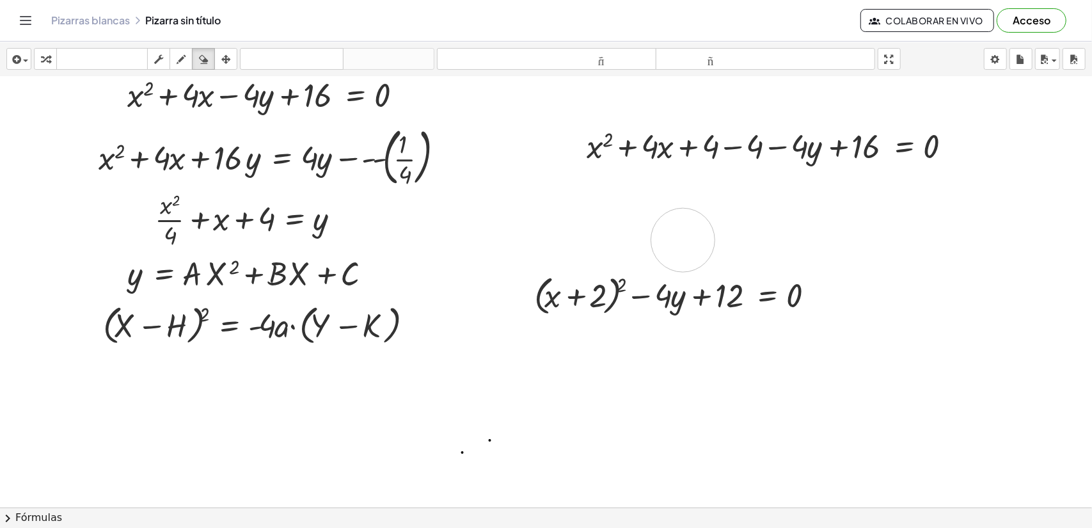
click at [688, 239] on div at bounding box center [546, 486] width 1092 height 921
click at [708, 238] on div at bounding box center [546, 486] width 1092 height 921
click at [711, 238] on div at bounding box center [546, 486] width 1092 height 921
click at [724, 238] on div at bounding box center [546, 486] width 1092 height 921
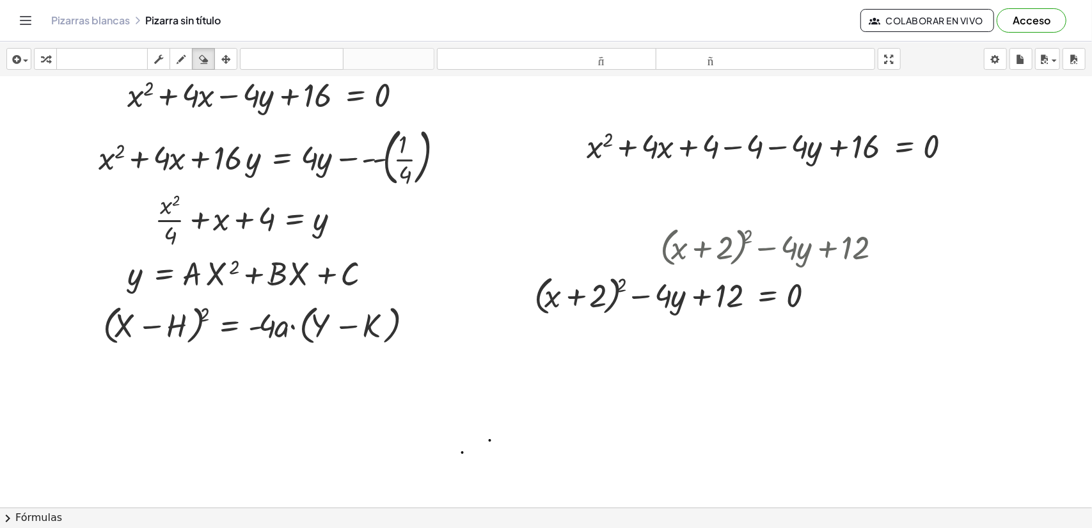
drag, startPoint x: 735, startPoint y: 238, endPoint x: 755, endPoint y: 239, distance: 19.9
click at [736, 238] on div at bounding box center [546, 486] width 1092 height 921
drag, startPoint x: 760, startPoint y: 239, endPoint x: 784, endPoint y: 239, distance: 23.7
click at [771, 239] on div at bounding box center [546, 486] width 1092 height 921
click at [817, 243] on div at bounding box center [546, 486] width 1092 height 921
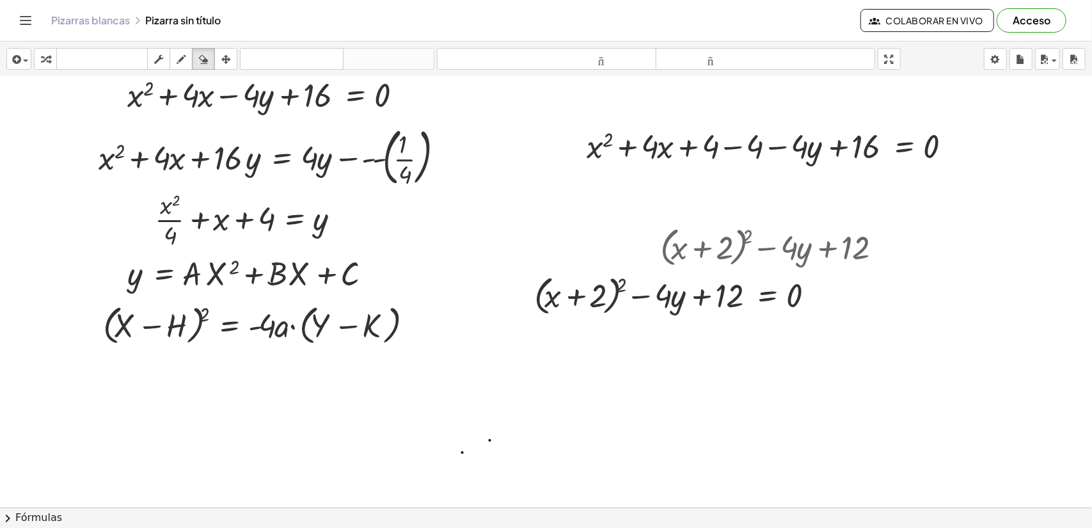
click at [819, 243] on div at bounding box center [546, 486] width 1092 height 921
click at [834, 245] on div at bounding box center [546, 486] width 1092 height 921
click at [838, 246] on div at bounding box center [546, 486] width 1092 height 921
click at [840, 246] on div at bounding box center [546, 486] width 1092 height 921
click at [844, 246] on div at bounding box center [546, 486] width 1092 height 921
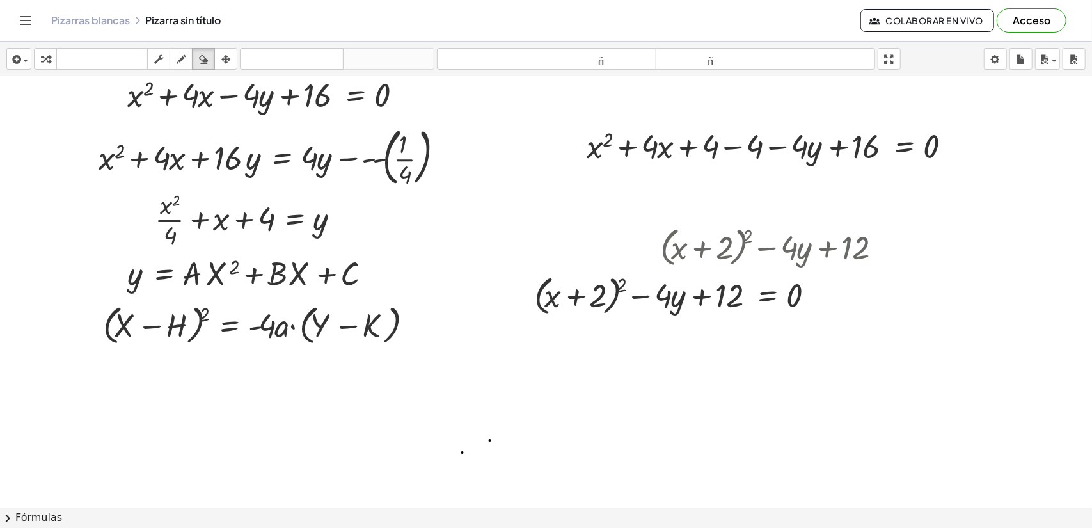
click at [850, 249] on div at bounding box center [546, 486] width 1092 height 921
click at [851, 249] on div at bounding box center [546, 486] width 1092 height 921
click at [851, 250] on div at bounding box center [546, 486] width 1092 height 921
click at [759, 322] on div at bounding box center [546, 486] width 1092 height 921
click at [229, 65] on icon "button" at bounding box center [225, 59] width 9 height 15
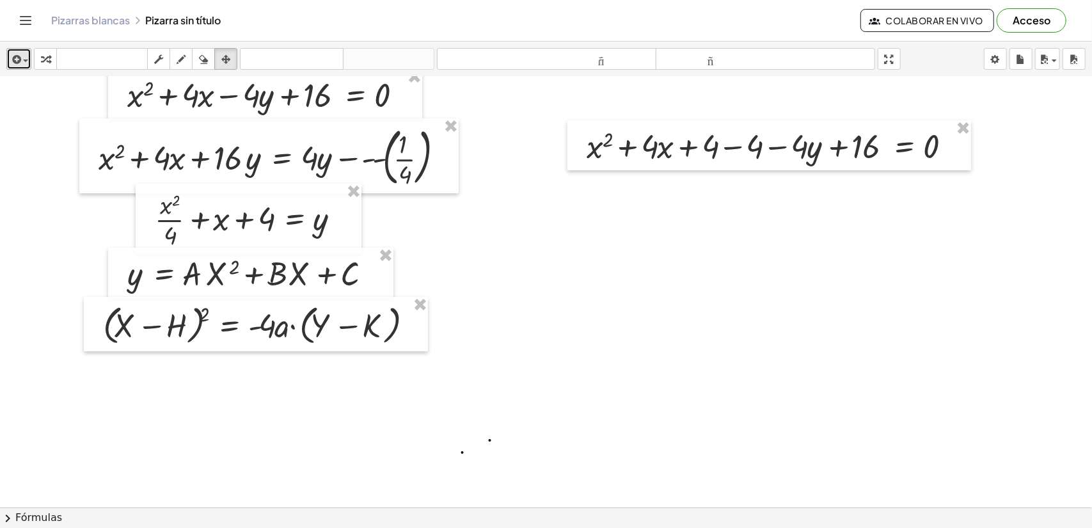
click at [13, 62] on icon "button" at bounding box center [16, 59] width 12 height 15
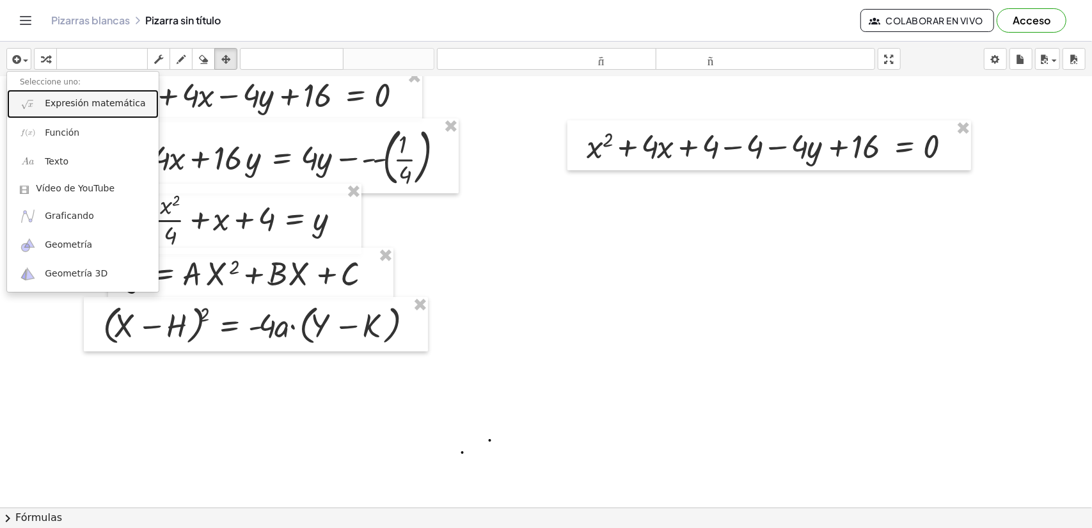
click at [50, 98] on font "Expresión matemática" at bounding box center [95, 103] width 100 height 10
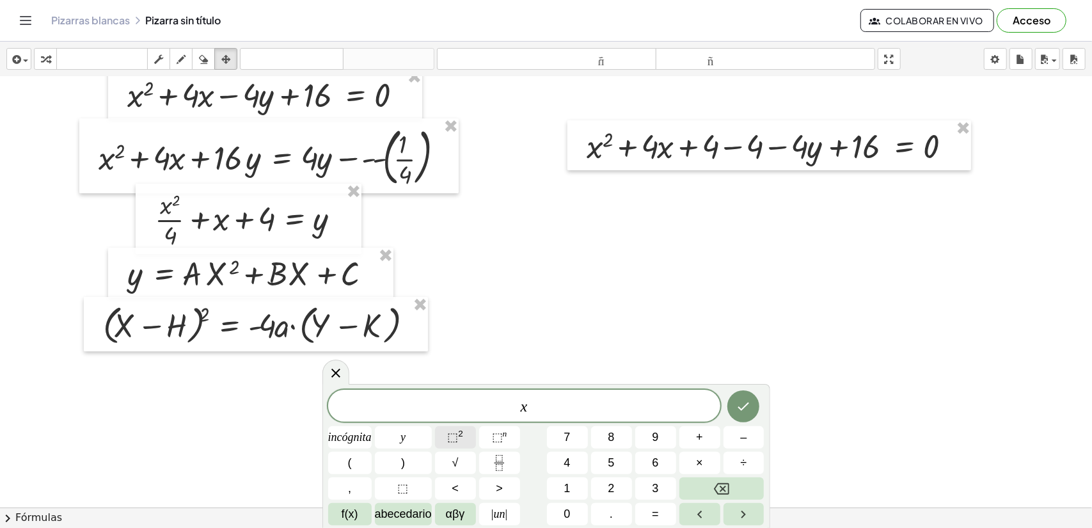
click at [452, 439] on font "⬚" at bounding box center [452, 437] width 11 height 13
click at [701, 441] on font "+" at bounding box center [699, 437] width 7 height 13
click at [703, 441] on button "+" at bounding box center [699, 437] width 41 height 22
click at [457, 440] on font "⬚" at bounding box center [452, 437] width 11 height 13
click at [750, 410] on icon "Hecho" at bounding box center [743, 402] width 15 height 15
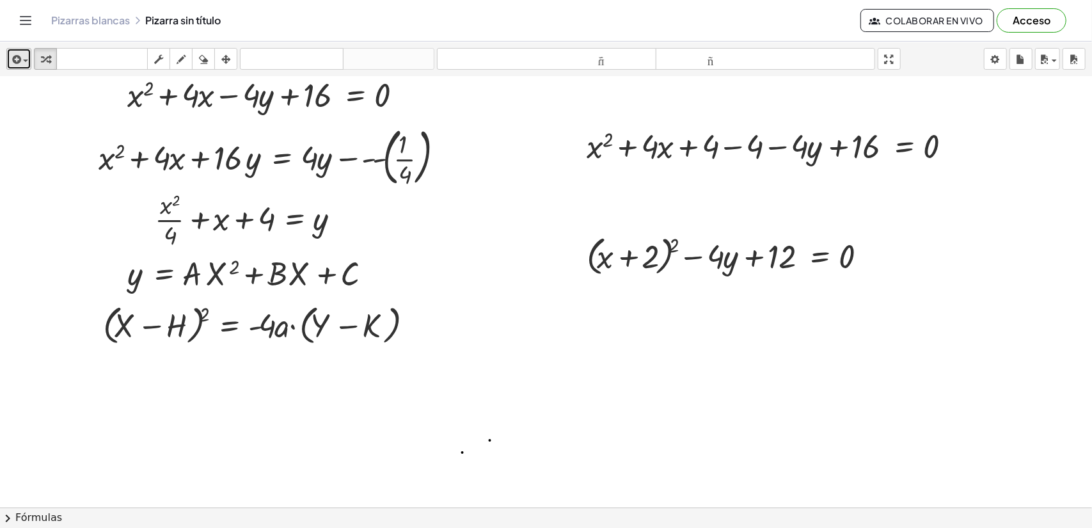
click at [26, 59] on span "button" at bounding box center [25, 60] width 5 height 3
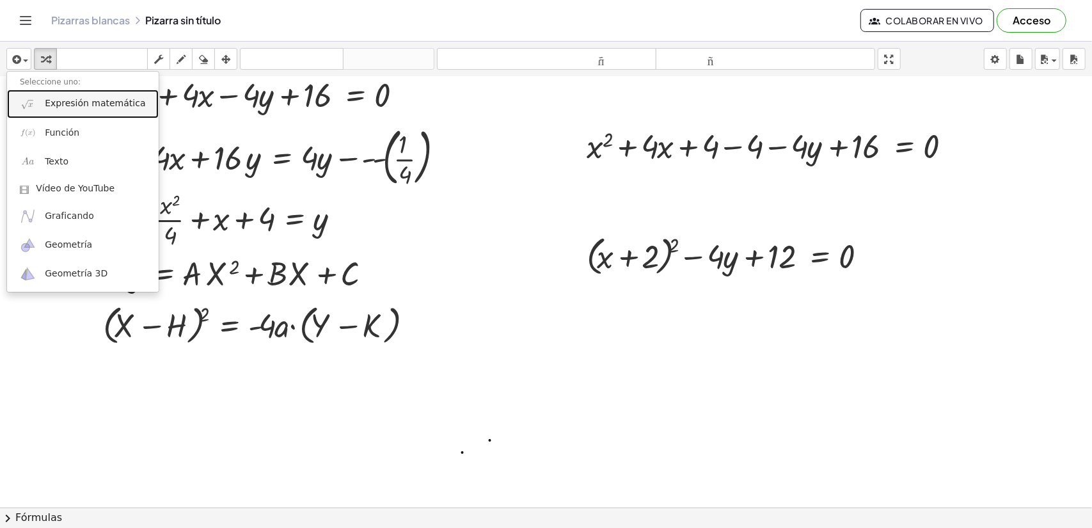
click at [43, 96] on link "Expresión matemática" at bounding box center [83, 104] width 152 height 29
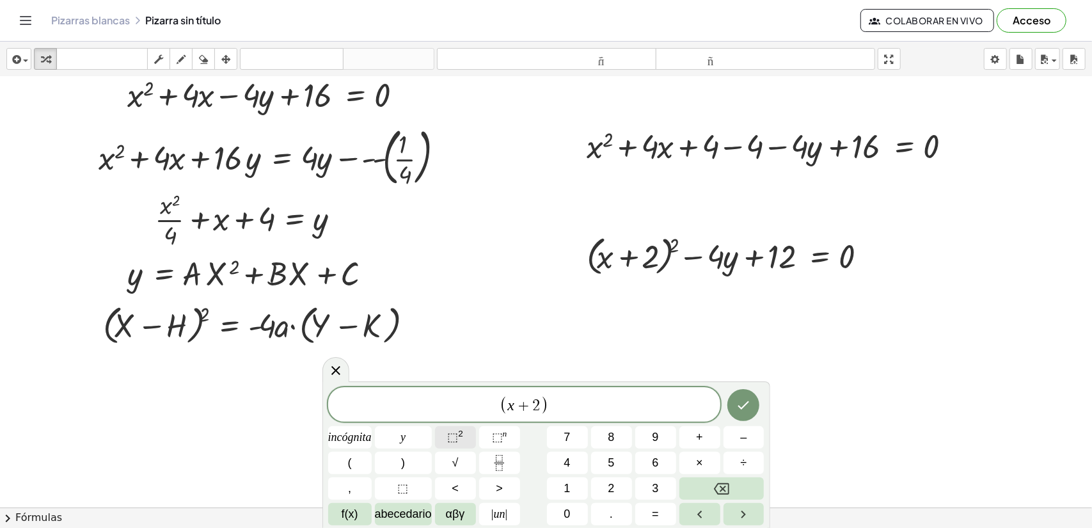
click at [463, 432] on font "2" at bounding box center [460, 434] width 5 height 10
click at [461, 436] on font "2" at bounding box center [460, 434] width 5 height 10
click at [753, 401] on button "Hecho" at bounding box center [743, 403] width 32 height 32
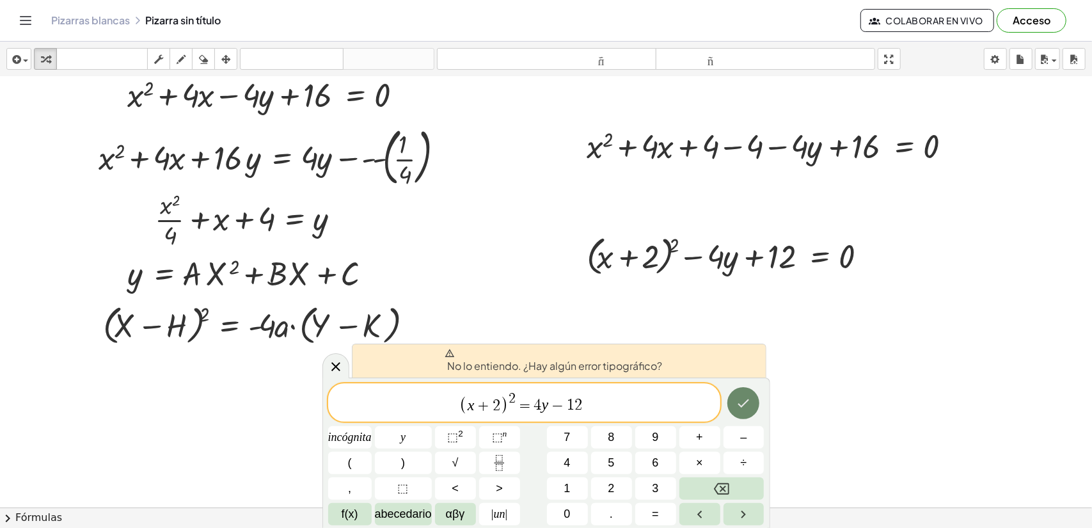
click at [745, 399] on icon "Hecho" at bounding box center [743, 402] width 15 height 15
click at [648, 374] on div "No lo entiendo. ¿Hay algún error tipográfico?" at bounding box center [559, 361] width 415 height 34
click at [646, 370] on font "No lo entiendo. ¿Hay algún error tipográfico?" at bounding box center [555, 365] width 215 height 13
click at [334, 360] on icon at bounding box center [335, 366] width 15 height 15
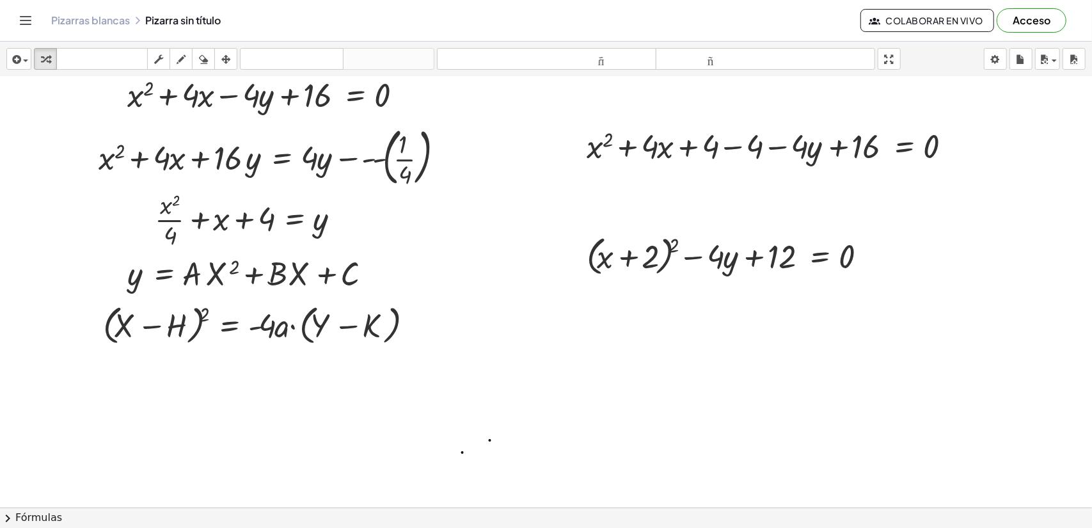
drag, startPoint x: 500, startPoint y: 441, endPoint x: 455, endPoint y: 440, distance: 44.8
click at [455, 440] on div at bounding box center [546, 486] width 1092 height 921
click at [499, 440] on div at bounding box center [546, 486] width 1092 height 921
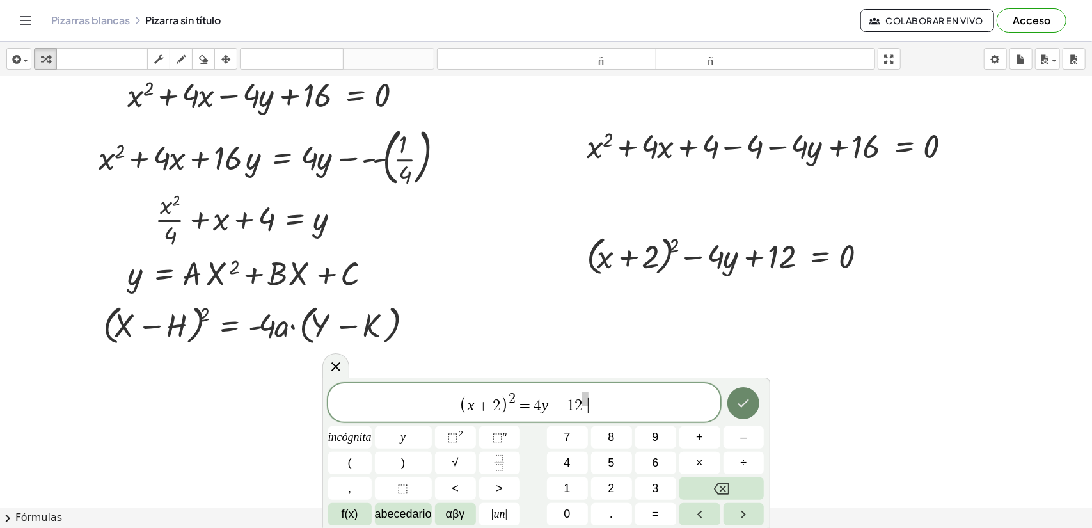
click at [740, 407] on icon "Hecho" at bounding box center [743, 402] width 15 height 15
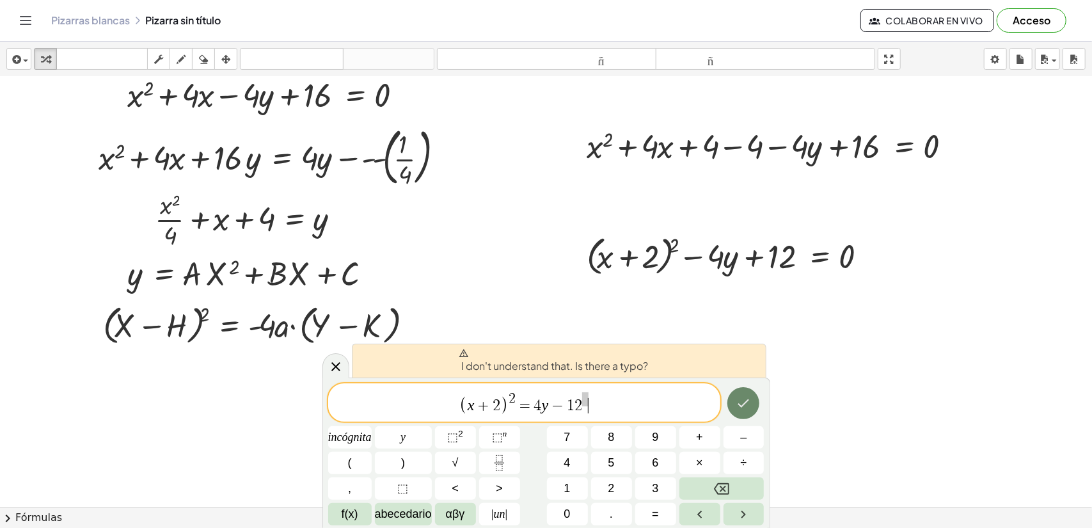
click at [740, 407] on icon "Hecho" at bounding box center [743, 402] width 15 height 15
click at [741, 406] on icon "Hecho" at bounding box center [744, 403] width 12 height 8
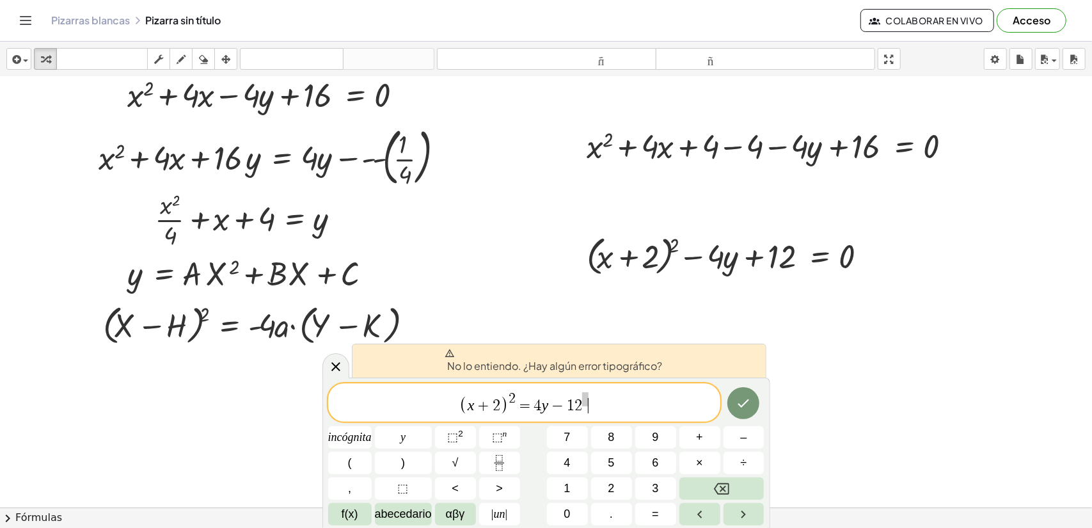
click at [688, 365] on div "No lo entiendo. ¿Hay algún error tipográfico?" at bounding box center [559, 361] width 415 height 34
drag, startPoint x: 682, startPoint y: 364, endPoint x: 673, endPoint y: 364, distance: 9.0
click at [673, 364] on div "No lo entiendo. ¿Hay algún error tipográfico?" at bounding box center [559, 361] width 415 height 34
drag, startPoint x: 674, startPoint y: 364, endPoint x: 698, endPoint y: 368, distance: 24.0
click at [676, 364] on div "No lo entiendo. ¿Hay algún error tipográfico?" at bounding box center [559, 361] width 415 height 34
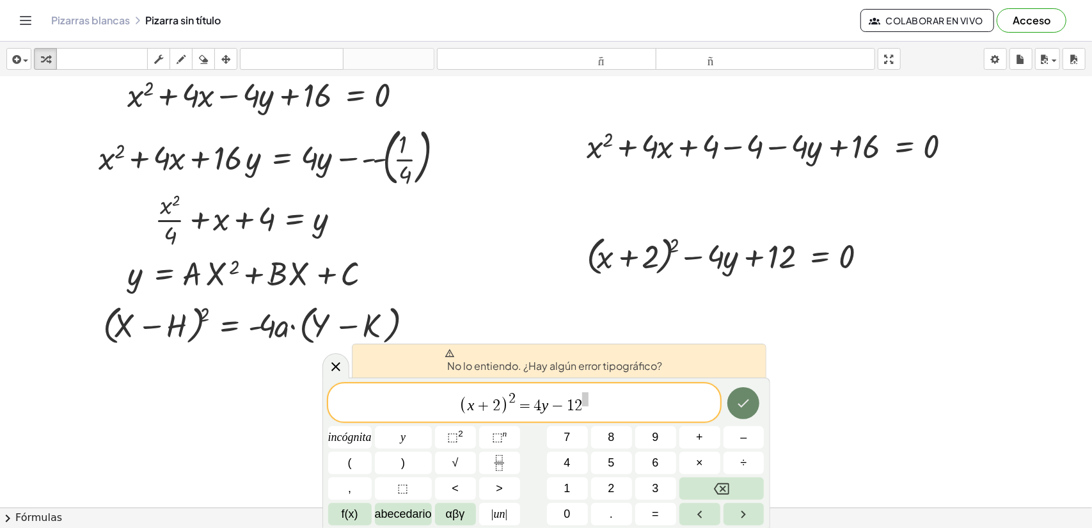
click at [743, 393] on button "Hecho" at bounding box center [743, 403] width 32 height 32
click at [745, 393] on button "Hecho" at bounding box center [743, 403] width 32 height 32
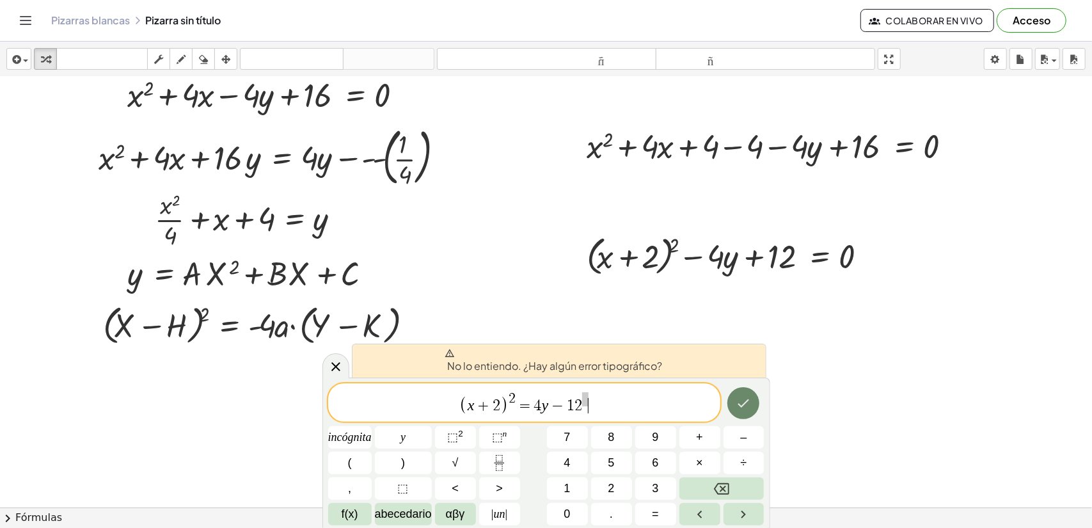
click at [745, 393] on button "Hecho" at bounding box center [743, 403] width 32 height 32
drag, startPoint x: 667, startPoint y: 406, endPoint x: 471, endPoint y: 406, distance: 195.1
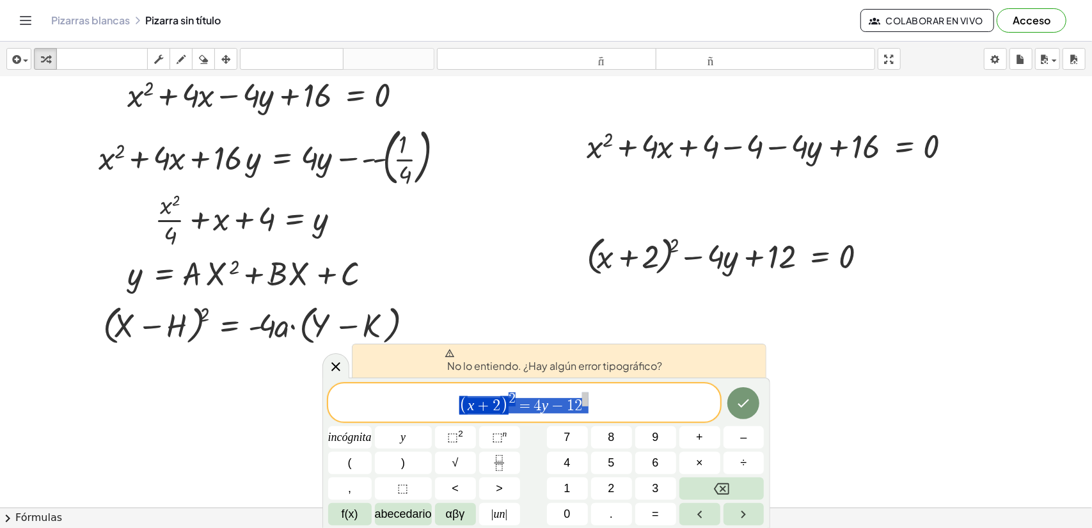
click at [471, 406] on span "( x + 2 ) 2 = 4 y − 1 2" at bounding box center [524, 403] width 392 height 25
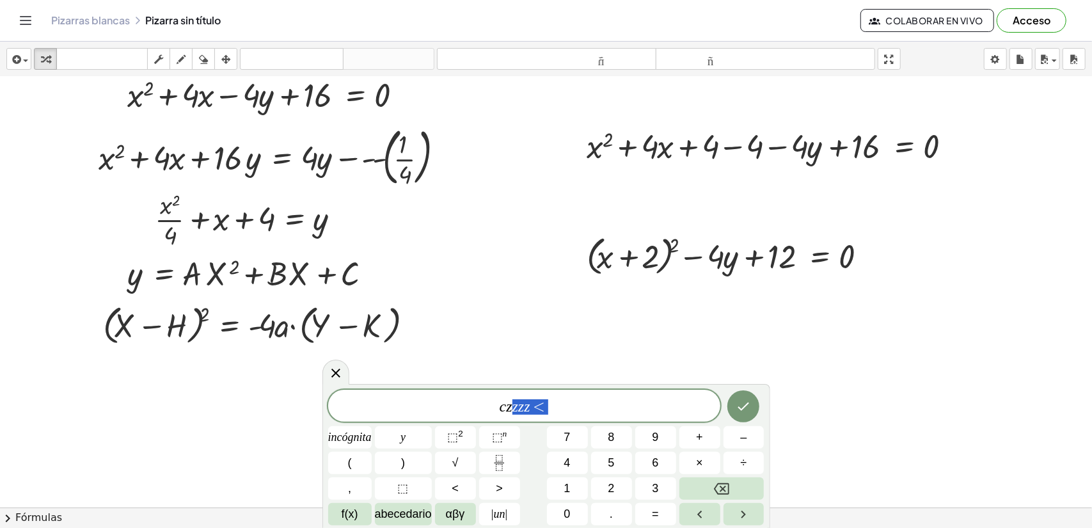
drag, startPoint x: 510, startPoint y: 405, endPoint x: 469, endPoint y: 404, distance: 41.6
click at [468, 404] on span "c z z z z <" at bounding box center [524, 407] width 392 height 18
click at [464, 441] on button "⬚ 2" at bounding box center [455, 437] width 41 height 22
click at [748, 402] on icon "Hecho" at bounding box center [743, 402] width 15 height 15
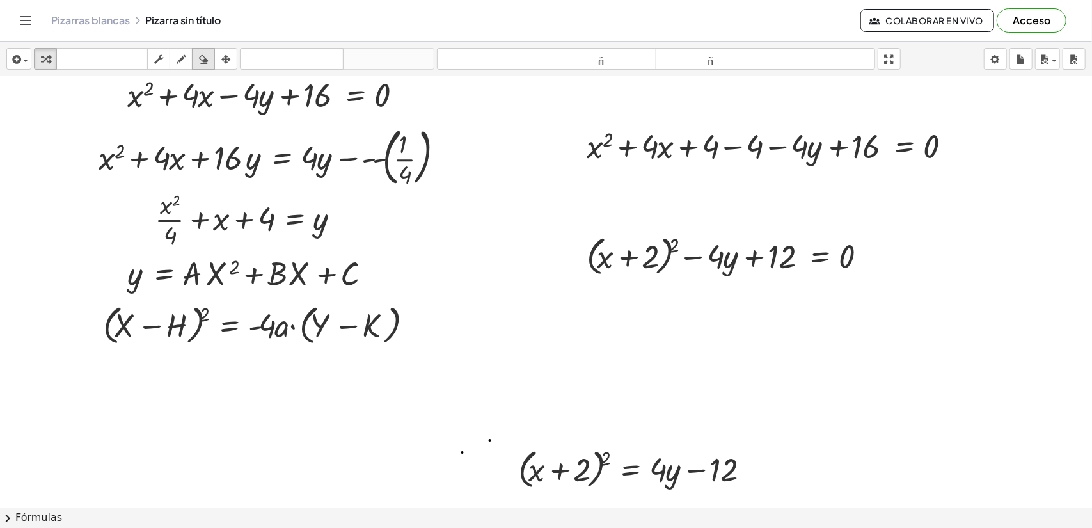
click at [205, 54] on icon "button" at bounding box center [203, 59] width 9 height 15
drag, startPoint x: 467, startPoint y: 414, endPoint x: 476, endPoint y: 438, distance: 25.9
click at [471, 446] on div at bounding box center [546, 486] width 1092 height 921
click at [234, 61] on div "button" at bounding box center [225, 58] width 17 height 15
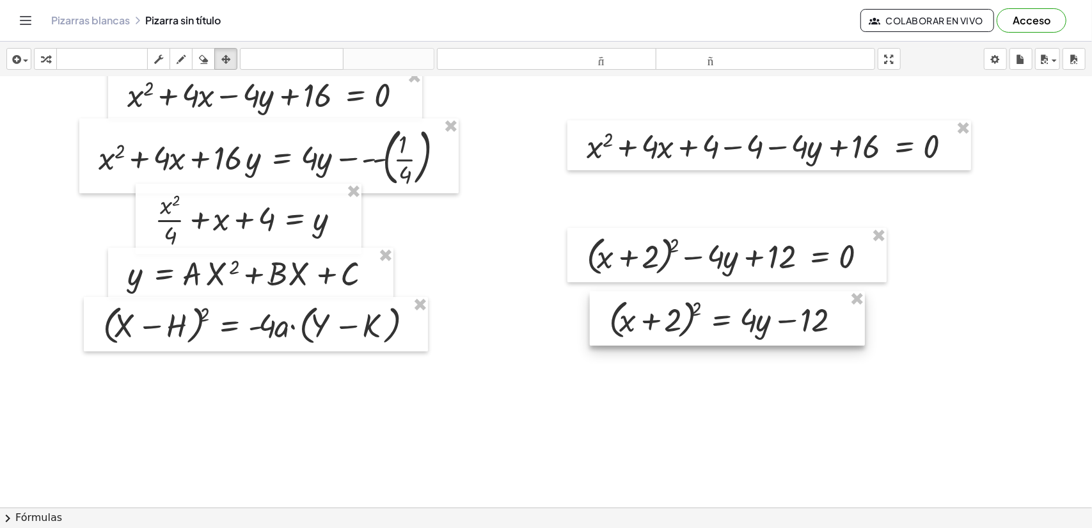
drag, startPoint x: 629, startPoint y: 461, endPoint x: 728, endPoint y: 310, distance: 180.8
click at [728, 310] on div at bounding box center [727, 318] width 275 height 55
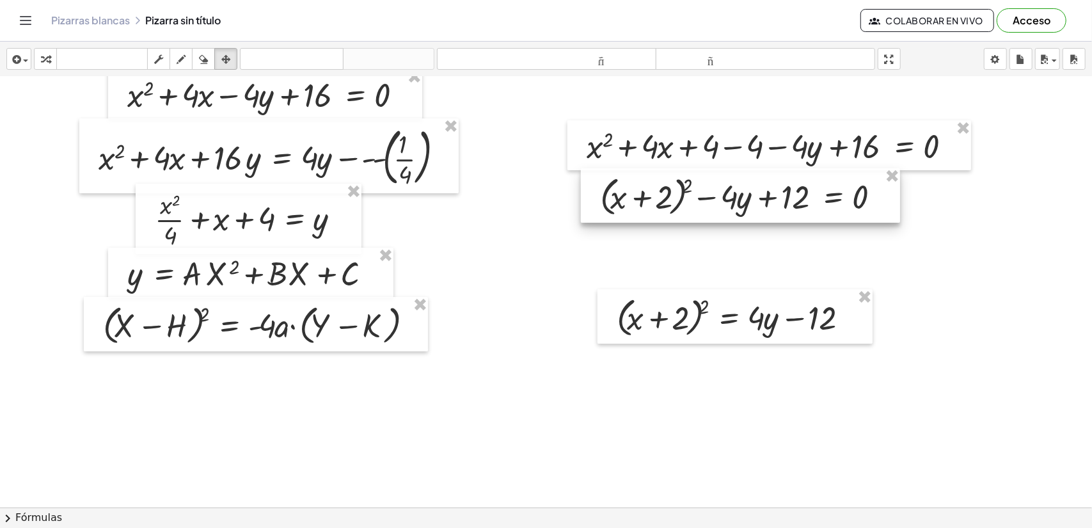
drag, startPoint x: 720, startPoint y: 267, endPoint x: 733, endPoint y: 207, distance: 61.0
click at [733, 207] on div at bounding box center [740, 195] width 319 height 55
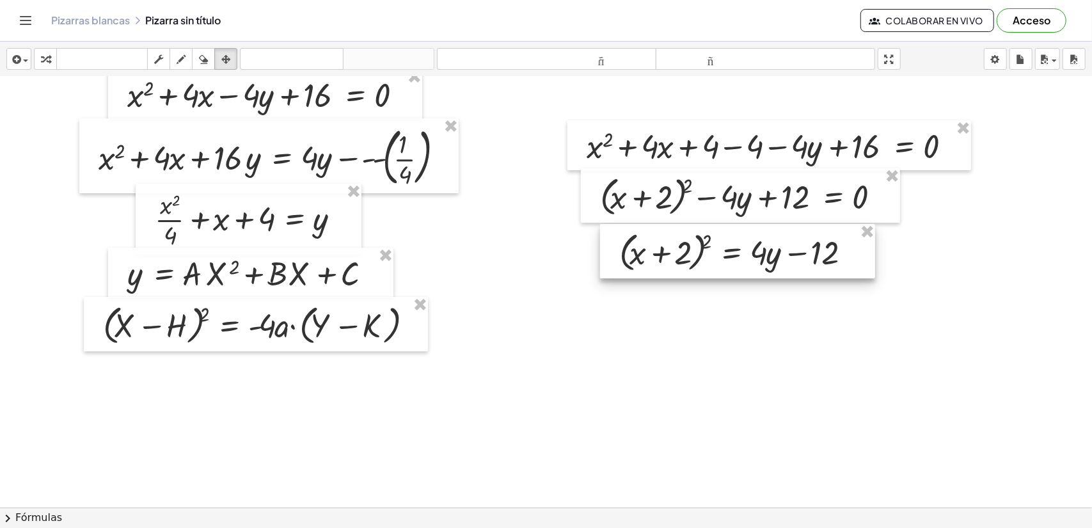
drag, startPoint x: 731, startPoint y: 319, endPoint x: 733, endPoint y: 251, distance: 67.9
click at [733, 251] on div at bounding box center [737, 251] width 275 height 55
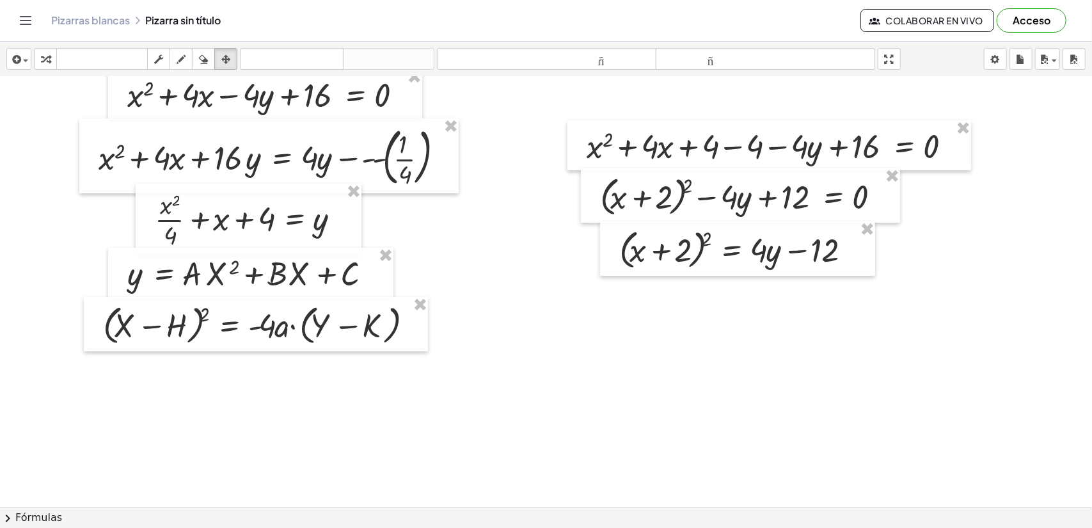
click at [728, 317] on div at bounding box center [546, 486] width 1092 height 921
click at [178, 58] on icon "button" at bounding box center [181, 59] width 9 height 15
drag, startPoint x: 633, startPoint y: 282, endPoint x: 635, endPoint y: 317, distance: 34.6
click at [635, 317] on div at bounding box center [546, 486] width 1092 height 921
drag, startPoint x: 643, startPoint y: 291, endPoint x: 665, endPoint y: 306, distance: 27.1
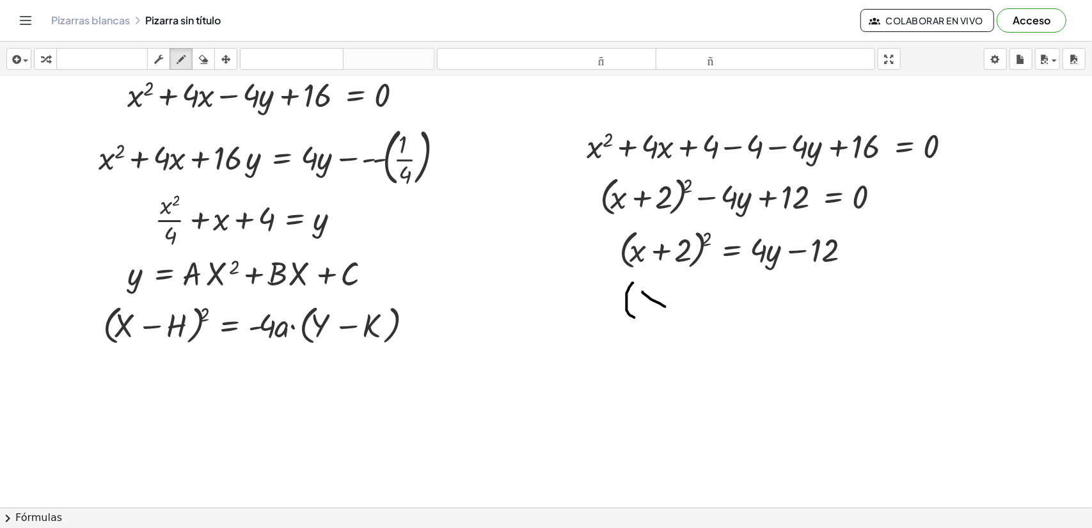
click at [665, 306] on div at bounding box center [546, 486] width 1092 height 921
drag, startPoint x: 659, startPoint y: 293, endPoint x: 649, endPoint y: 304, distance: 14.9
click at [649, 304] on div at bounding box center [546, 486] width 1092 height 921
click at [203, 64] on icon "button" at bounding box center [203, 59] width 9 height 15
click at [654, 297] on div at bounding box center [546, 486] width 1092 height 921
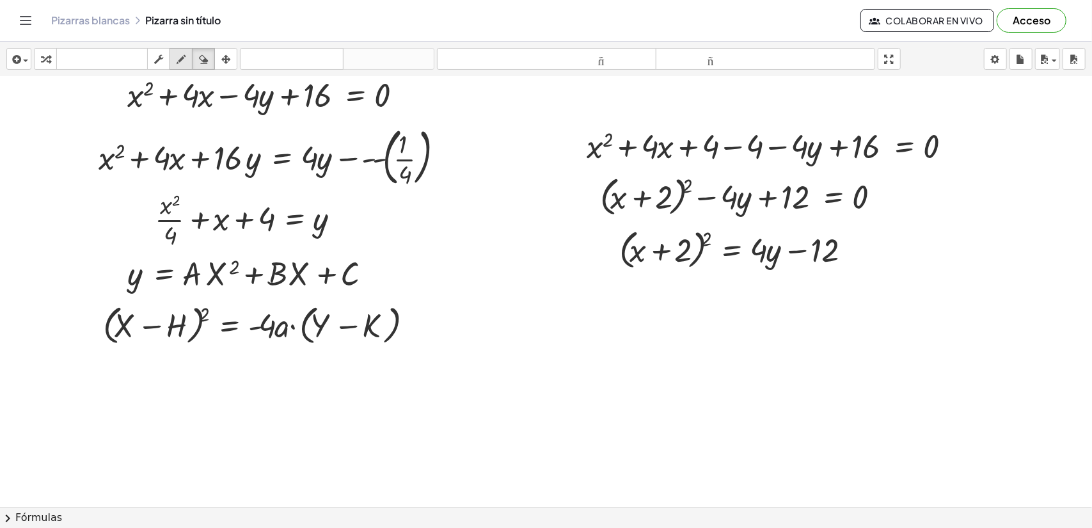
click at [183, 57] on icon "button" at bounding box center [181, 59] width 9 height 15
drag, startPoint x: 627, startPoint y: 283, endPoint x: 631, endPoint y: 303, distance: 20.2
click at [628, 303] on div at bounding box center [546, 486] width 1092 height 921
drag, startPoint x: 638, startPoint y: 285, endPoint x: 667, endPoint y: 300, distance: 32.6
click at [667, 300] on div at bounding box center [546, 486] width 1092 height 921
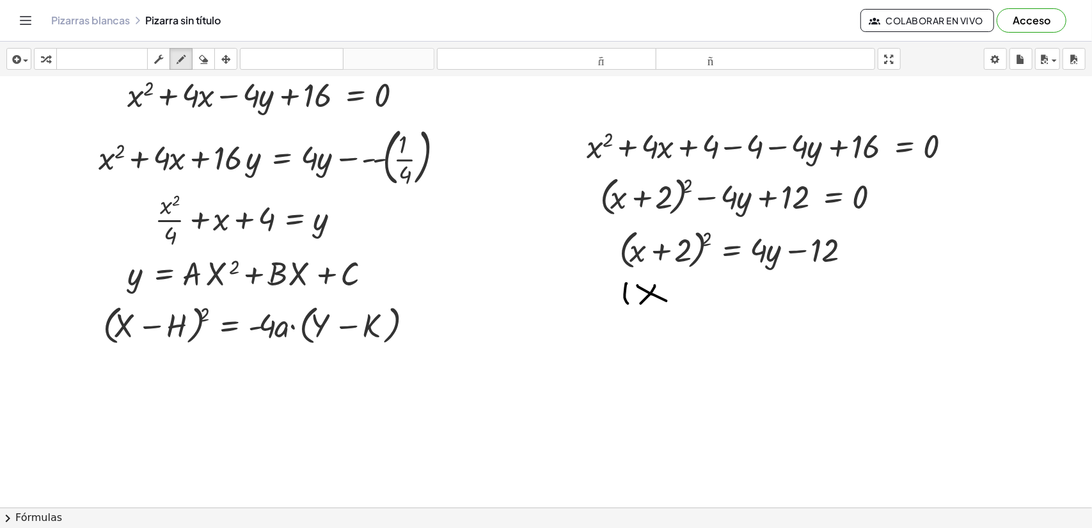
drag, startPoint x: 655, startPoint y: 285, endPoint x: 641, endPoint y: 303, distance: 22.8
click at [641, 303] on div at bounding box center [546, 486] width 1092 height 921
drag, startPoint x: 676, startPoint y: 285, endPoint x: 678, endPoint y: 295, distance: 9.8
click at [678, 295] on div at bounding box center [546, 486] width 1092 height 921
drag, startPoint x: 669, startPoint y: 291, endPoint x: 681, endPoint y: 291, distance: 11.5
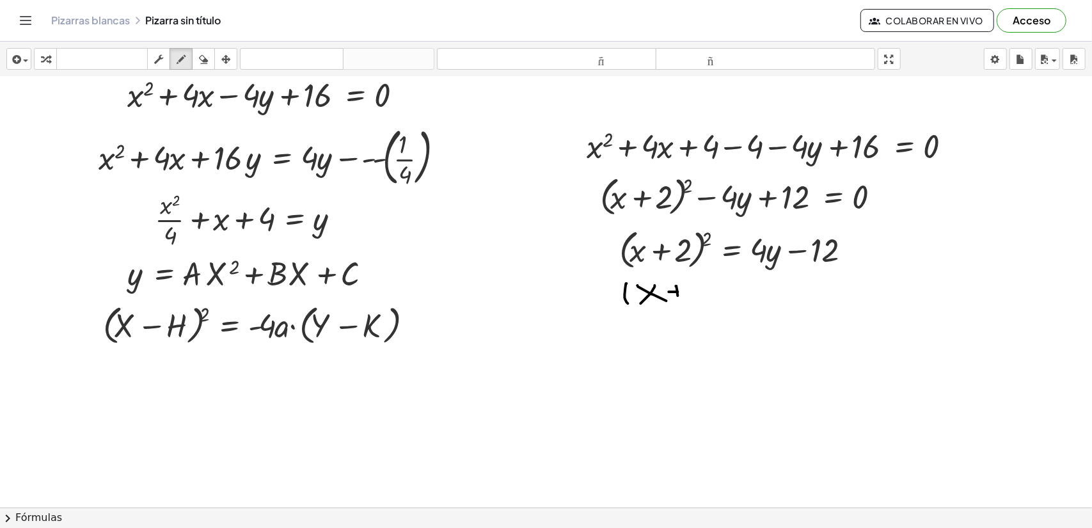
click at [681, 291] on div at bounding box center [546, 486] width 1092 height 921
drag, startPoint x: 688, startPoint y: 283, endPoint x: 692, endPoint y: 296, distance: 13.0
click at [692, 296] on div at bounding box center [546, 486] width 1092 height 921
drag, startPoint x: 697, startPoint y: 287, endPoint x: 706, endPoint y: 297, distance: 12.7
click at [706, 297] on div at bounding box center [546, 486] width 1092 height 921
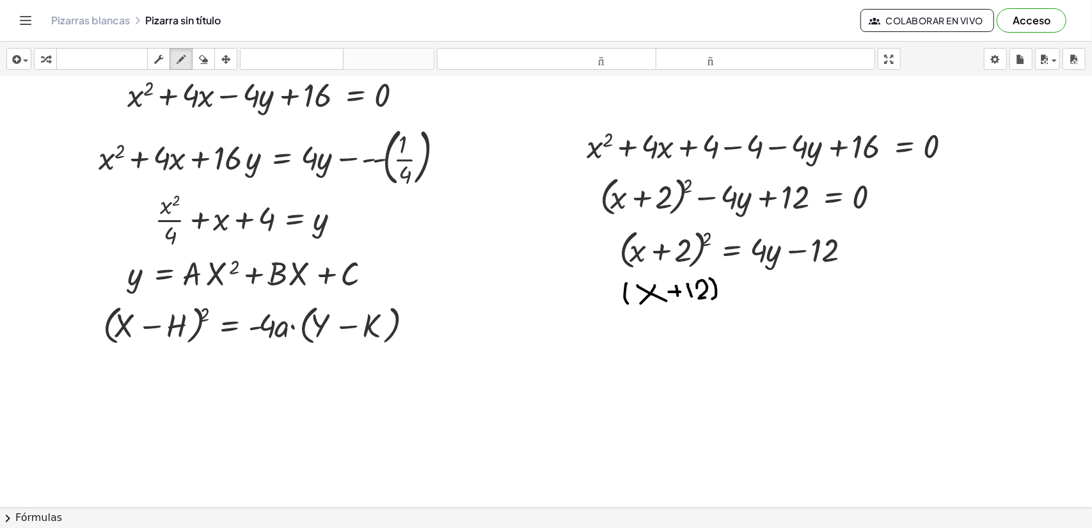
drag, startPoint x: 710, startPoint y: 278, endPoint x: 711, endPoint y: 299, distance: 21.1
click at [711, 299] on div at bounding box center [546, 486] width 1092 height 921
click at [206, 58] on icon "button" at bounding box center [203, 59] width 9 height 15
drag, startPoint x: 735, startPoint y: 288, endPoint x: 612, endPoint y: 310, distance: 124.7
click at [619, 310] on div at bounding box center [546, 486] width 1092 height 921
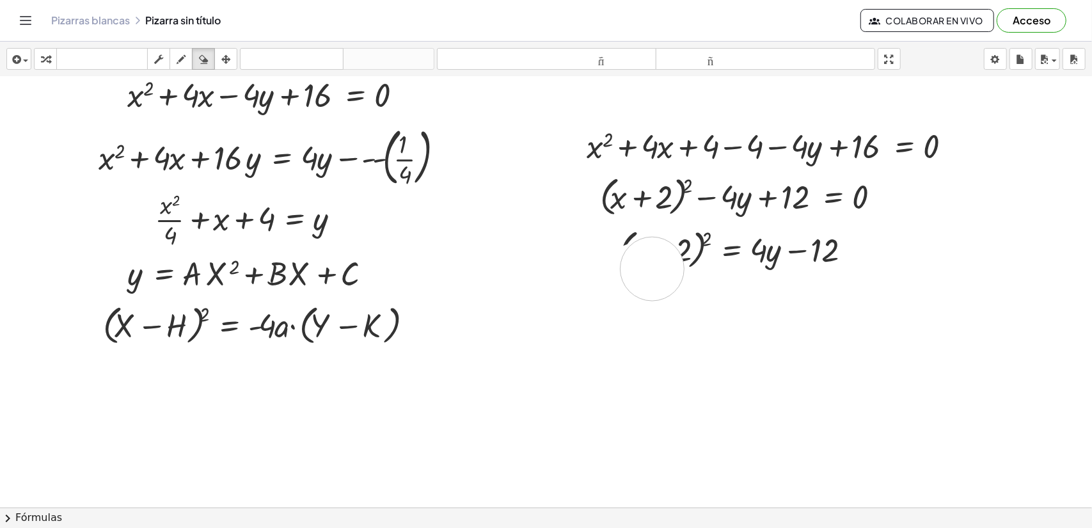
drag, startPoint x: 613, startPoint y: 283, endPoint x: 702, endPoint y: 247, distance: 95.3
click at [714, 246] on div at bounding box center [546, 486] width 1092 height 921
click at [186, 52] on div "button" at bounding box center [181, 58] width 17 height 15
drag, startPoint x: 631, startPoint y: 278, endPoint x: 631, endPoint y: 318, distance: 39.7
click at [631, 318] on div at bounding box center [546, 486] width 1092 height 921
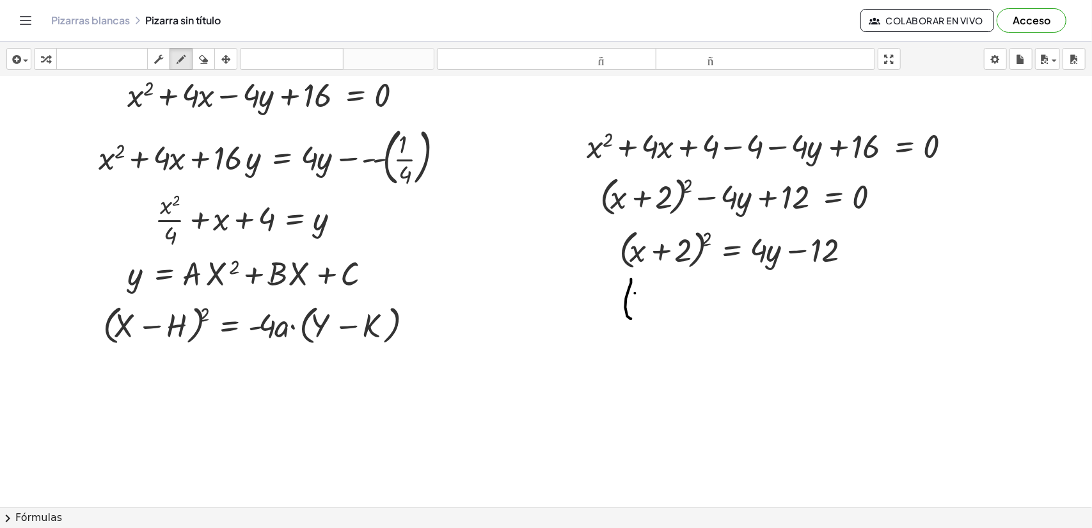
drag, startPoint x: 635, startPoint y: 292, endPoint x: 660, endPoint y: 308, distance: 29.1
click at [660, 308] on div at bounding box center [546, 486] width 1092 height 921
click at [639, 308] on div at bounding box center [546, 486] width 1092 height 921
drag, startPoint x: 674, startPoint y: 290, endPoint x: 672, endPoint y: 304, distance: 14.3
click at [673, 303] on div at bounding box center [546, 486] width 1092 height 921
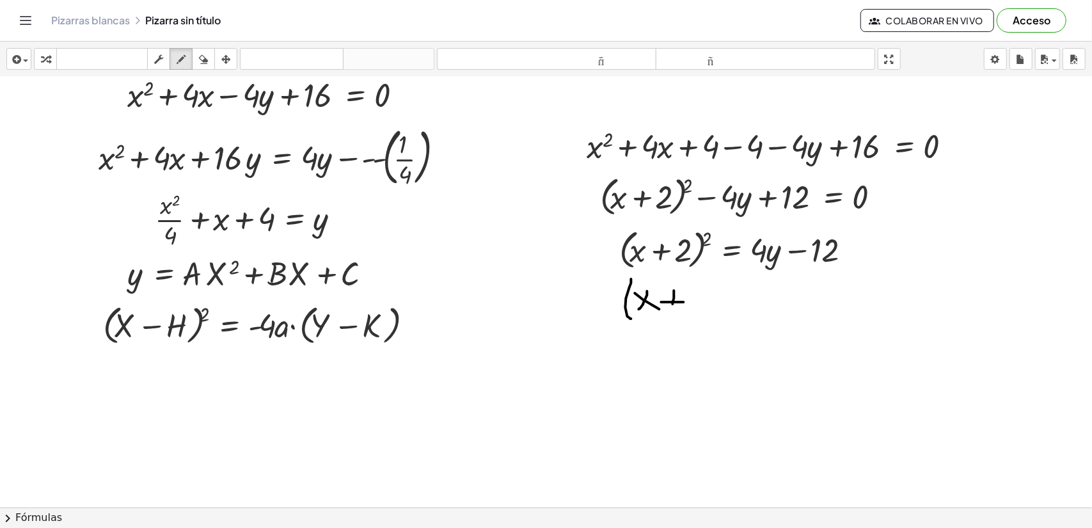
drag, startPoint x: 661, startPoint y: 301, endPoint x: 684, endPoint y: 301, distance: 23.0
click at [684, 301] on div at bounding box center [546, 486] width 1092 height 921
drag, startPoint x: 688, startPoint y: 296, endPoint x: 694, endPoint y: 305, distance: 11.5
click at [697, 308] on div at bounding box center [546, 486] width 1092 height 921
drag, startPoint x: 701, startPoint y: 281, endPoint x: 711, endPoint y: 296, distance: 17.9
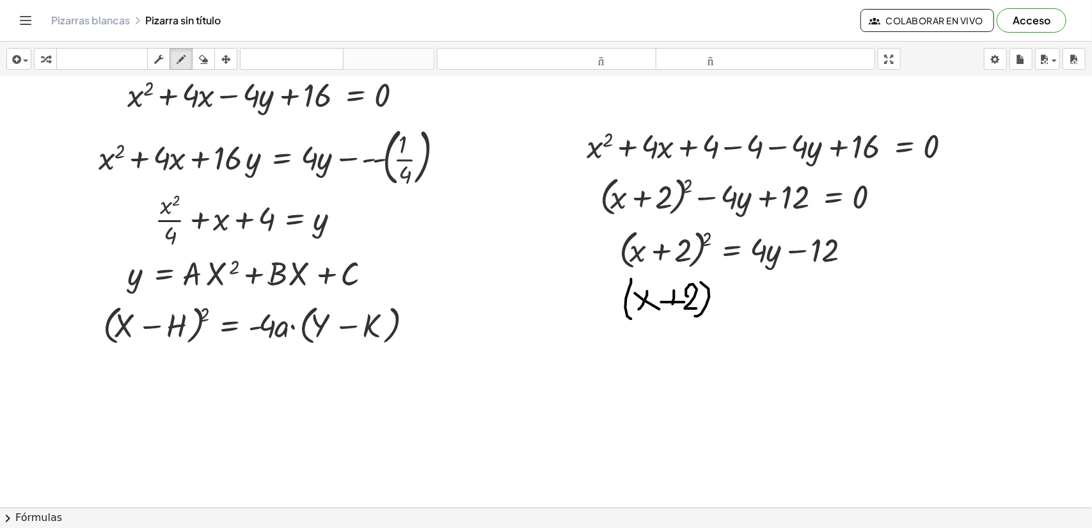
click at [695, 315] on div at bounding box center [546, 486] width 1092 height 921
drag, startPoint x: 722, startPoint y: 278, endPoint x: 723, endPoint y: 292, distance: 14.1
click at [723, 292] on div at bounding box center [546, 486] width 1092 height 921
drag, startPoint x: 731, startPoint y: 299, endPoint x: 761, endPoint y: 301, distance: 30.1
click at [771, 299] on div at bounding box center [546, 486] width 1092 height 921
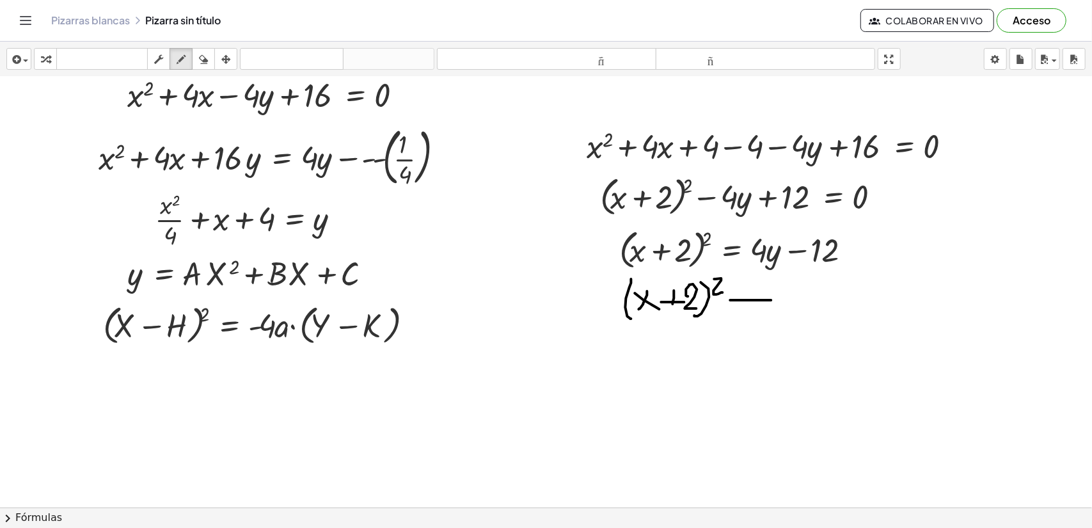
drag, startPoint x: 748, startPoint y: 305, endPoint x: 769, endPoint y: 305, distance: 20.5
click at [765, 305] on div at bounding box center [546, 486] width 1092 height 921
drag, startPoint x: 789, startPoint y: 290, endPoint x: 805, endPoint y: 315, distance: 29.8
click at [805, 315] on div at bounding box center [546, 486] width 1092 height 921
drag, startPoint x: 818, startPoint y: 288, endPoint x: 827, endPoint y: 308, distance: 21.5
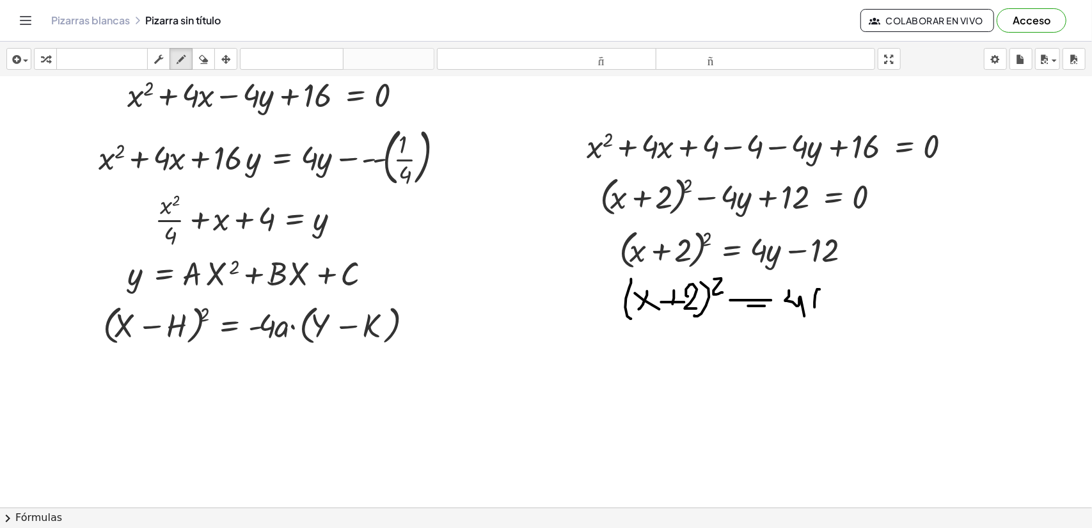
click at [823, 315] on div at bounding box center [546, 486] width 1092 height 921
drag, startPoint x: 832, startPoint y: 292, endPoint x: 846, endPoint y: 300, distance: 16.0
click at [846, 300] on div at bounding box center [546, 486] width 1092 height 921
drag, startPoint x: 846, startPoint y: 292, endPoint x: 848, endPoint y: 305, distance: 12.9
click at [838, 317] on div at bounding box center [546, 486] width 1092 height 921
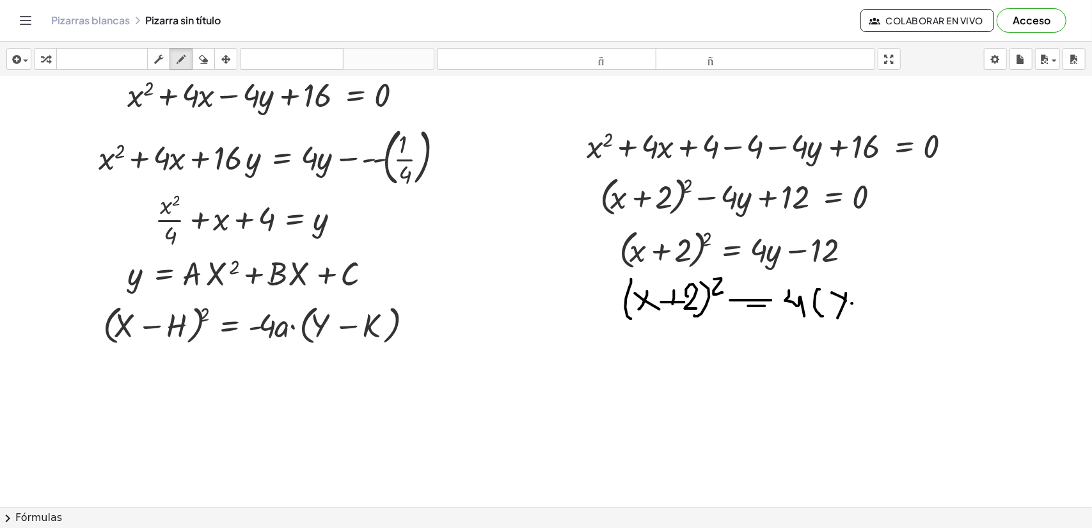
drag, startPoint x: 852, startPoint y: 303, endPoint x: 867, endPoint y: 299, distance: 15.7
click at [867, 299] on div at bounding box center [546, 486] width 1092 height 921
drag
click at [881, 310] on div at bounding box center [546, 486] width 1092 height 921
click at [906, 314] on div at bounding box center [546, 486] width 1092 height 921
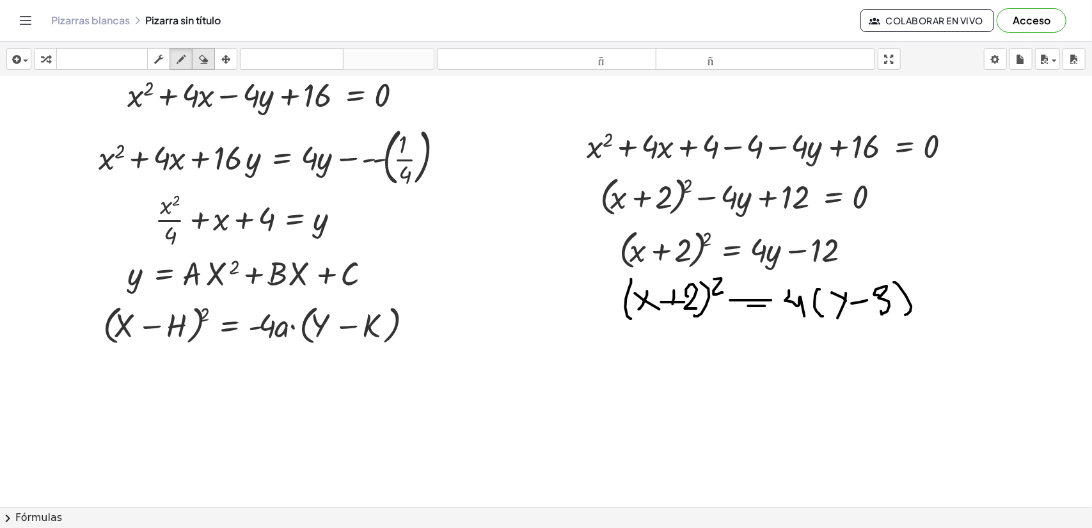
click at [196, 59] on div "button" at bounding box center [203, 58] width 17 height 15
click at [214, 63] on button "borrar" at bounding box center [203, 59] width 23 height 22
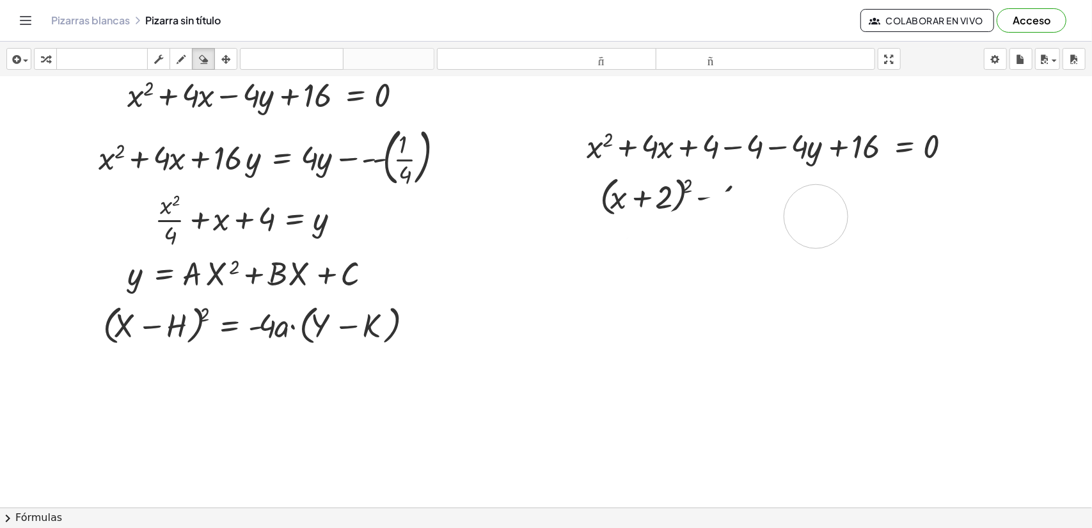
drag, startPoint x: 643, startPoint y: 285, endPoint x: 792, endPoint y: 188, distance: 177.6
click at [869, 173] on div at bounding box center [546, 486] width 1092 height 921
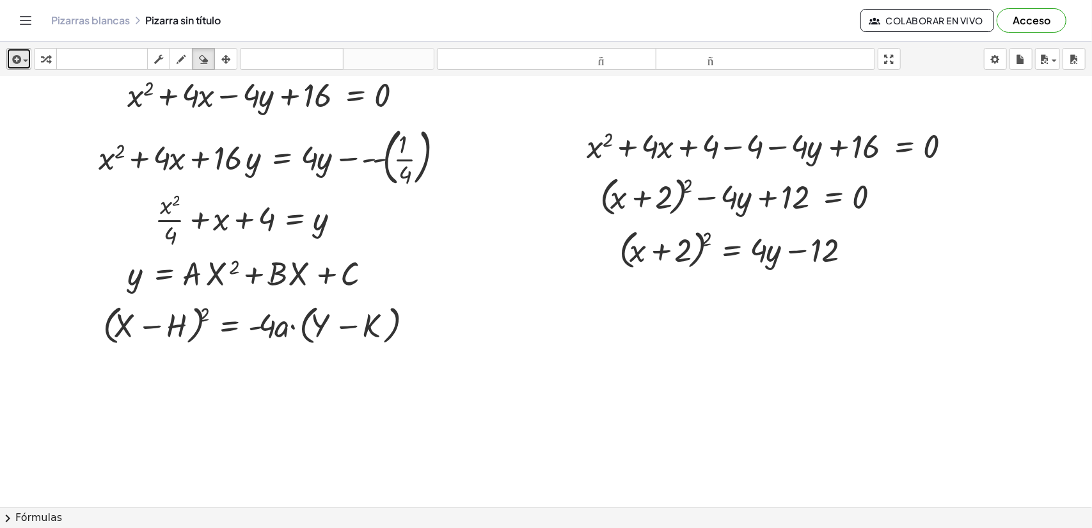
click at [21, 56] on span "button" at bounding box center [22, 60] width 3 height 9
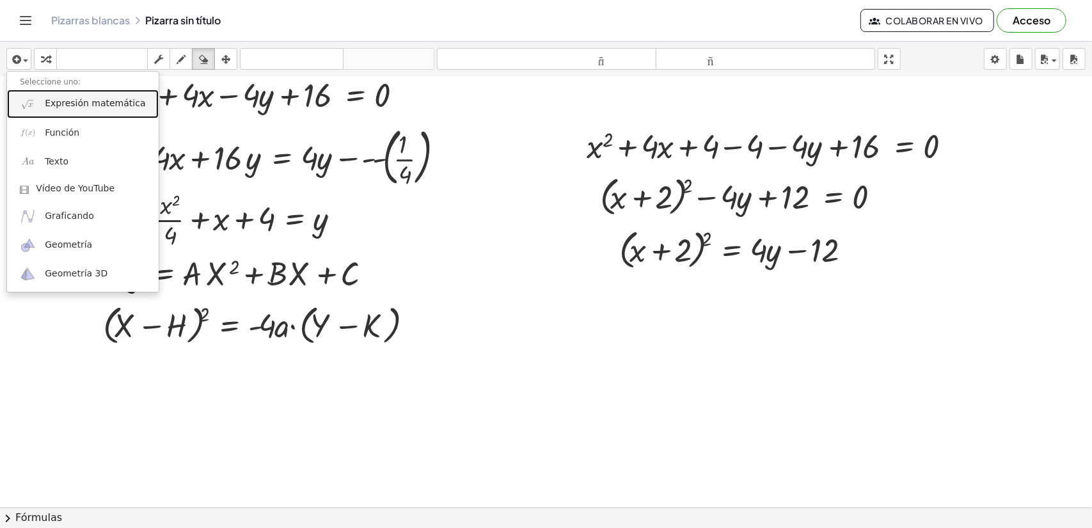
click at [82, 115] on link "Expresión matemática" at bounding box center [83, 104] width 152 height 29
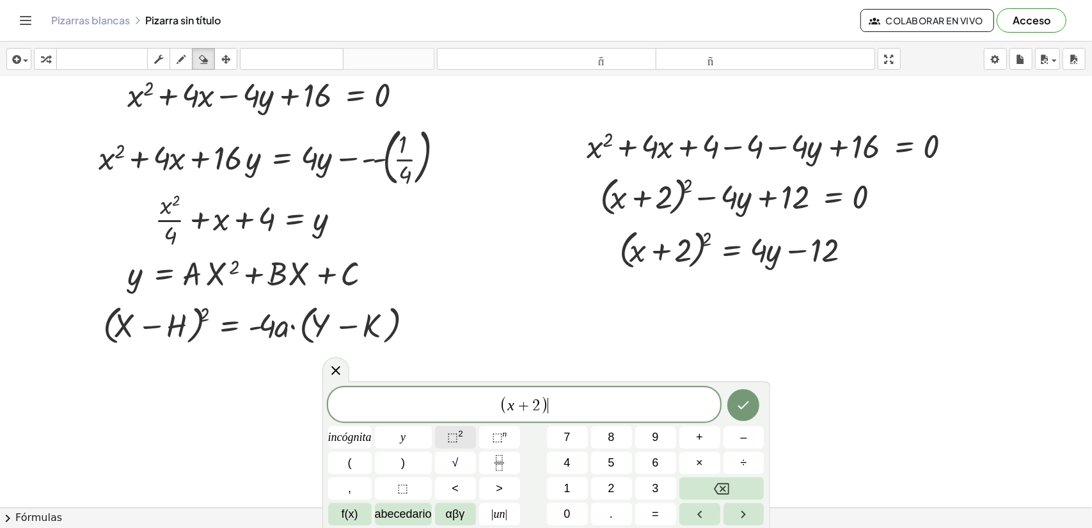
click at [466, 436] on button "⬚ 2" at bounding box center [455, 437] width 41 height 22
click at [372, 426] on div at bounding box center [349, 437] width 43 height 22
click at [734, 402] on button "Hecho" at bounding box center [743, 403] width 32 height 32
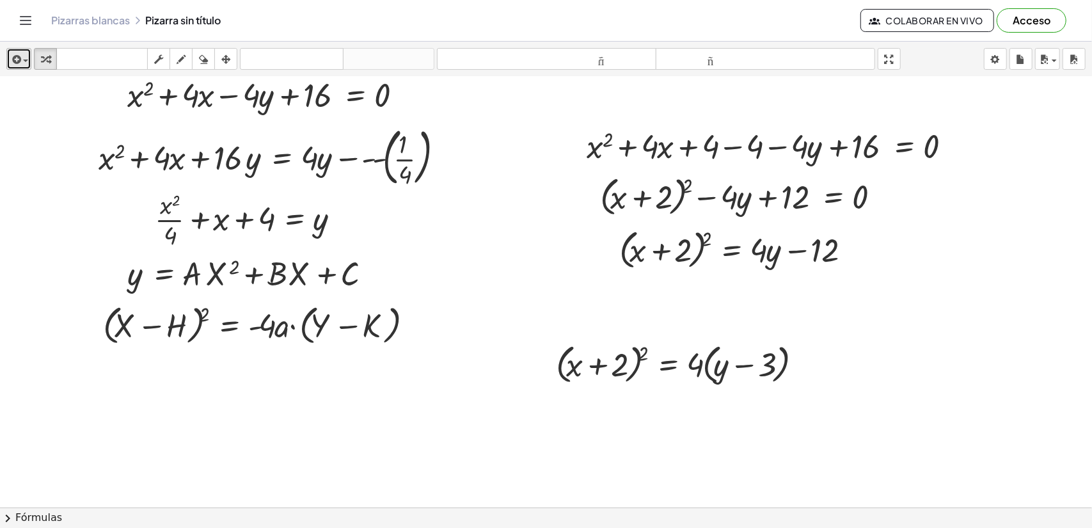
click at [20, 61] on icon "button" at bounding box center [16, 59] width 12 height 15
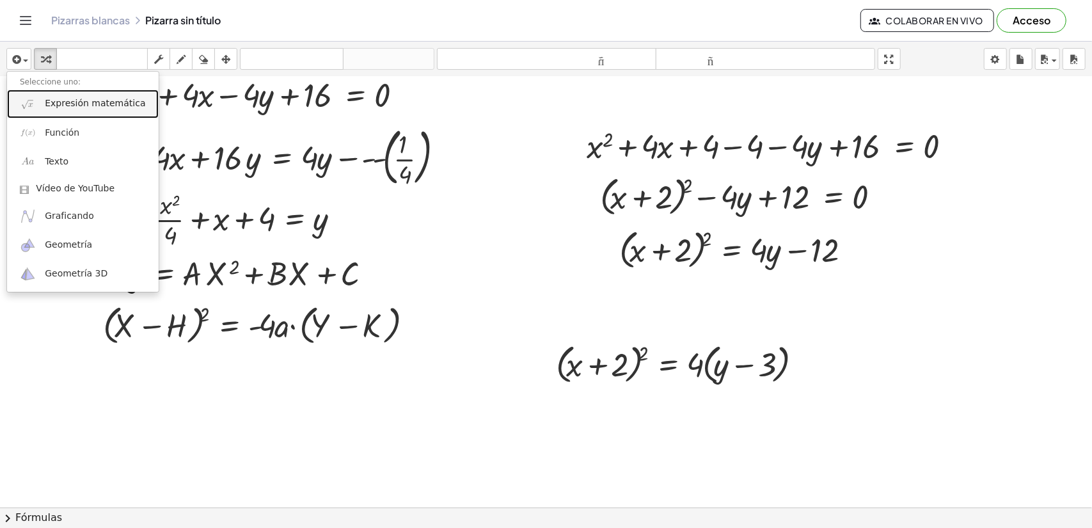
click at [60, 99] on font "Expresión matemática" at bounding box center [95, 103] width 100 height 10
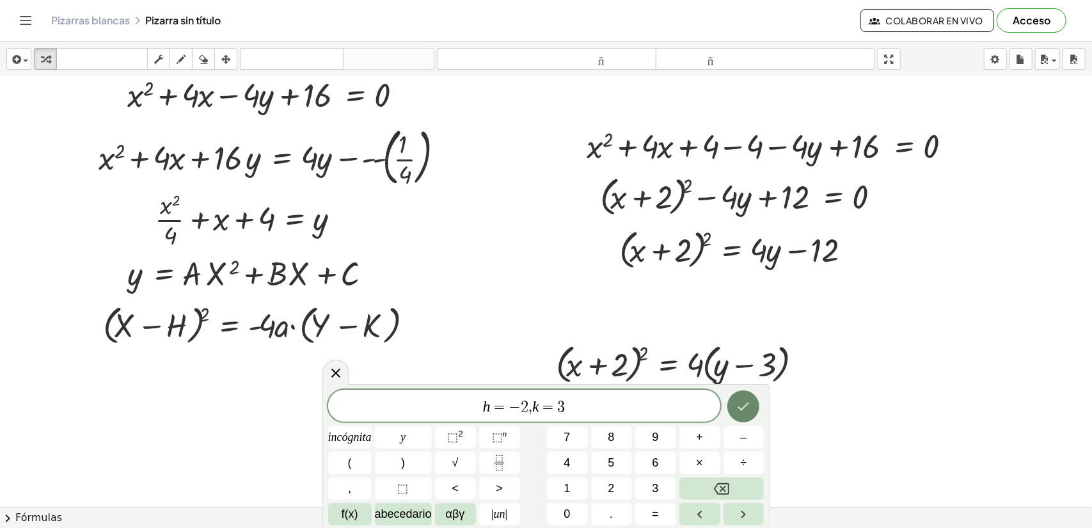
click at [750, 407] on icon "Hecho" at bounding box center [743, 406] width 15 height 15
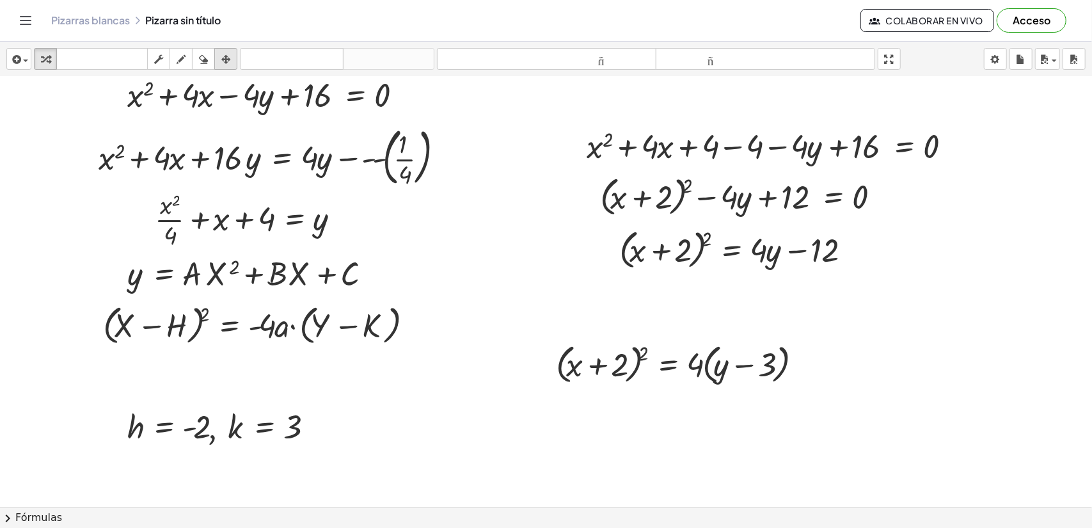
click at [221, 59] on div "button" at bounding box center [225, 58] width 17 height 15
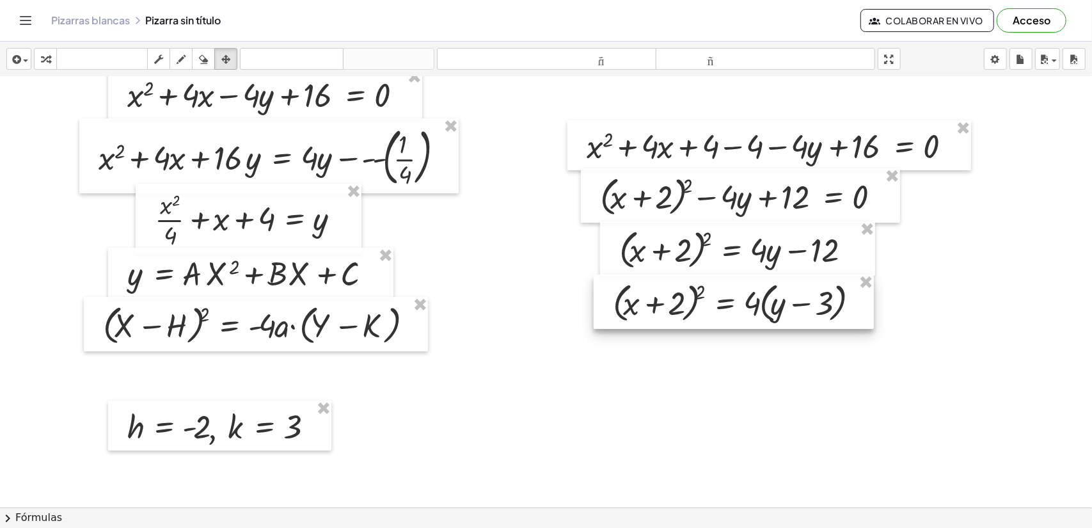
drag, startPoint x: 653, startPoint y: 379, endPoint x: 710, endPoint y: 318, distance: 83.7
click at [710, 318] on div at bounding box center [734, 301] width 280 height 55
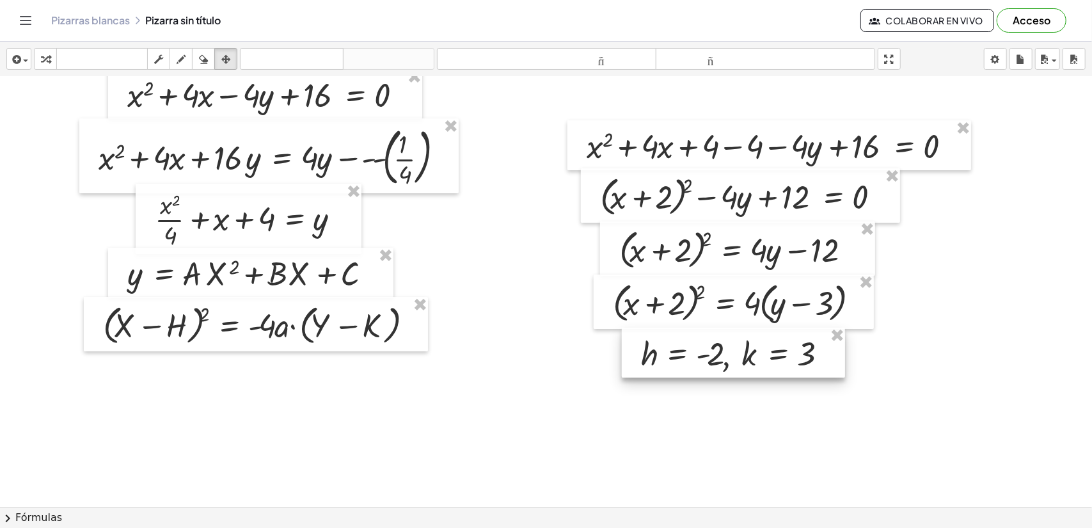
drag, startPoint x: 274, startPoint y: 419, endPoint x: 788, endPoint y: 346, distance: 518.8
click at [788, 346] on div at bounding box center [733, 353] width 223 height 50
click at [178, 56] on icon "button" at bounding box center [181, 59] width 9 height 15
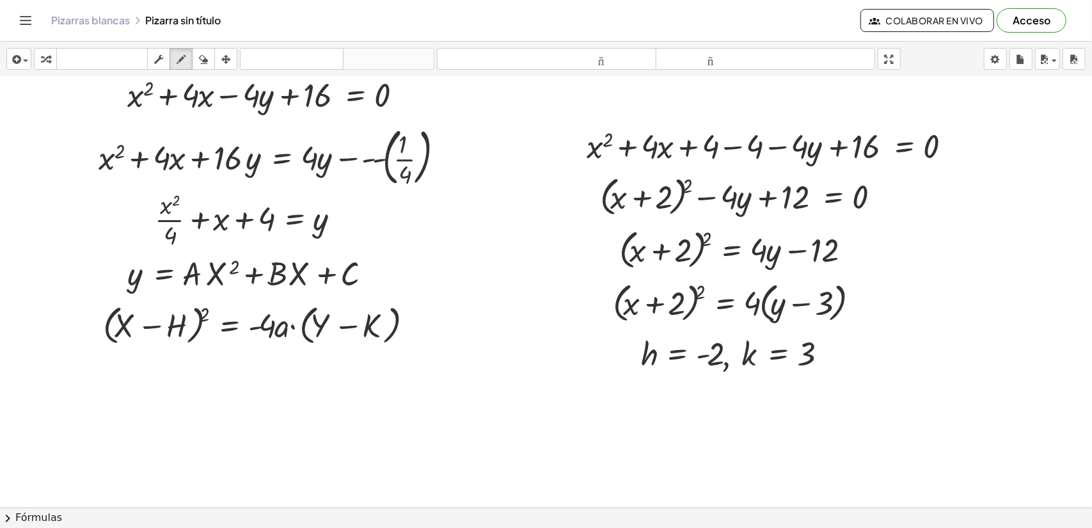
click at [543, 290] on div at bounding box center [546, 486] width 1092 height 921
click at [213, 57] on button "borrar" at bounding box center [203, 59] width 23 height 22
drag, startPoint x: 525, startPoint y: 299, endPoint x: 532, endPoint y: 308, distance: 10.5
click at [531, 307] on div at bounding box center [546, 486] width 1092 height 921
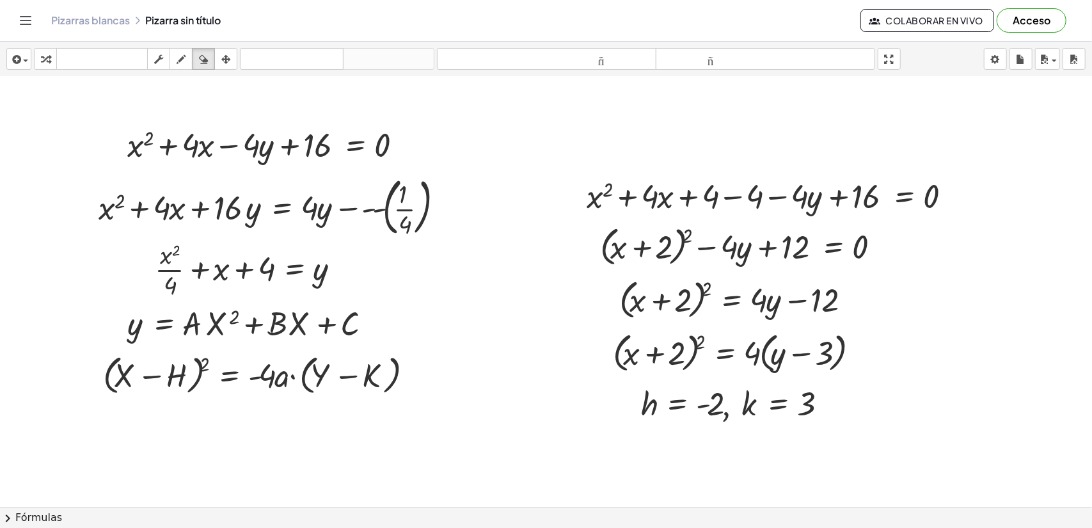
scroll to position [0, 0]
